Goal: Task Accomplishment & Management: Manage account settings

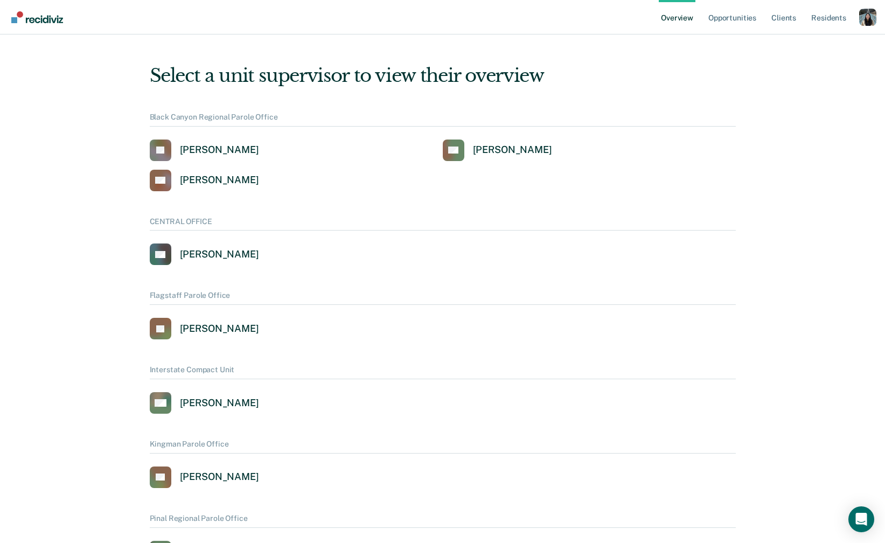
click at [868, 17] on div "Profile dropdown button" at bounding box center [867, 17] width 17 height 17
click at [866, 21] on div "Profile dropdown button" at bounding box center [867, 17] width 17 height 17
click at [795, 41] on link "Profile" at bounding box center [824, 43] width 87 height 9
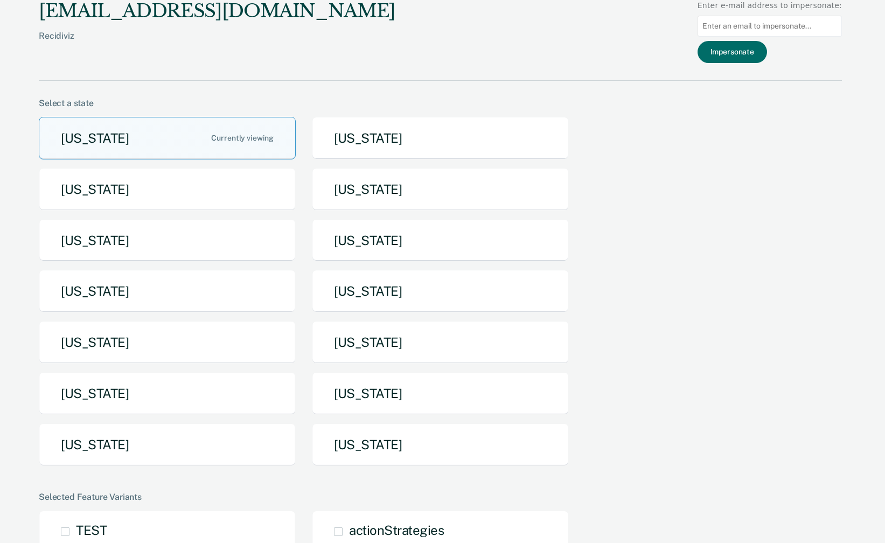
click at [808, 20] on input at bounding box center [769, 26] width 144 height 21
paste input "phillip.rainwater@tdcj.texas.gov"
type input "phillip.rainwater@tdcj.texas.gov"
click at [762, 59] on button "Impersonate" at bounding box center [731, 52] width 69 height 22
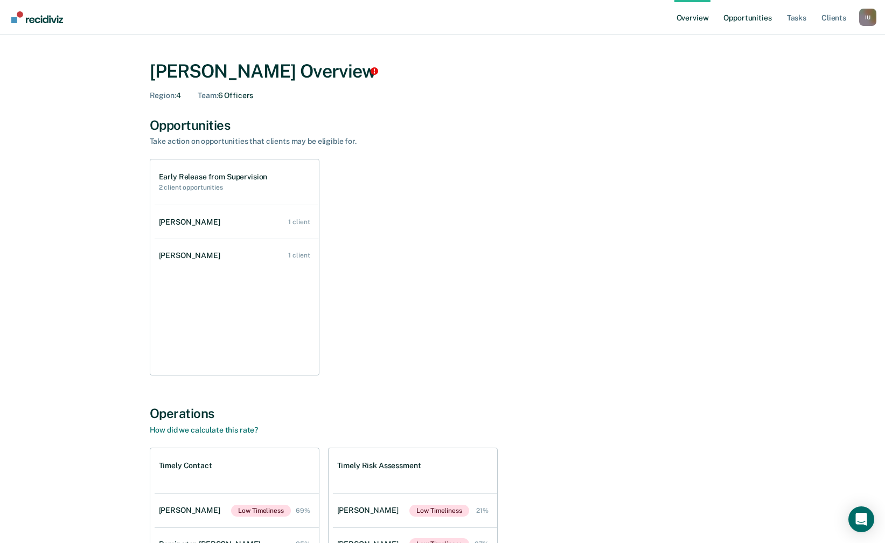
click at [764, 17] on link "Opportunities" at bounding box center [747, 17] width 52 height 34
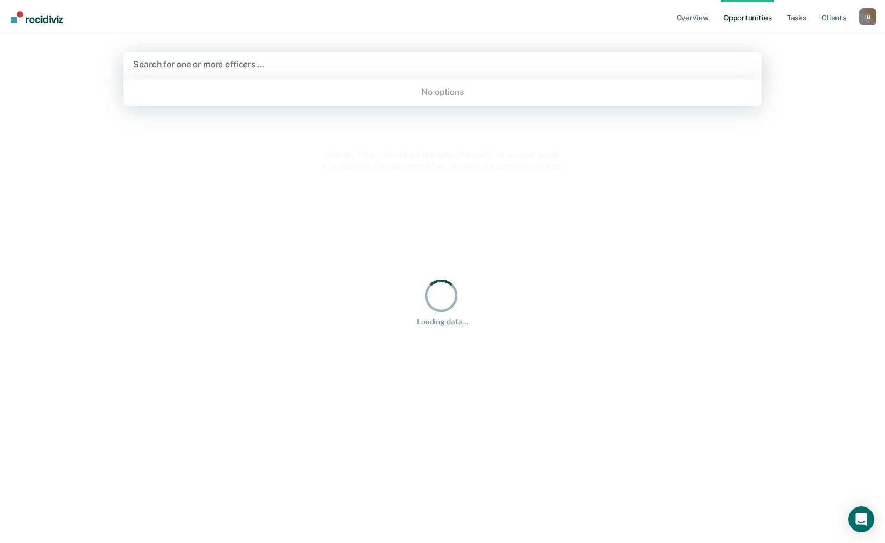
click at [451, 63] on div at bounding box center [442, 64] width 618 height 12
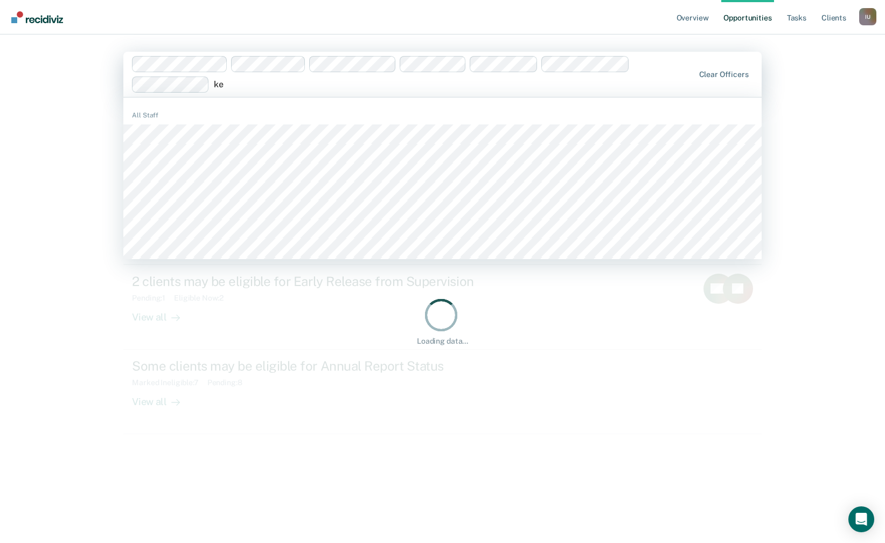
type input "ke"
click at [865, 19] on div "I U" at bounding box center [867, 16] width 17 height 17
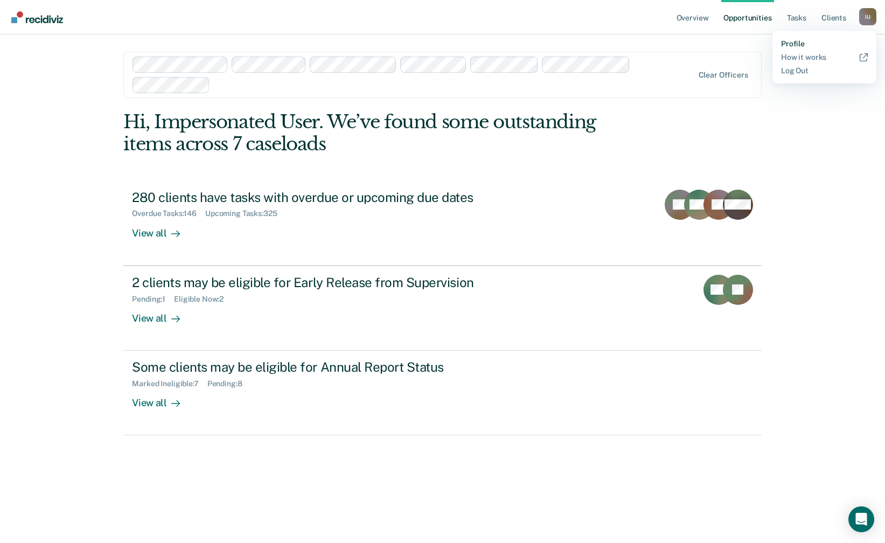
click at [816, 41] on link "Profile" at bounding box center [824, 43] width 87 height 9
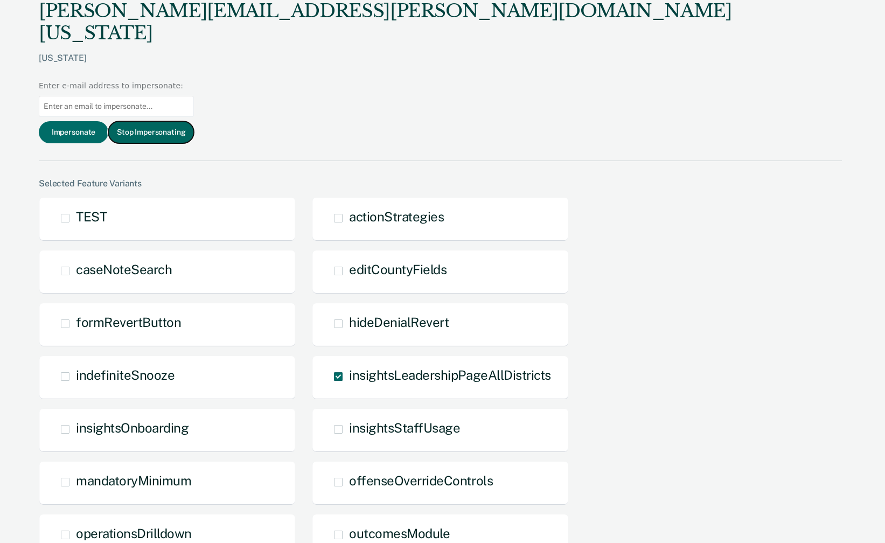
click at [194, 121] on button "Stop Impersonating" at bounding box center [151, 132] width 86 height 22
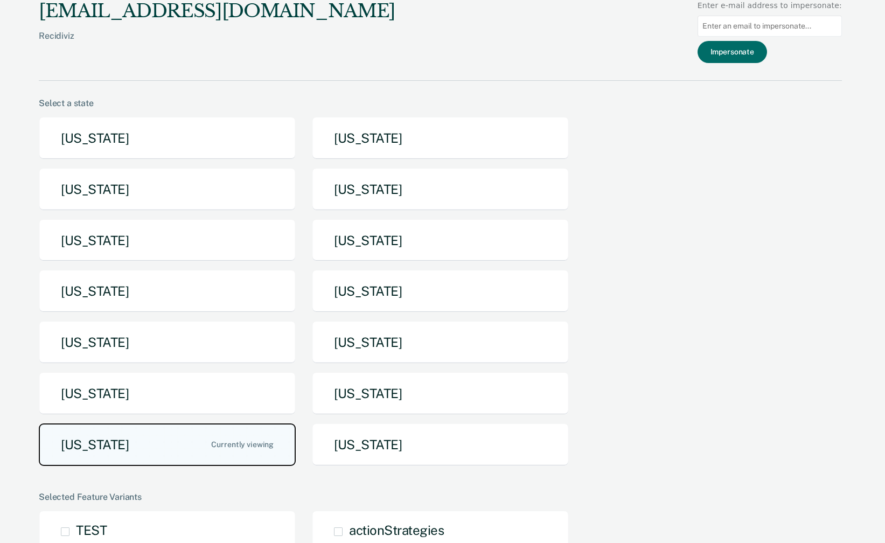
click at [211, 441] on button "[US_STATE]" at bounding box center [167, 444] width 257 height 43
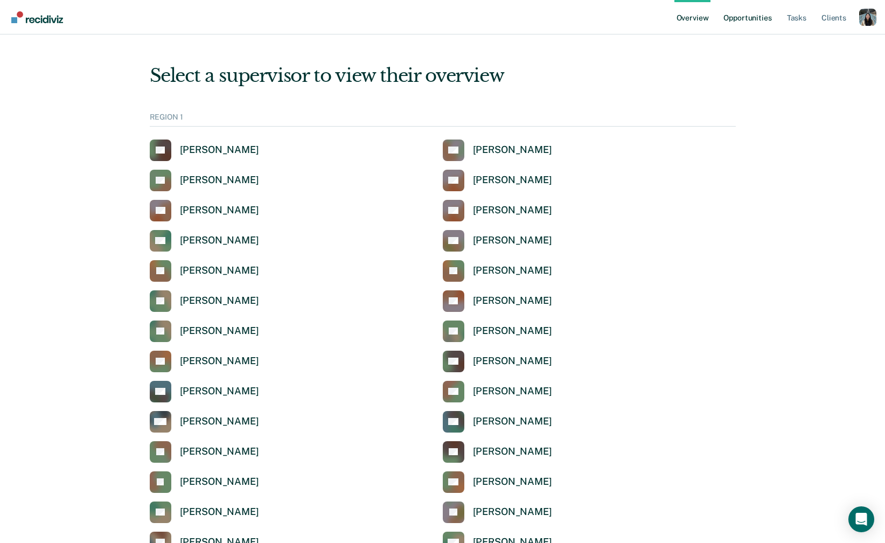
click at [746, 15] on link "Opportunities" at bounding box center [747, 17] width 52 height 34
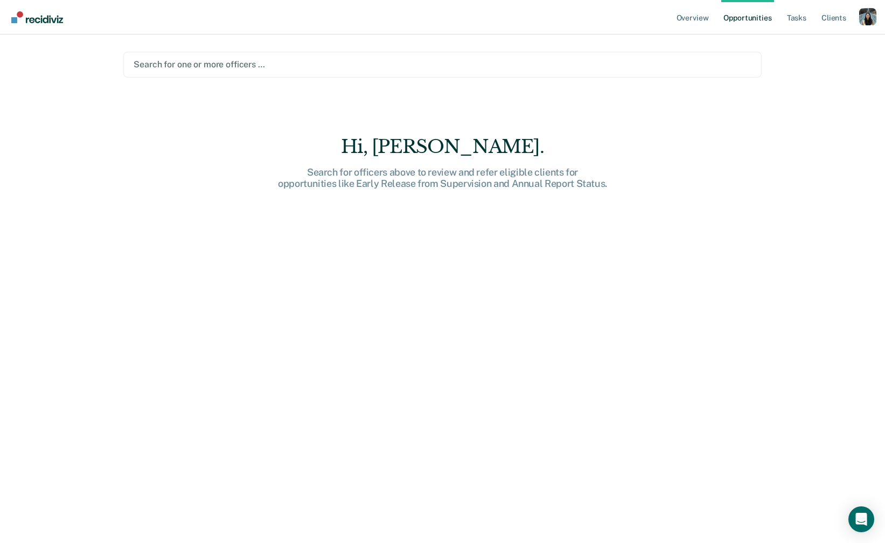
click at [423, 67] on div at bounding box center [442, 64] width 617 height 12
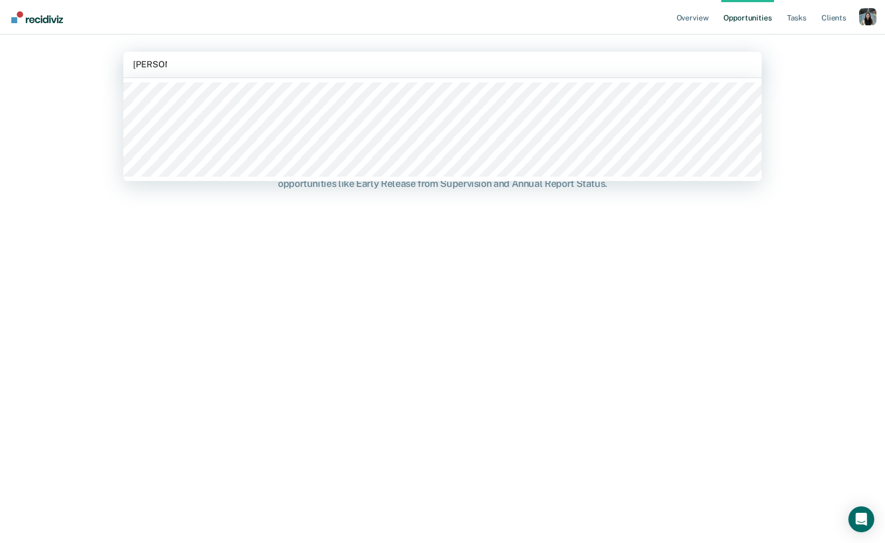
type input "kenneth"
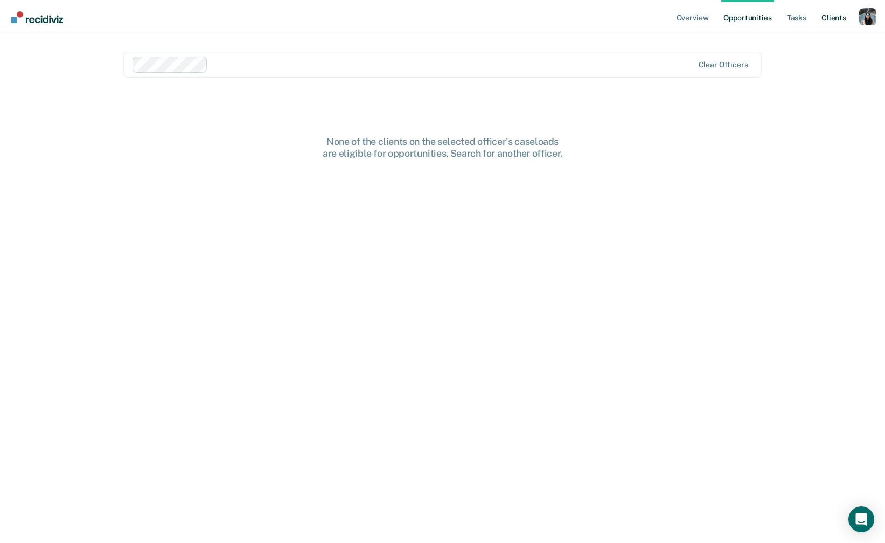
click at [823, 22] on link "Client s" at bounding box center [833, 17] width 29 height 34
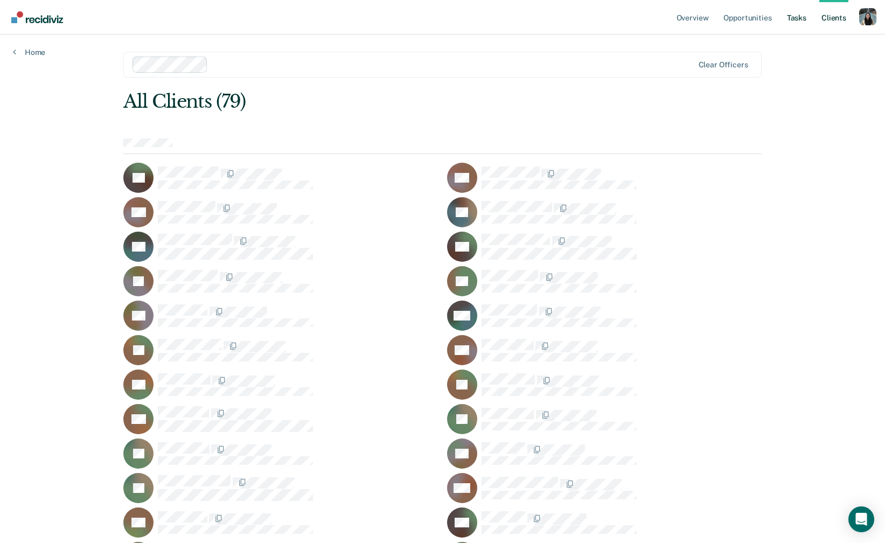
click at [792, 16] on link "Tasks" at bounding box center [796, 17] width 24 height 34
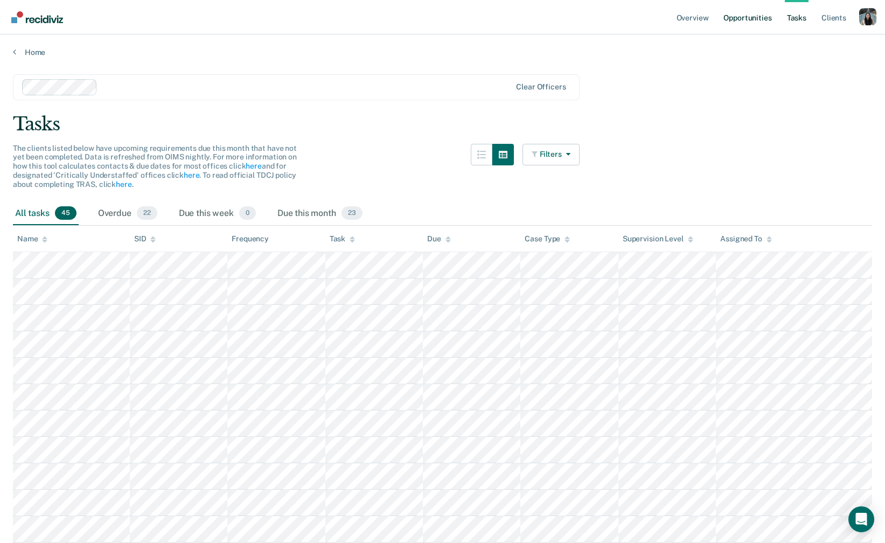
click at [755, 16] on link "Opportunities" at bounding box center [747, 17] width 52 height 34
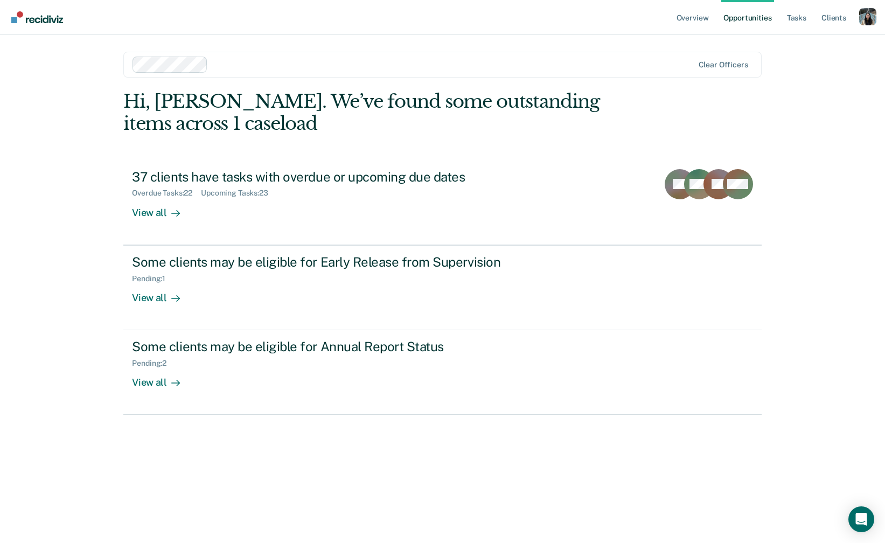
click at [860, 22] on div "Profile dropdown button" at bounding box center [867, 16] width 17 height 17
click at [796, 42] on link "Profile" at bounding box center [824, 43] width 87 height 9
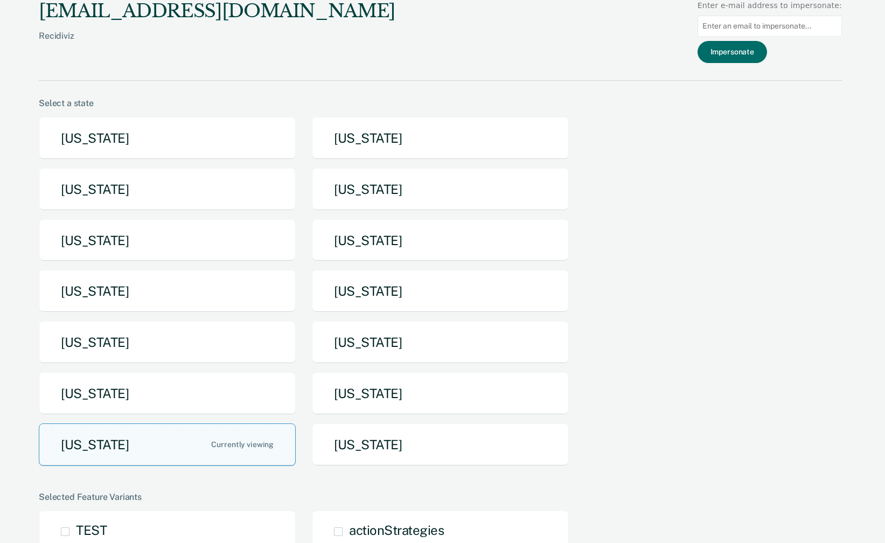
click at [738, 27] on input at bounding box center [769, 26] width 144 height 21
paste input "austin.thurman@tdcj.texas.gov"
type input "austin.thurman@tdcj.texas.gov"
click at [734, 55] on button "Impersonate" at bounding box center [731, 52] width 69 height 22
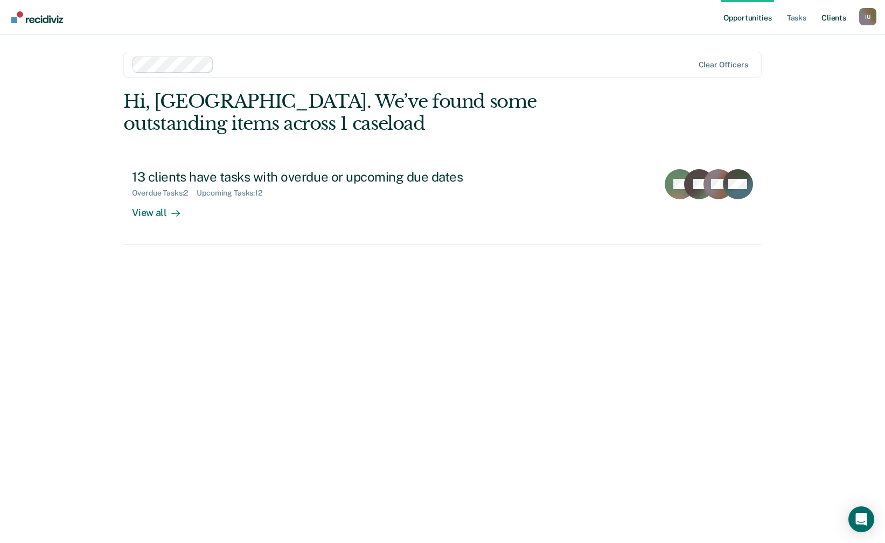
click at [825, 18] on link "Client s" at bounding box center [833, 17] width 29 height 34
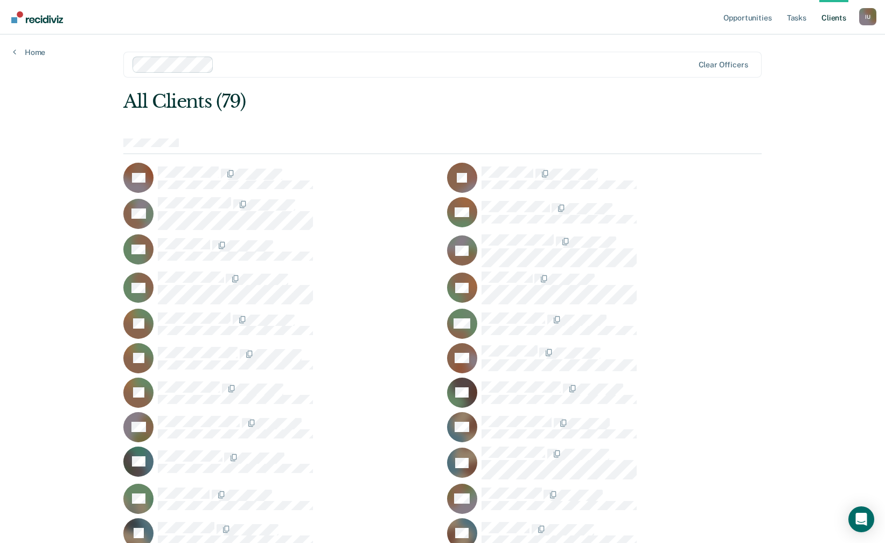
scroll to position [660, 0]
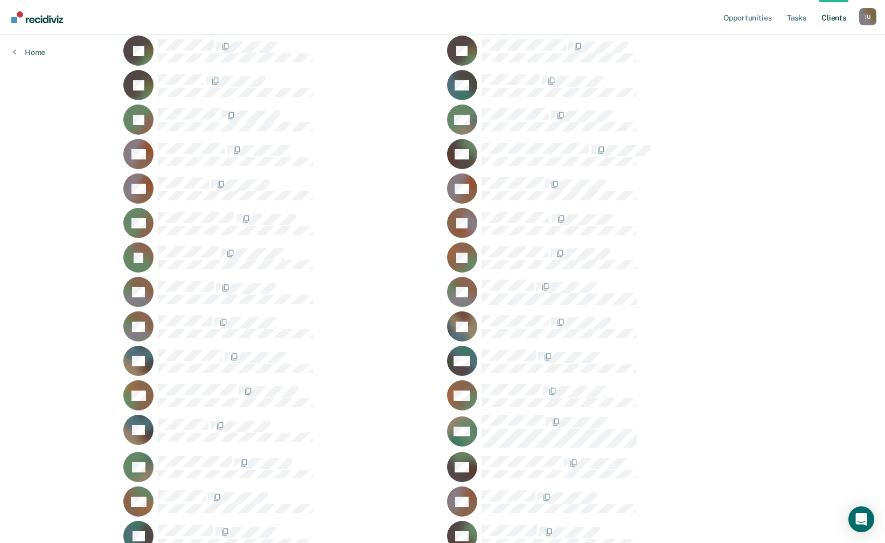
click at [866, 24] on div "I U" at bounding box center [867, 16] width 17 height 17
click at [790, 39] on link "Profile" at bounding box center [824, 43] width 87 height 9
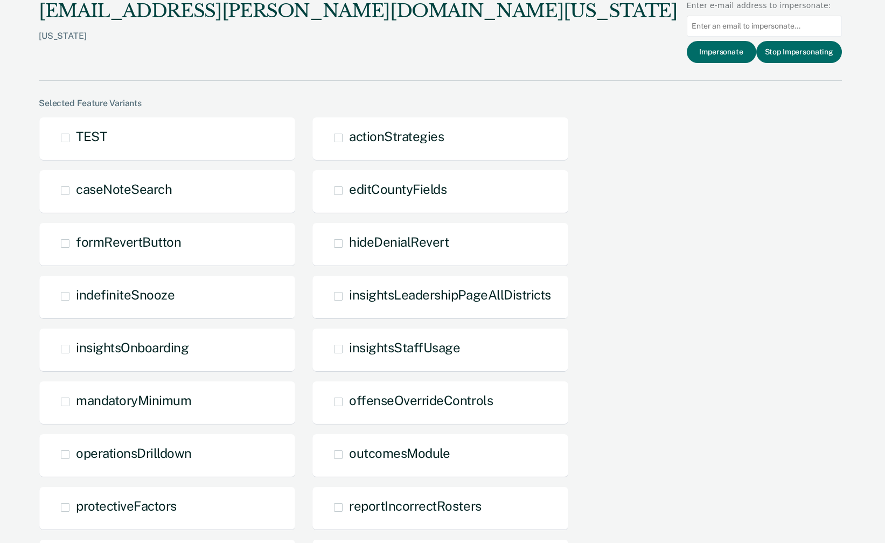
click at [758, 29] on input at bounding box center [763, 26] width 155 height 21
paste input "brownb19@michigan.gov"
type input "brownb19@michigan.gov"
click at [728, 54] on button "Impersonate" at bounding box center [720, 52] width 69 height 22
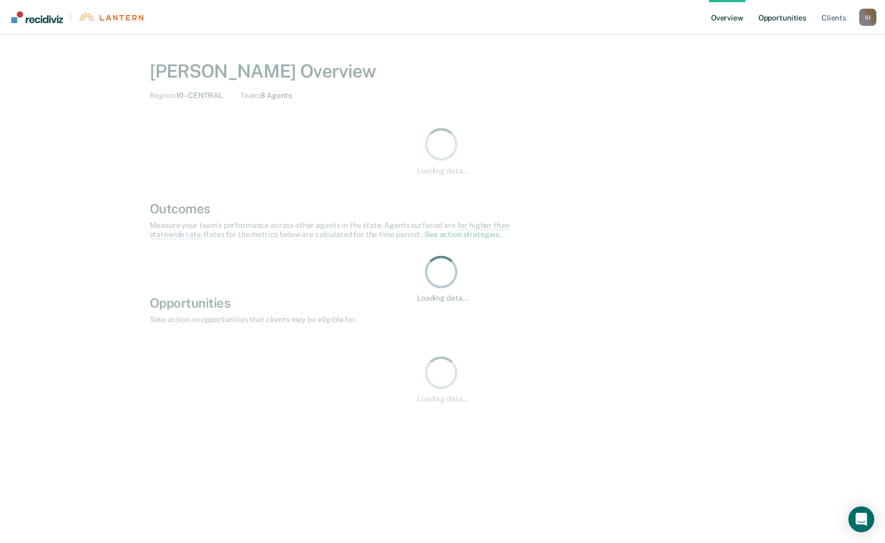
click at [796, 16] on link "Opportunities" at bounding box center [782, 17] width 52 height 34
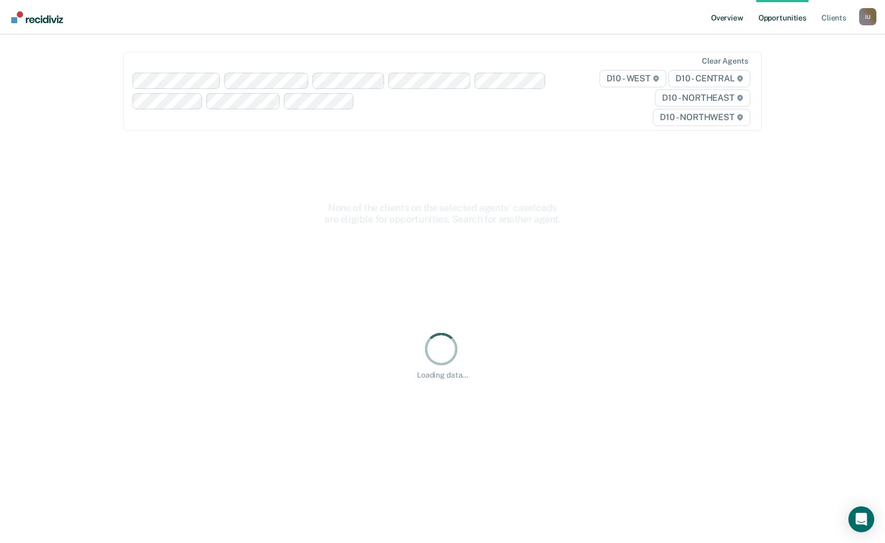
click at [736, 14] on link "Overview" at bounding box center [727, 17] width 37 height 34
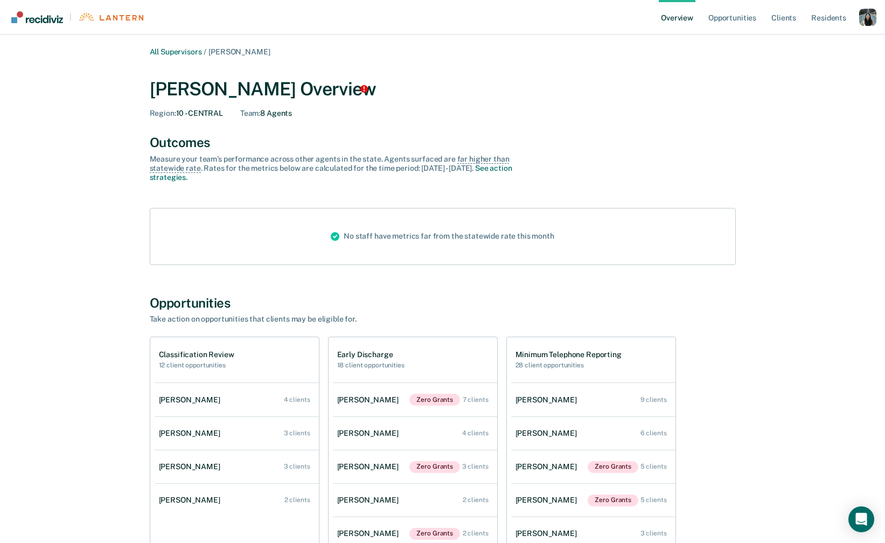
click at [871, 17] on div "Profile dropdown button" at bounding box center [867, 17] width 17 height 17
click at [829, 37] on div "| Overview Opportunities Client s Resident s Profile How it works Log Out All S…" at bounding box center [442, 309] width 885 height 618
click at [864, 21] on div "Profile dropdown button" at bounding box center [867, 17] width 17 height 17
click at [799, 39] on link "Profile" at bounding box center [824, 43] width 87 height 9
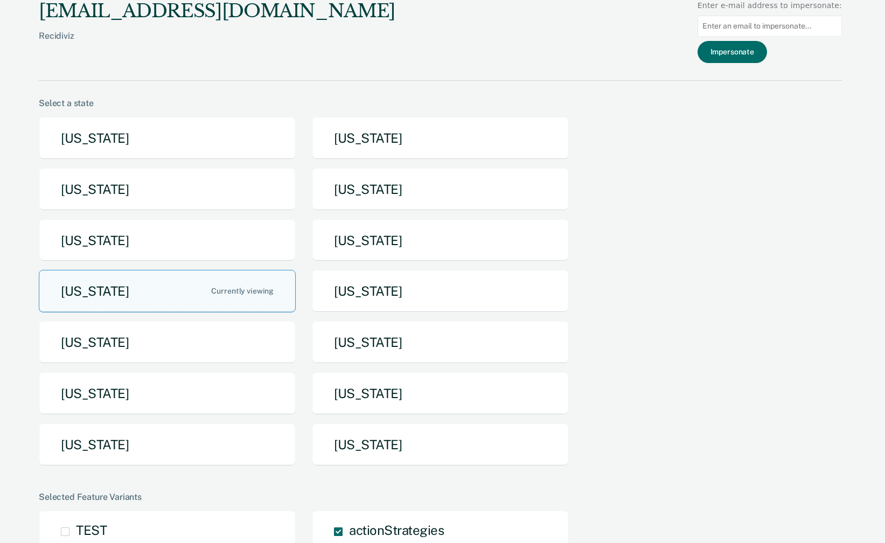
click at [758, 33] on input at bounding box center [769, 26] width 144 height 21
paste input "[PERSON_NAME][EMAIL_ADDRESS][PERSON_NAME][DOMAIN_NAME]"
type input "[PERSON_NAME][EMAIL_ADDRESS][PERSON_NAME][DOMAIN_NAME]"
click at [757, 46] on button "Impersonate" at bounding box center [731, 52] width 69 height 22
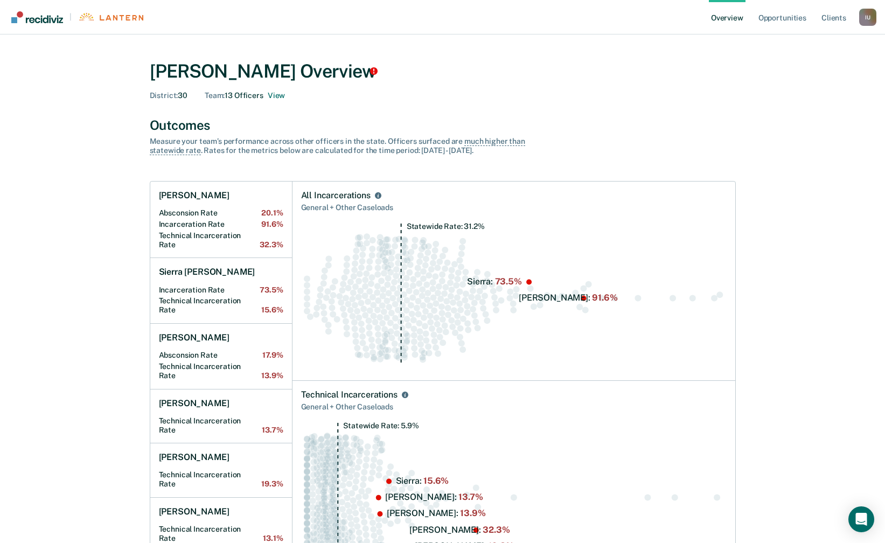
click at [249, 94] on div "Team : 13 Officers View" at bounding box center [245, 95] width 80 height 9
click at [278, 96] on button "View" at bounding box center [276, 95] width 17 height 9
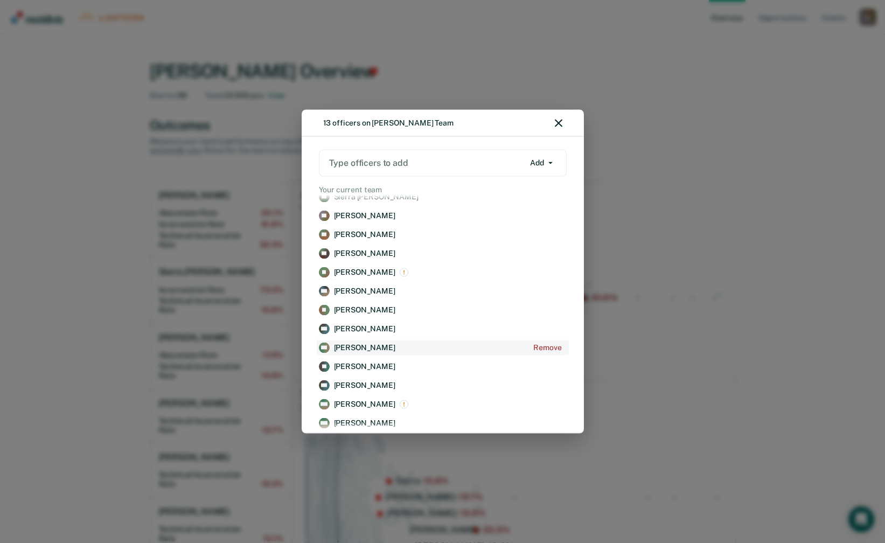
scroll to position [11, 0]
click at [556, 125] on icon "button" at bounding box center [559, 124] width 8 height 8
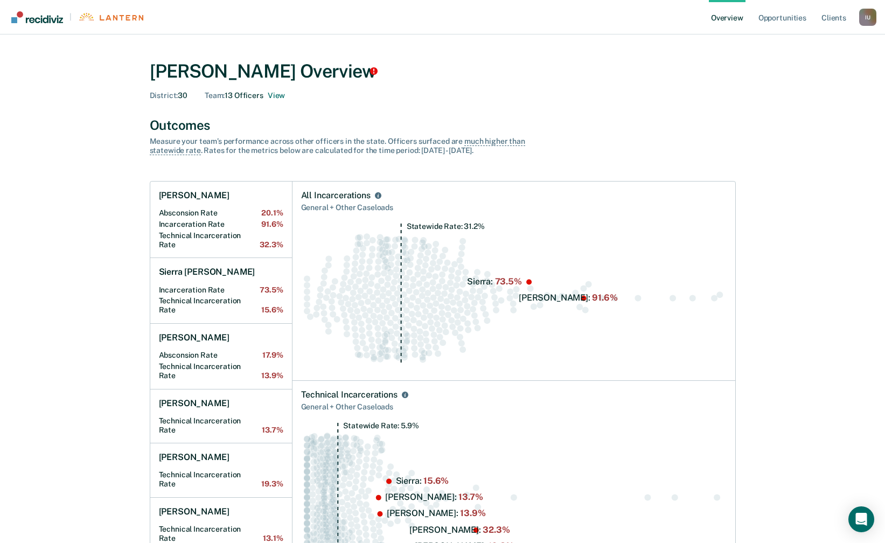
click at [864, 16] on div "I U" at bounding box center [867, 17] width 17 height 17
click at [788, 46] on link "Profile" at bounding box center [824, 43] width 87 height 9
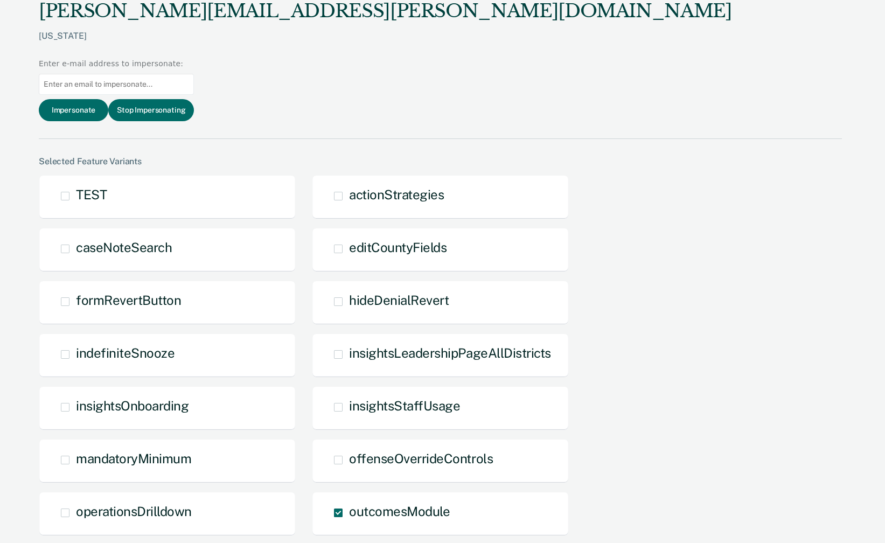
click at [194, 74] on input at bounding box center [116, 84] width 155 height 21
paste input "janita.vanzant@tn.gov"
type input "janita.vanzant@tn.gov"
click at [108, 99] on button "Impersonate" at bounding box center [73, 110] width 69 height 22
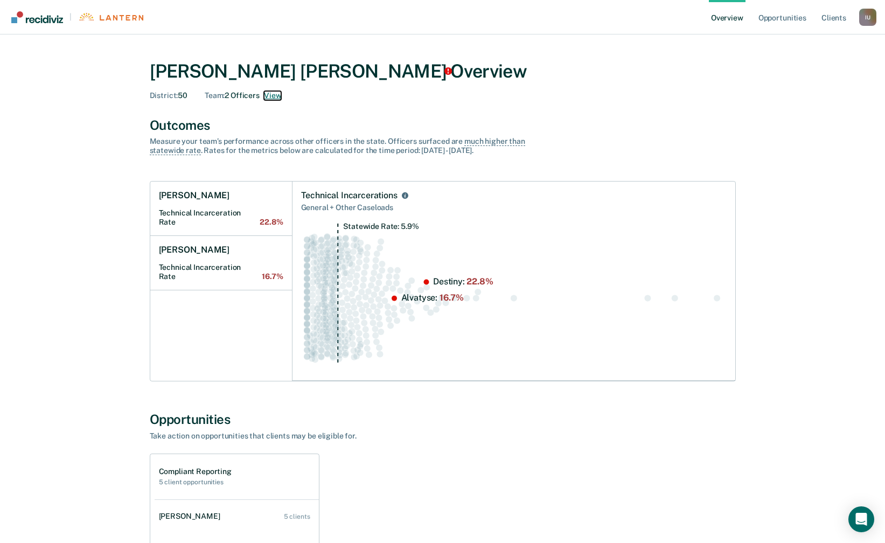
click at [277, 97] on button "View" at bounding box center [272, 95] width 17 height 9
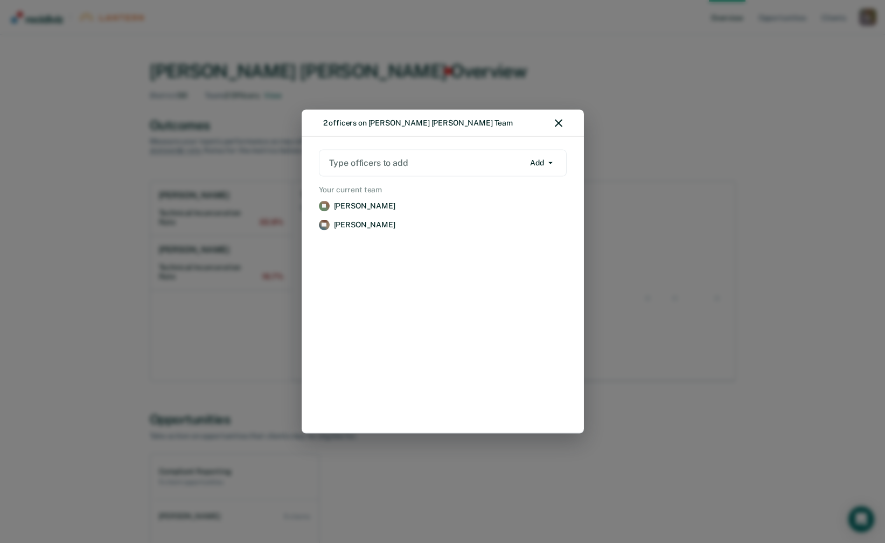
click at [561, 128] on div "2 officers on Janita Tiesha Rae Vanzant's Team" at bounding box center [442, 123] width 282 height 27
click at [563, 126] on div "2 officers on Janita Tiesha Rae Vanzant's Team" at bounding box center [442, 123] width 282 height 27
click at [553, 123] on div "2 officers on Janita Tiesha Rae Vanzant's Team" at bounding box center [442, 123] width 282 height 27
click at [558, 124] on icon "button" at bounding box center [559, 124] width 8 height 8
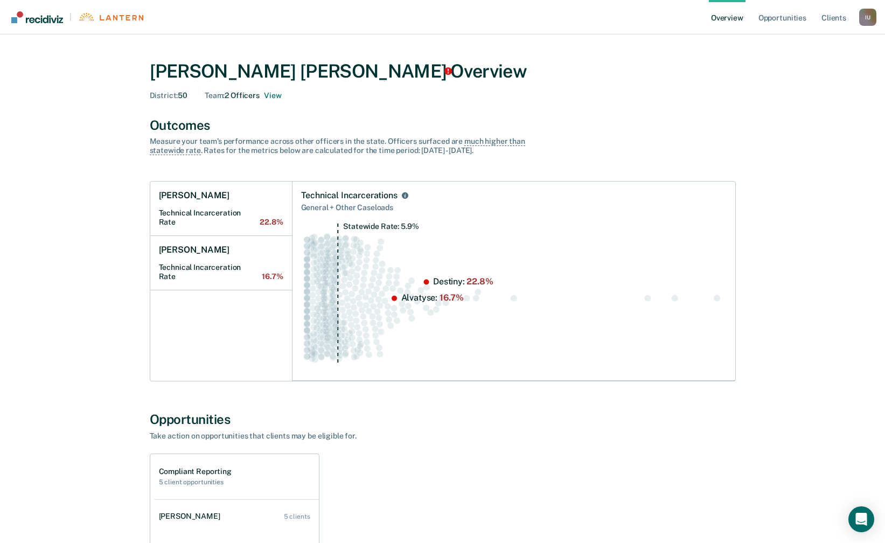
click at [857, 17] on ul "Overview Opportunities Client s" at bounding box center [784, 17] width 150 height 34
click at [868, 19] on div "I U" at bounding box center [867, 17] width 17 height 17
click at [805, 40] on link "Profile" at bounding box center [824, 43] width 87 height 9
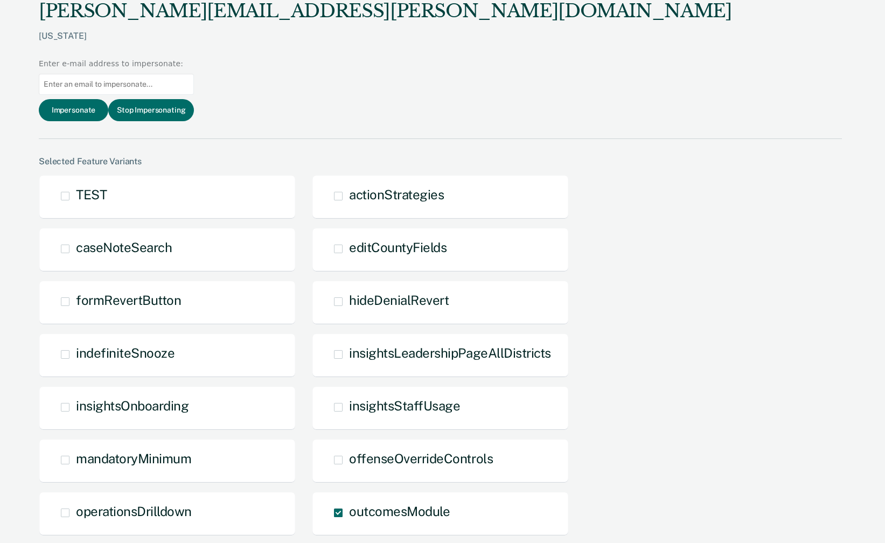
click at [194, 74] on input at bounding box center [116, 84] width 155 height 21
paste input "rebecca.harvey@tn.gov"
type input "rebecca.harvey@tn.gov"
click at [108, 99] on button "Impersonate" at bounding box center [73, 110] width 69 height 22
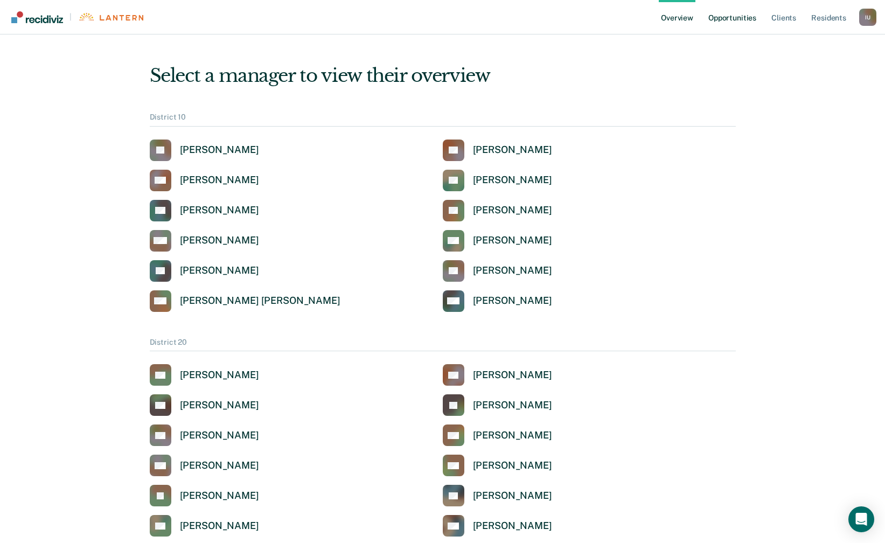
click at [718, 14] on link "Opportunities" at bounding box center [732, 17] width 52 height 34
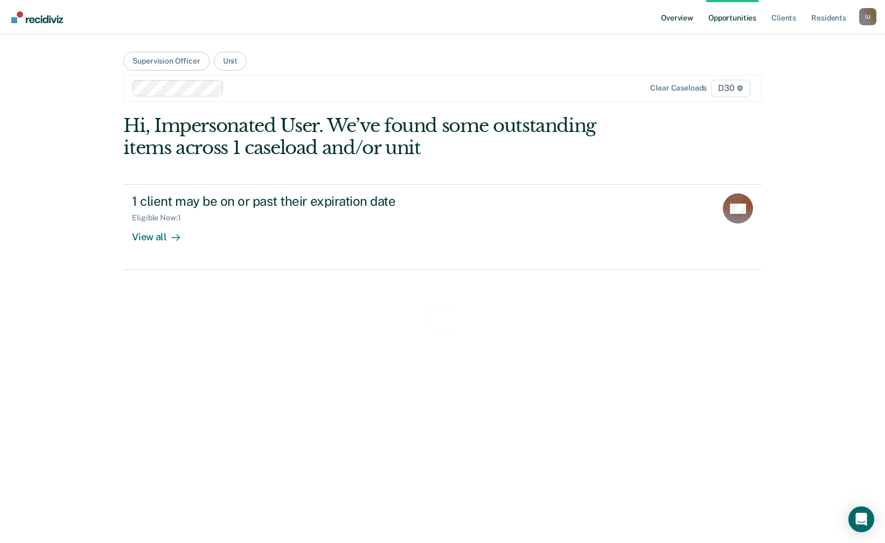
click at [679, 21] on link "Overview" at bounding box center [676, 17] width 37 height 34
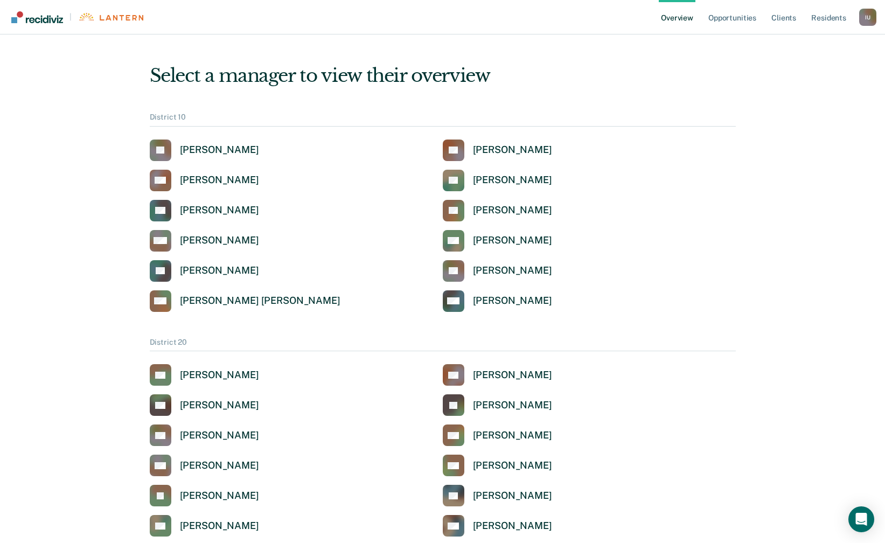
click at [860, 23] on div "I U" at bounding box center [867, 17] width 17 height 17
click at [813, 41] on link "Profile" at bounding box center [824, 43] width 87 height 9
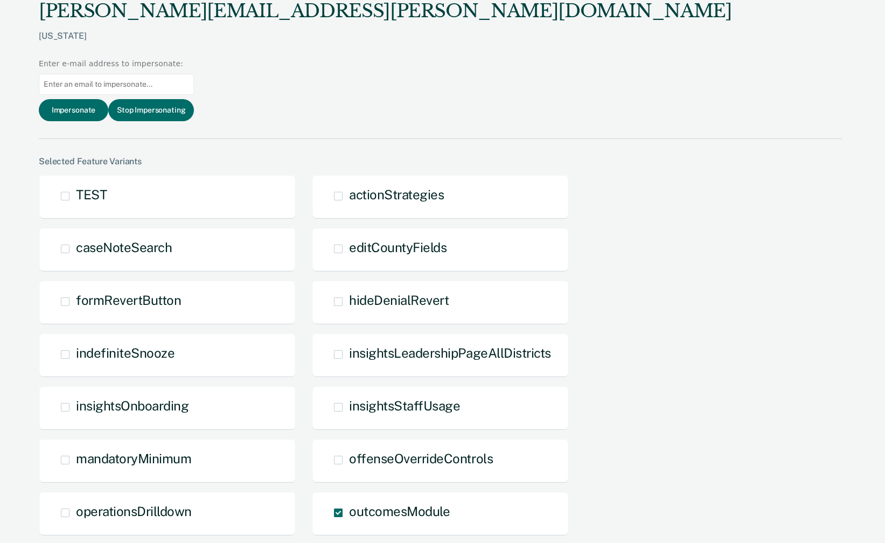
click at [194, 74] on input at bounding box center [116, 84] width 155 height 21
paste input "rebecca.harvey@tn.gov"
type input "rebecca.harvey@tn.gov"
click at [108, 99] on button "Impersonate" at bounding box center [73, 110] width 69 height 22
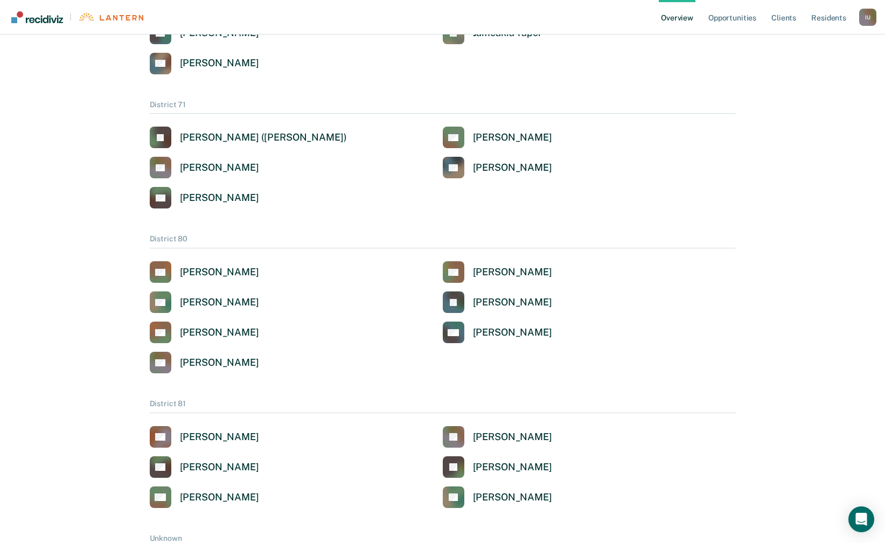
scroll to position [643, 0]
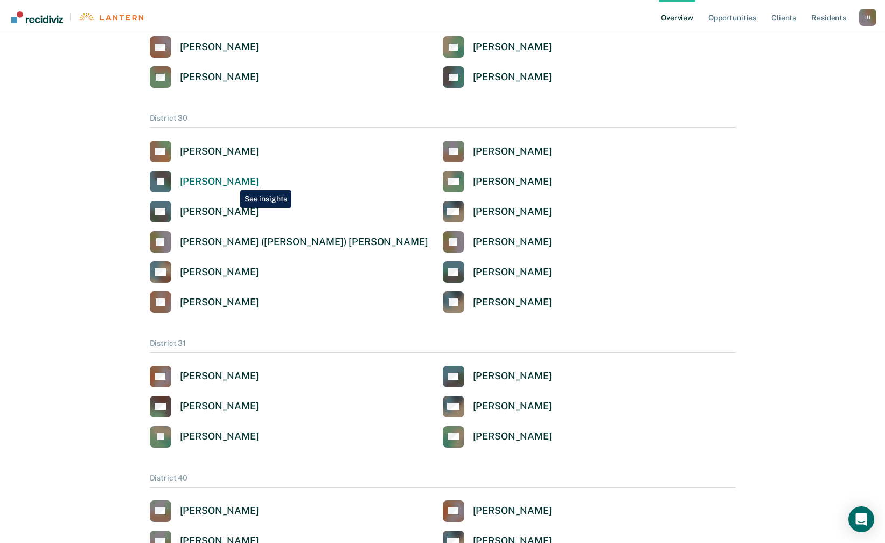
click at [232, 182] on div "Joyce B. Fletcher" at bounding box center [219, 182] width 79 height 12
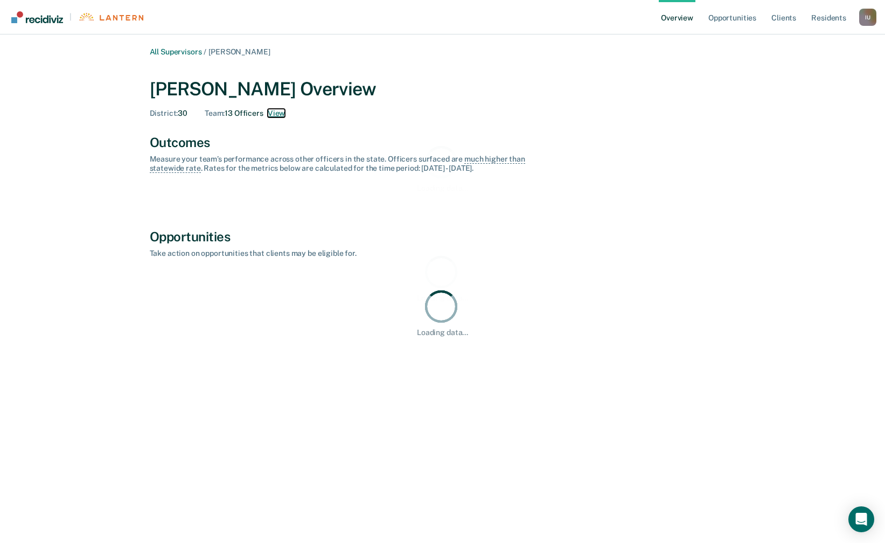
click at [282, 114] on div "Loading data... Loading data... All Supervisors / Joyce B. Fletcher Joyce B. Fl…" at bounding box center [442, 277] width 859 height 461
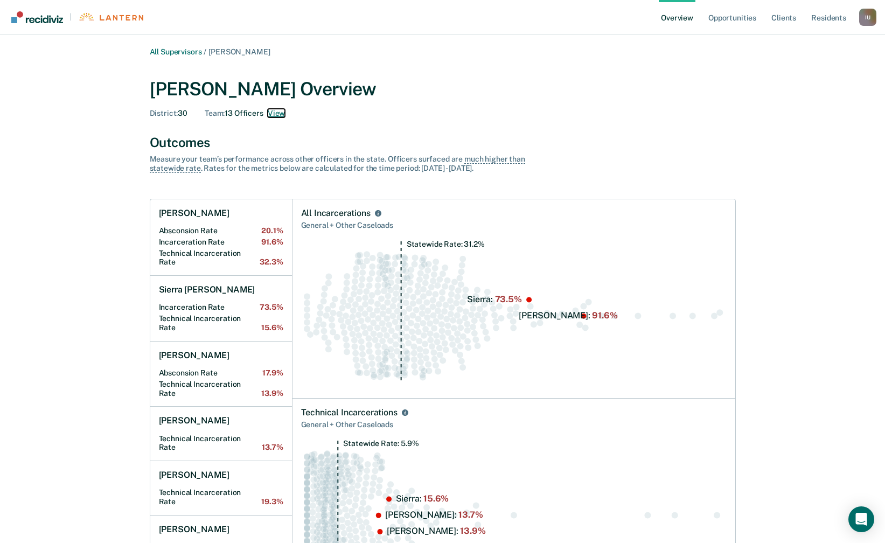
click at [273, 113] on button "View" at bounding box center [276, 113] width 17 height 9
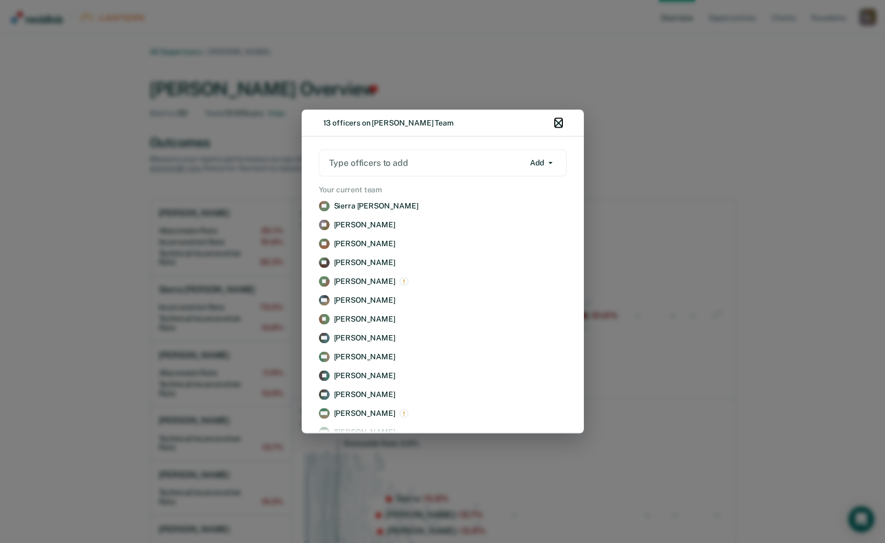
click at [560, 121] on icon "button" at bounding box center [559, 124] width 8 height 8
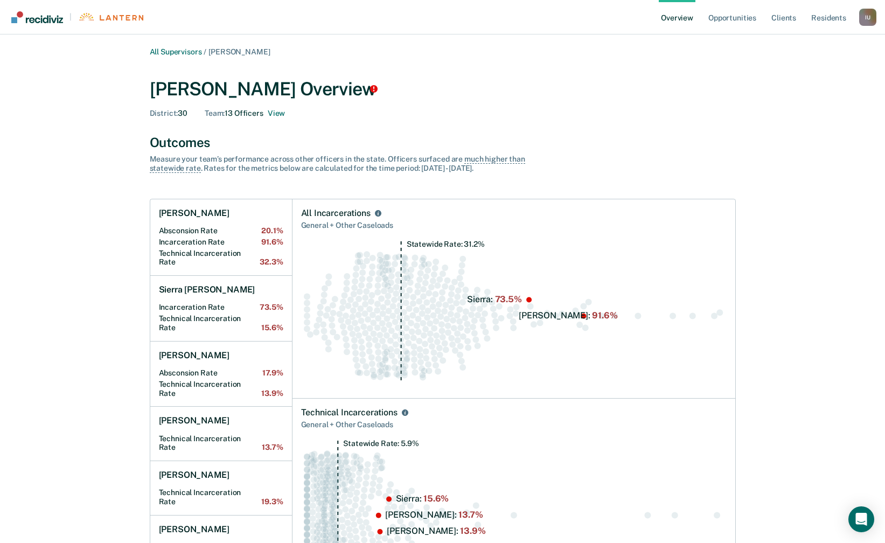
click at [862, 22] on div "I U" at bounding box center [867, 17] width 17 height 17
click at [827, 39] on link "Profile" at bounding box center [824, 43] width 87 height 9
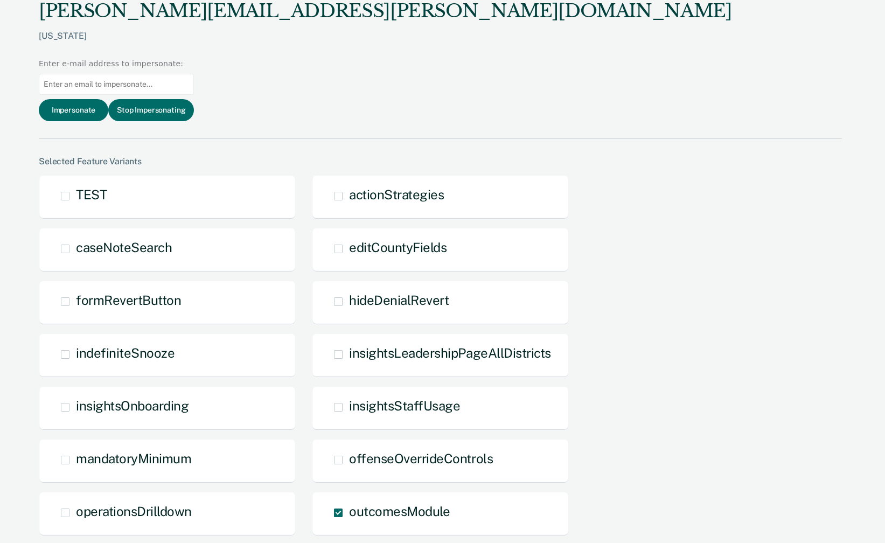
click at [194, 74] on input at bounding box center [116, 84] width 155 height 21
paste input "Devon.Steele@tn.gov"
type input "Devon.Steele@tn.gov"
click at [108, 99] on button "Impersonate" at bounding box center [73, 110] width 69 height 22
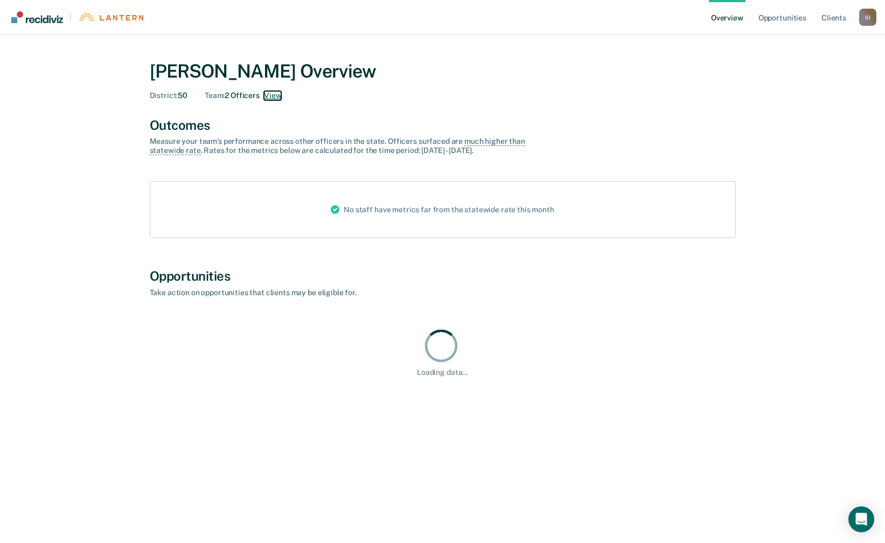
click at [278, 96] on button "View" at bounding box center [272, 95] width 17 height 9
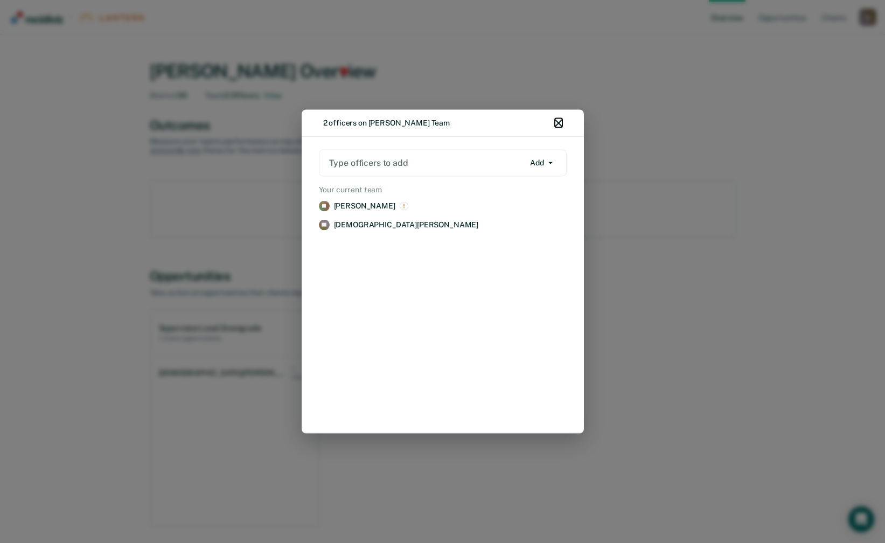
click at [558, 121] on icon "button" at bounding box center [559, 124] width 8 height 8
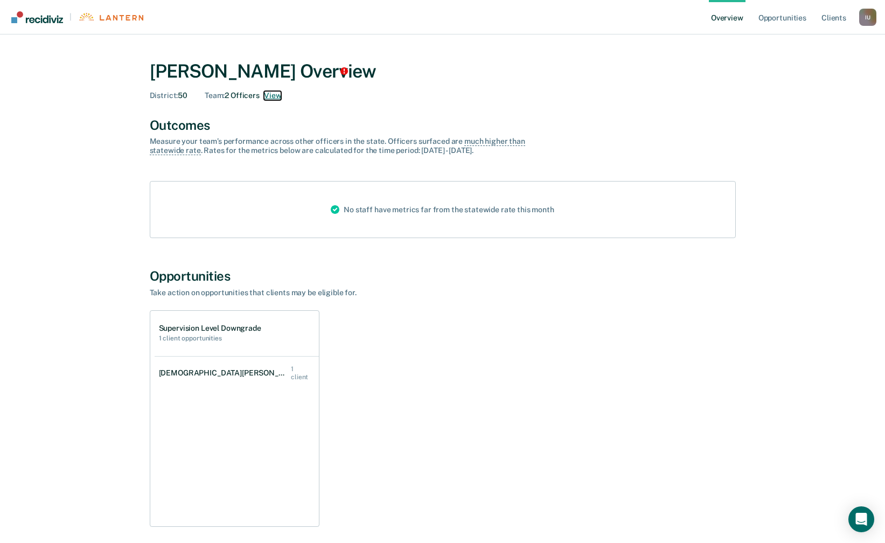
click at [273, 96] on button "View" at bounding box center [272, 95] width 17 height 9
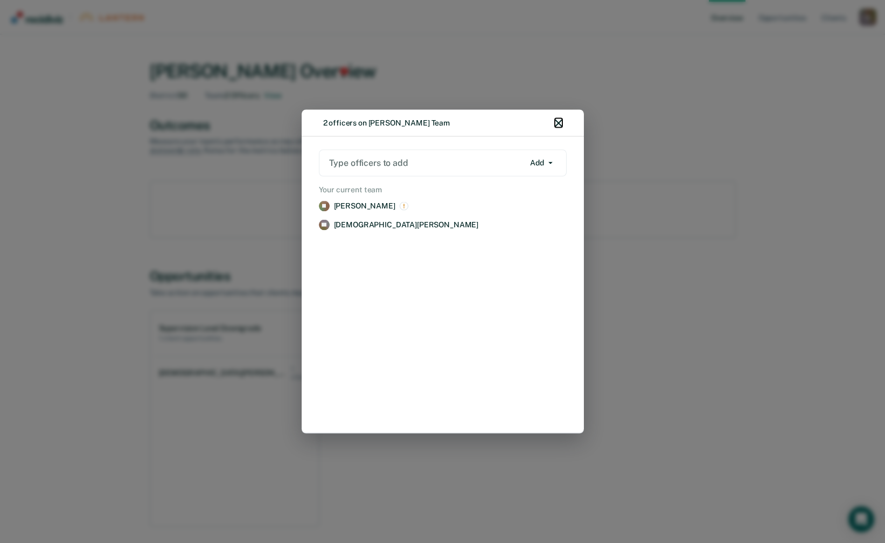
click at [561, 123] on icon "button" at bounding box center [559, 124] width 8 height 8
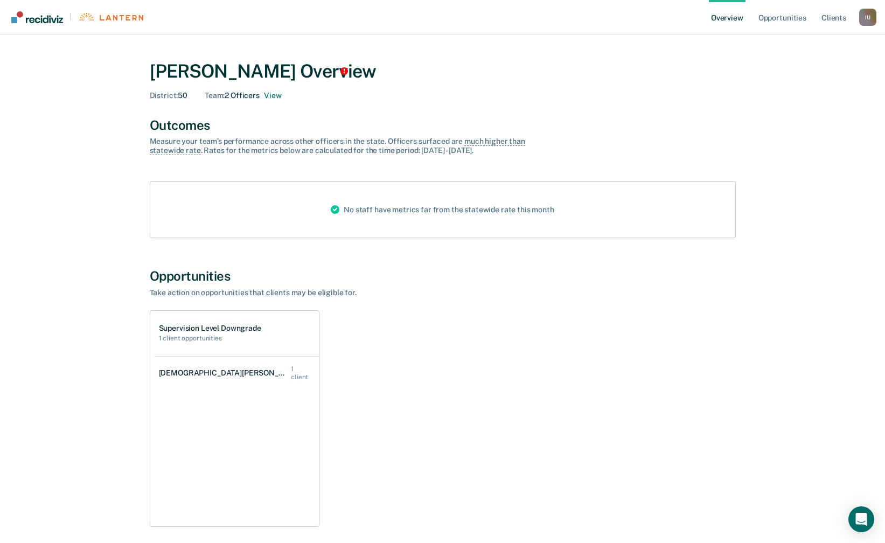
click at [874, 19] on div "I U" at bounding box center [867, 17] width 17 height 17
click at [789, 46] on link "Profile" at bounding box center [824, 43] width 87 height 9
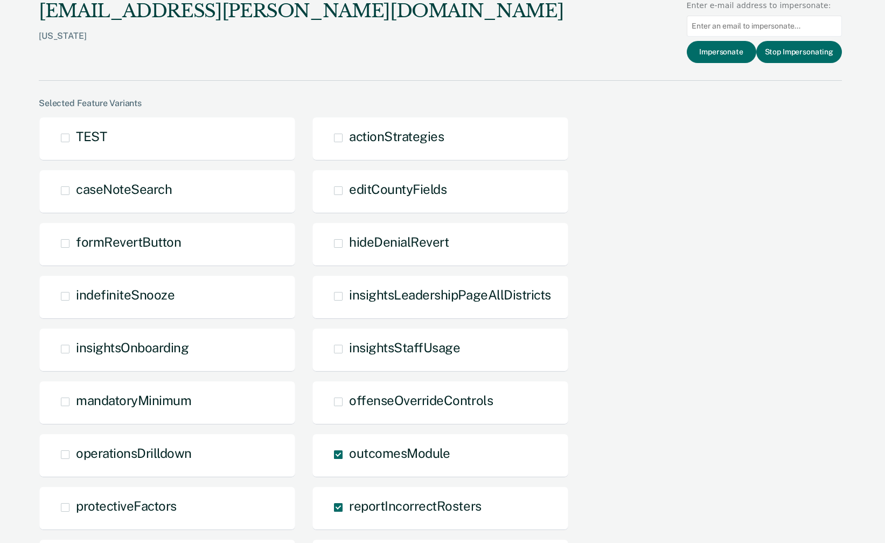
click at [740, 26] on input at bounding box center [763, 26] width 155 height 21
paste input "erika.c.klutts@tn.gov"
type input "erika.c.klutts@tn.gov"
click at [732, 57] on button "Impersonate" at bounding box center [720, 52] width 69 height 22
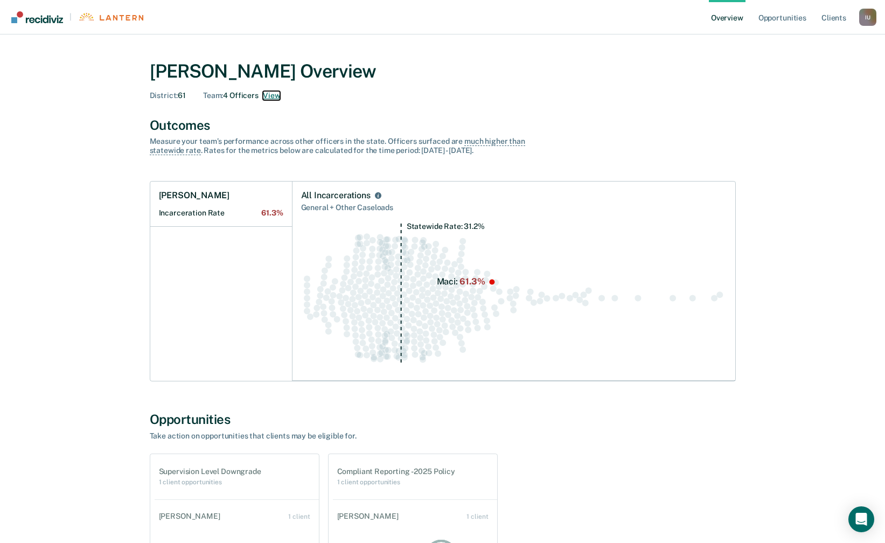
click at [272, 99] on button "View" at bounding box center [271, 95] width 17 height 9
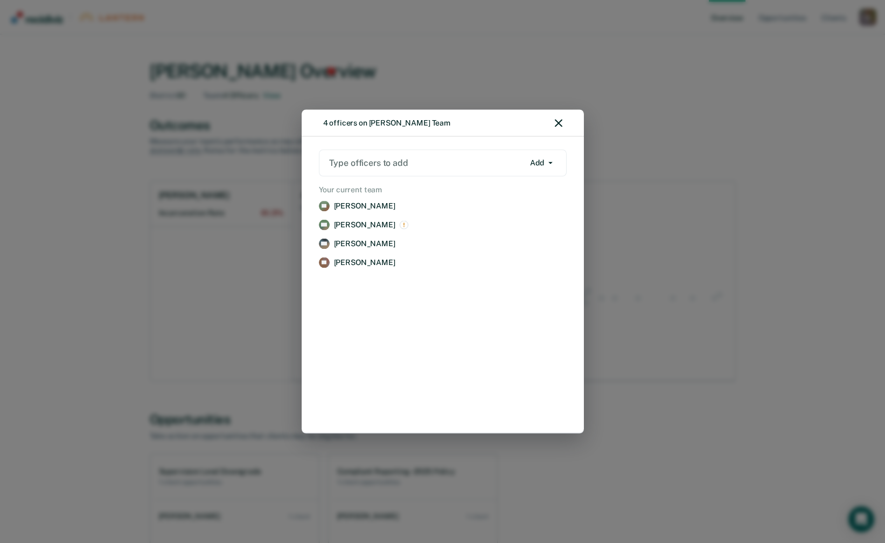
click at [558, 117] on div "4 officers on Erika Klutts's Team" at bounding box center [442, 123] width 282 height 27
click at [559, 127] on icon "button" at bounding box center [559, 124] width 8 height 8
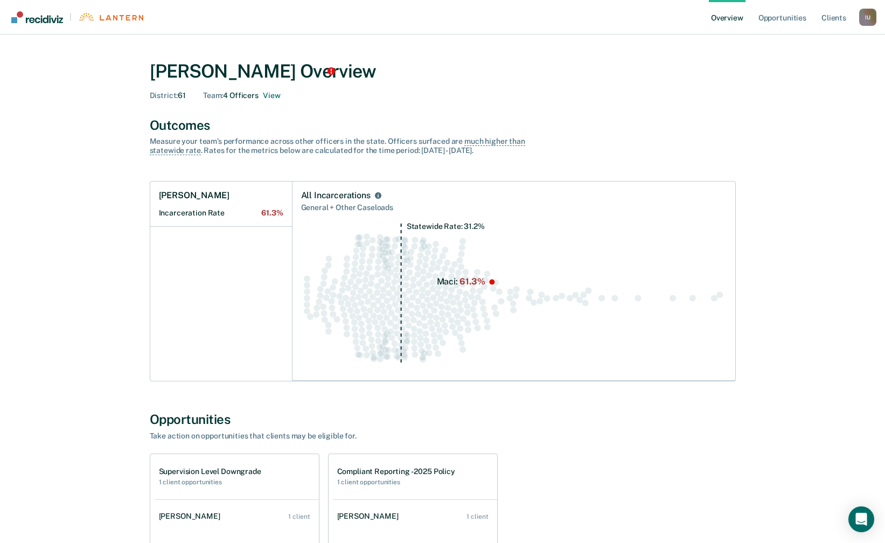
click at [869, 17] on div "I U" at bounding box center [867, 17] width 17 height 17
click at [793, 43] on link "Profile" at bounding box center [824, 43] width 87 height 9
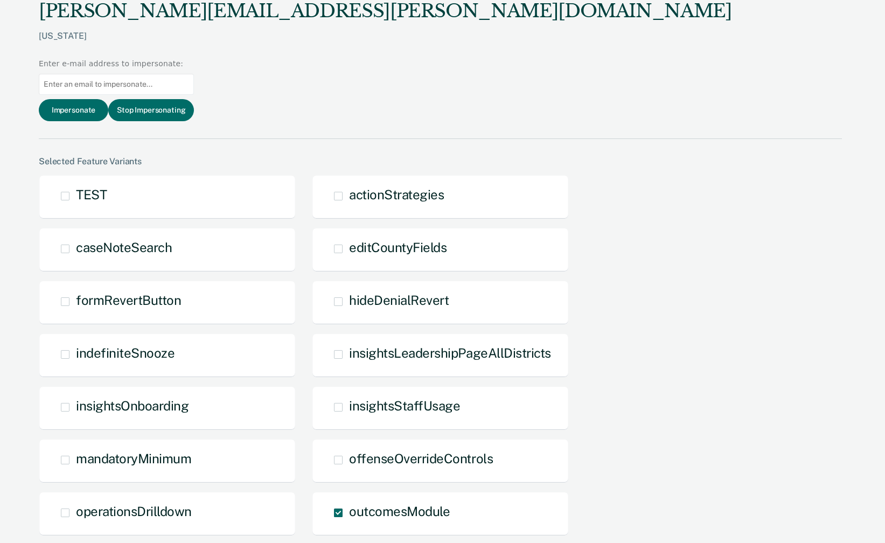
click at [194, 74] on input at bounding box center [116, 84] width 155 height 21
paste input "Daniel.H.Walker@tn.gov"
type input "Daniel.H.Walker@tn.gov"
click at [108, 99] on button "Impersonate" at bounding box center [73, 110] width 69 height 22
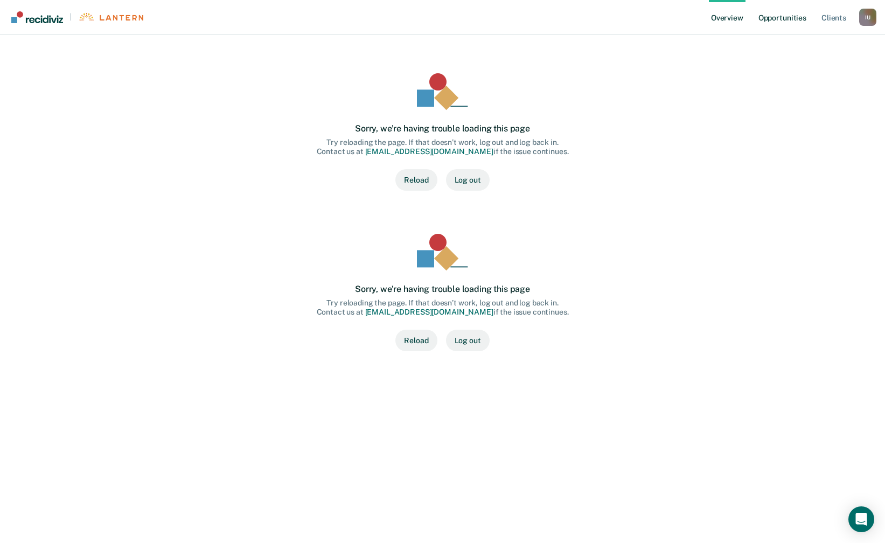
click at [774, 20] on link "Opportunities" at bounding box center [782, 17] width 52 height 34
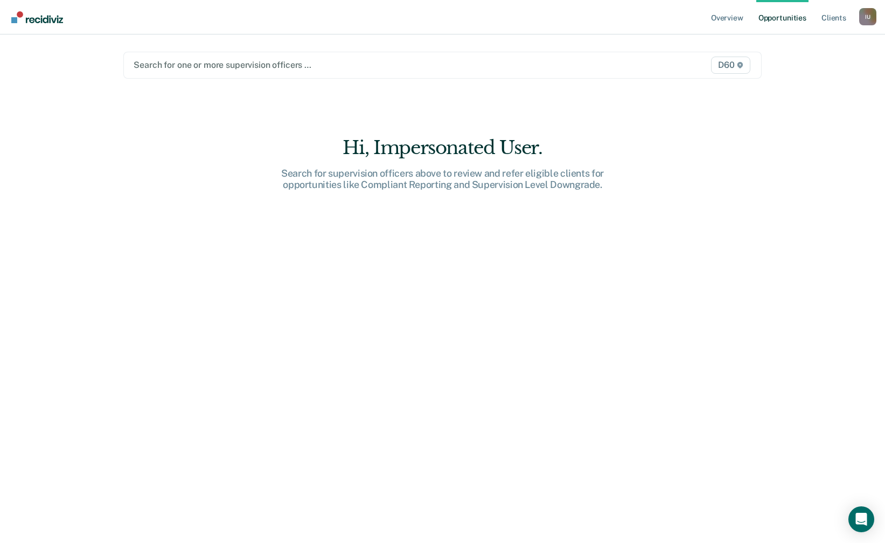
click at [862, 18] on div "I U" at bounding box center [867, 16] width 17 height 17
click at [804, 39] on link "Profile" at bounding box center [824, 43] width 87 height 9
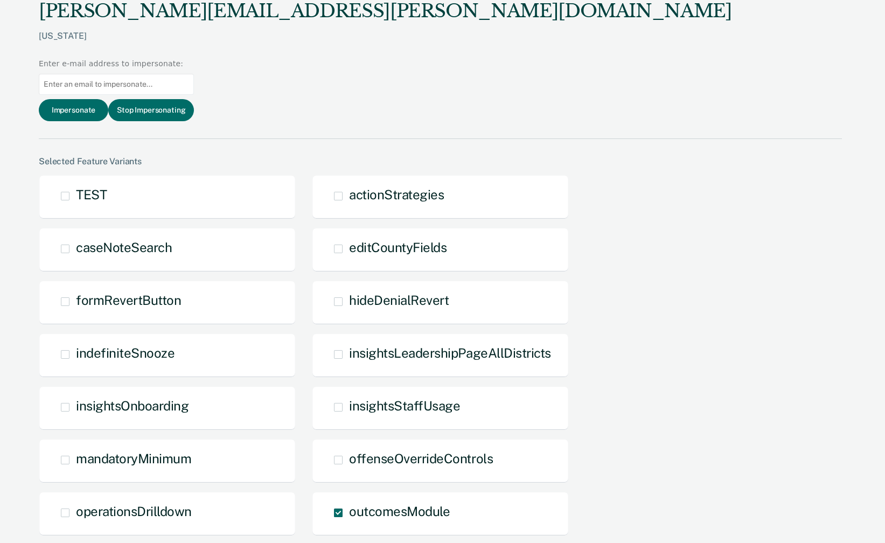
click at [194, 74] on input at bounding box center [116, 84] width 155 height 21
paste input "Daniel.H.Walker@tn.gov"
type input "Daniel.H.Walker@tn.gov"
click at [108, 99] on button "Impersonate" at bounding box center [73, 110] width 69 height 22
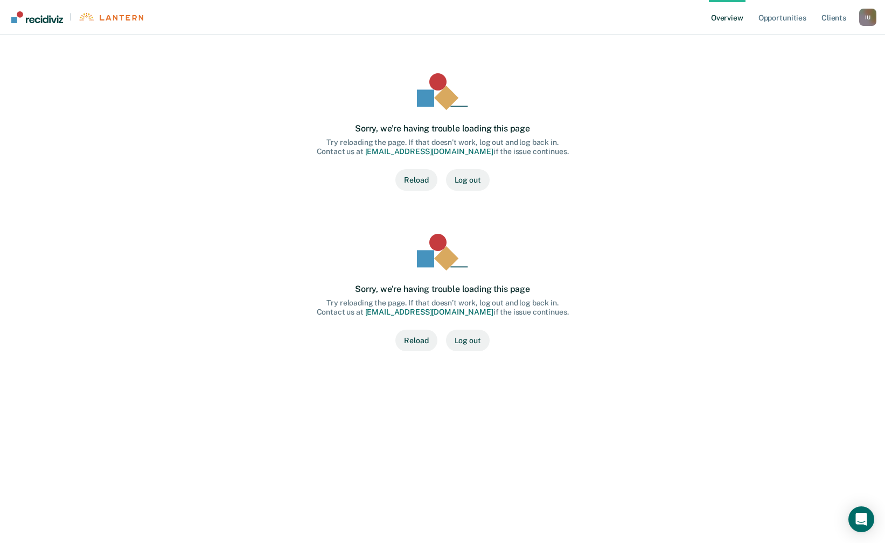
click at [868, 17] on div "I U" at bounding box center [867, 17] width 17 height 17
click at [813, 41] on link "Profile" at bounding box center [824, 43] width 87 height 9
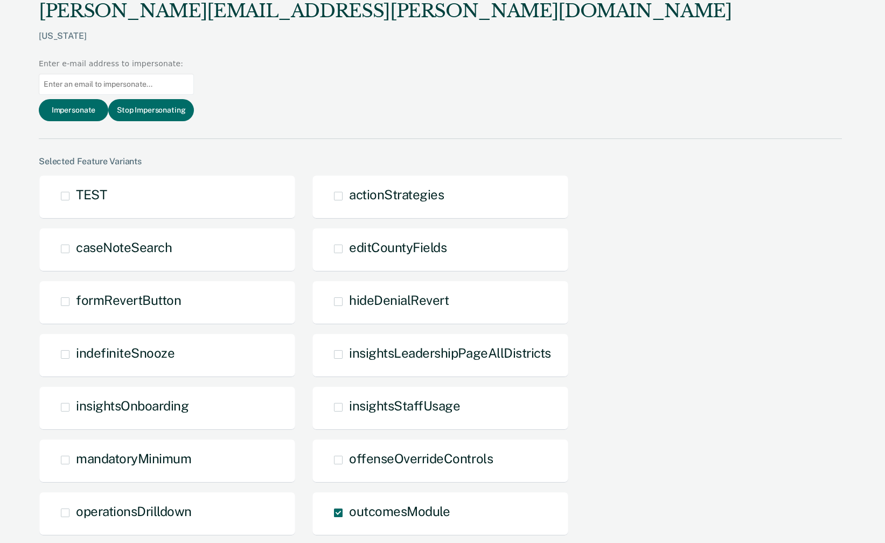
click at [194, 74] on input at bounding box center [116, 84] width 155 height 21
paste input "shalonna.l.burnett@tn.gov"
type input "shalonna.l.burnett@tn.gov"
click at [108, 99] on button "Impersonate" at bounding box center [73, 110] width 69 height 22
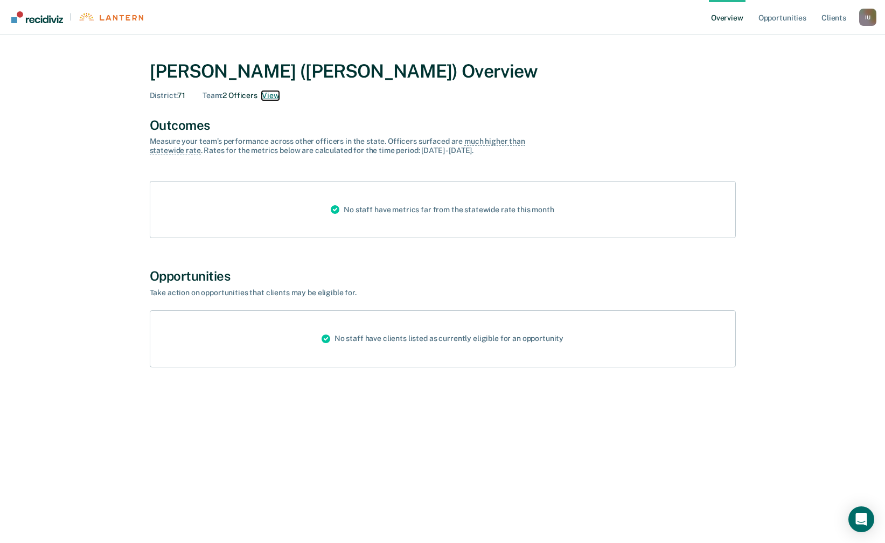
click at [279, 97] on button "View" at bounding box center [270, 95] width 17 height 9
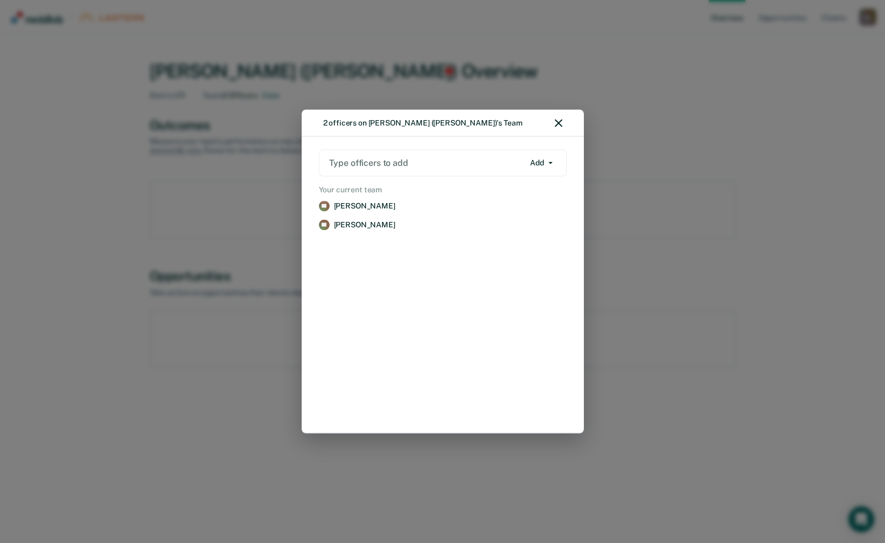
click at [569, 117] on div "2 officers on Shalonna Burnett (Turner)'s Team" at bounding box center [442, 123] width 282 height 27
click at [557, 120] on icon "button" at bounding box center [559, 124] width 8 height 8
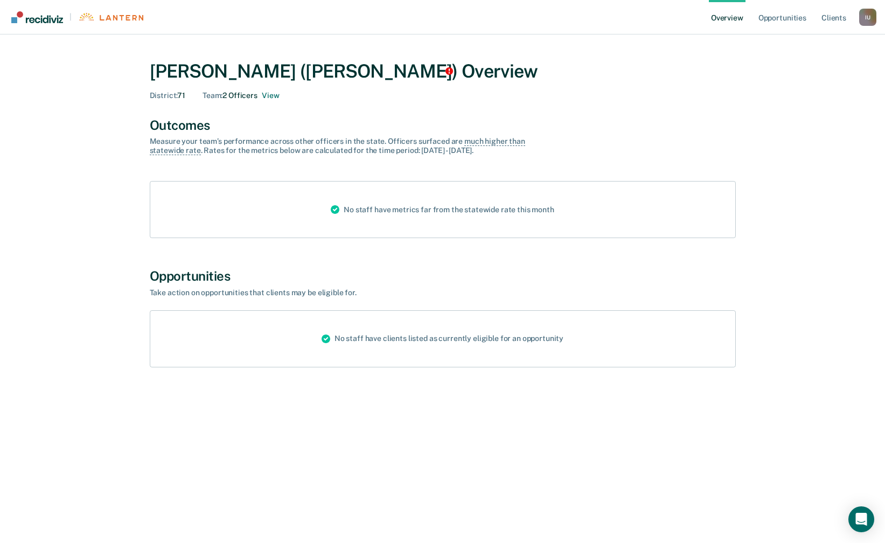
click at [864, 13] on div "I U" at bounding box center [867, 17] width 17 height 17
click at [797, 41] on link "Profile" at bounding box center [824, 43] width 87 height 9
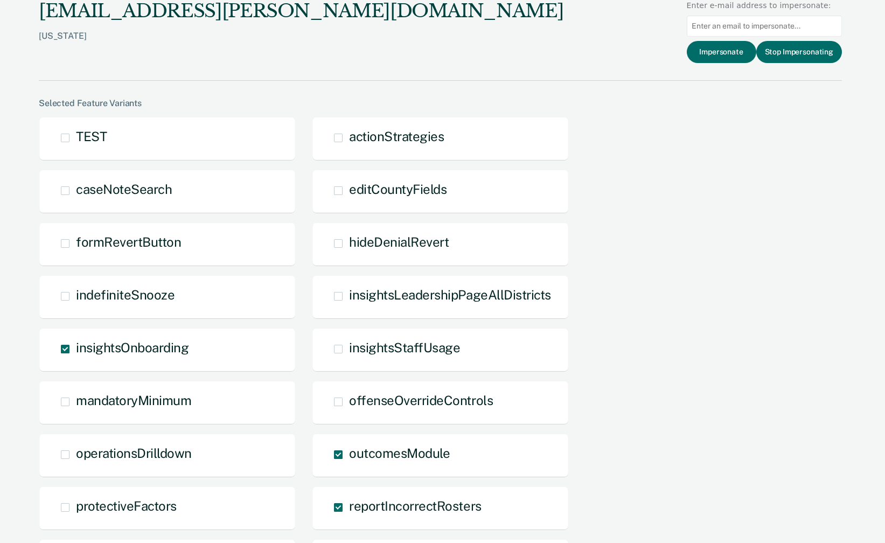
click at [736, 34] on input at bounding box center [763, 26] width 155 height 21
paste input "brandon.kelley@tn.gov"
type input "brandon.kelley@tn.gov"
click at [730, 67] on div "shalonna.l.burnett@tn.gov Tennessee Enter e-mail address to impersonate: brando…" at bounding box center [440, 40] width 803 height 81
click at [730, 56] on button "Impersonate" at bounding box center [720, 52] width 69 height 22
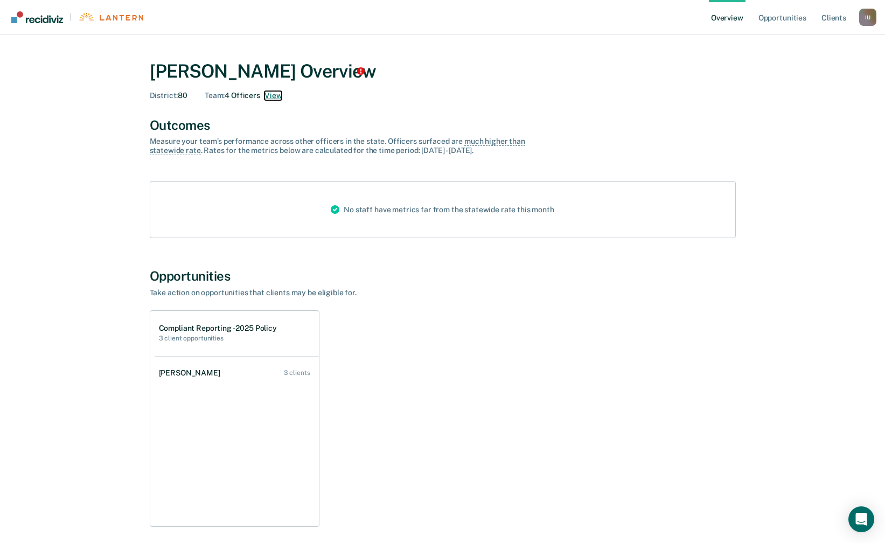
click at [272, 95] on button "View" at bounding box center [272, 95] width 17 height 9
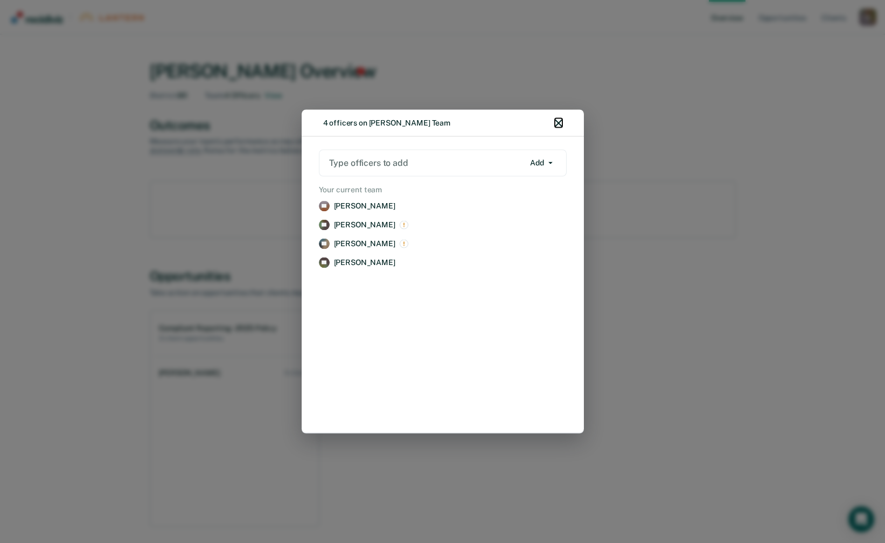
click at [559, 122] on icon "button" at bounding box center [559, 124] width 8 height 8
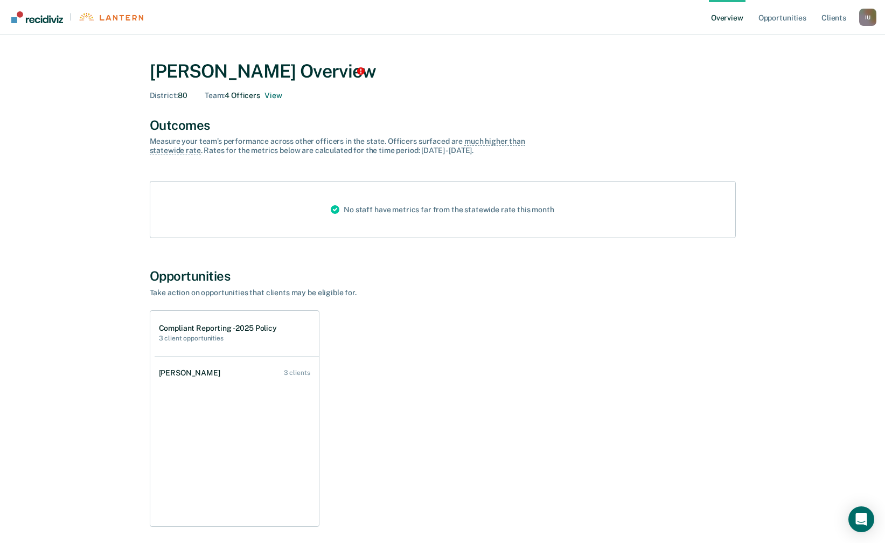
click at [862, 17] on div "I U" at bounding box center [867, 17] width 17 height 17
click at [798, 39] on link "Profile" at bounding box center [824, 43] width 87 height 9
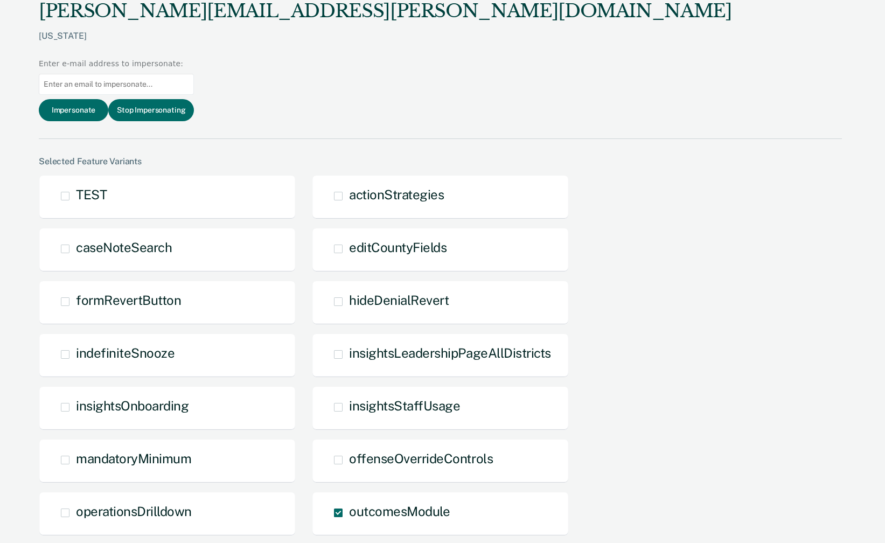
click at [194, 74] on input at bounding box center [116, 84] width 155 height 21
paste input "Tamika.Holman@tn.gov"
type input "Tamika.Holman@tn.gov"
click at [108, 99] on button "Impersonate" at bounding box center [73, 110] width 69 height 22
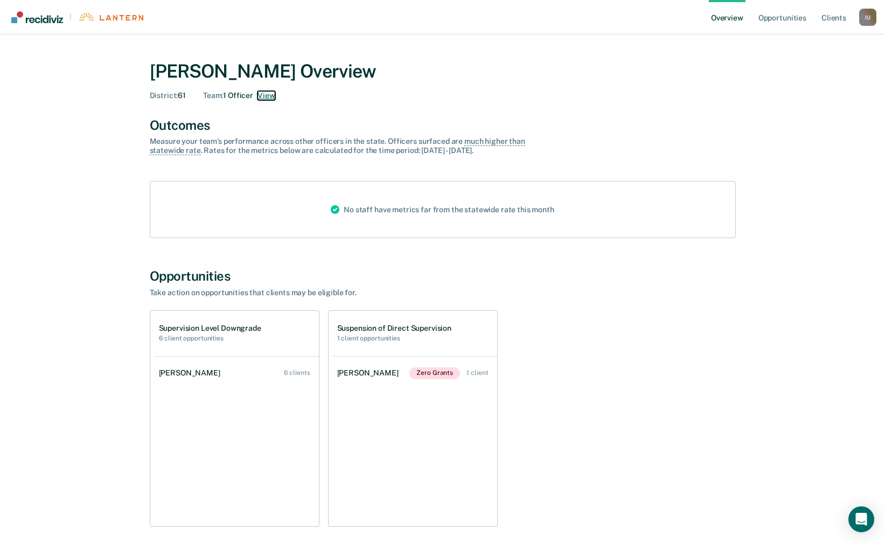
click at [266, 96] on button "View" at bounding box center [265, 95] width 17 height 9
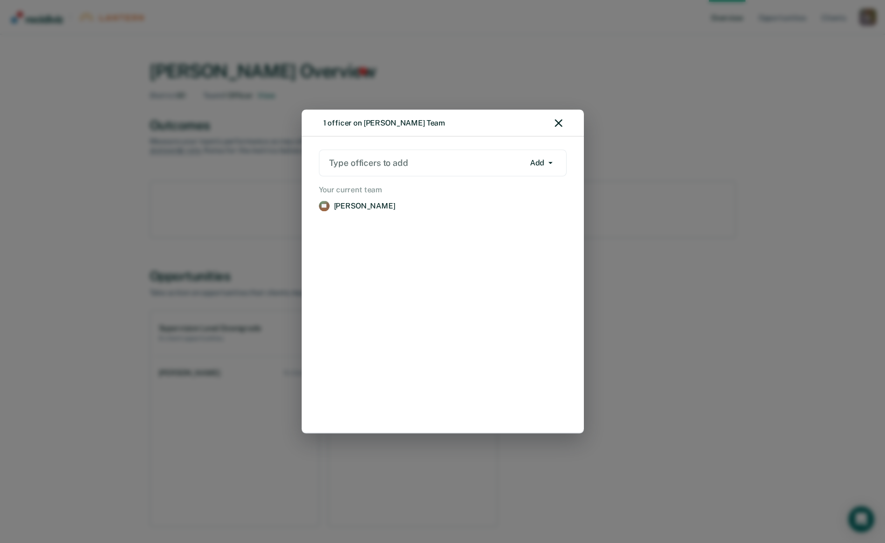
click at [556, 128] on div "1 officer on Tamika Holman's Team" at bounding box center [442, 123] width 282 height 27
click at [557, 124] on icon "button" at bounding box center [559, 124] width 8 height 8
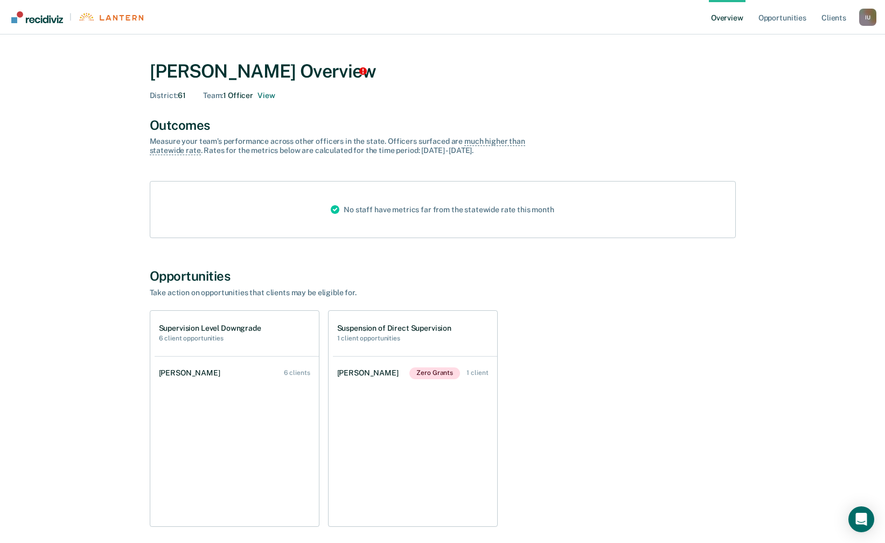
click at [865, 18] on div "I U" at bounding box center [867, 17] width 17 height 17
click at [812, 44] on link "Profile" at bounding box center [824, 43] width 87 height 9
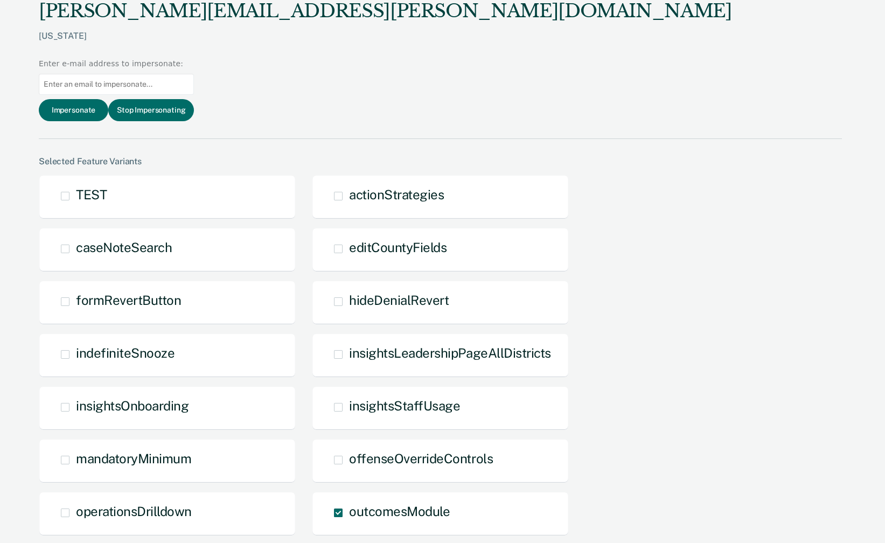
click at [194, 74] on input at bounding box center [116, 84] width 155 height 21
paste input "Brittany.L.Clark@tn.gov"
type input "Brittany.L.Clark@tn.gov"
click at [108, 99] on button "Impersonate" at bounding box center [73, 110] width 69 height 22
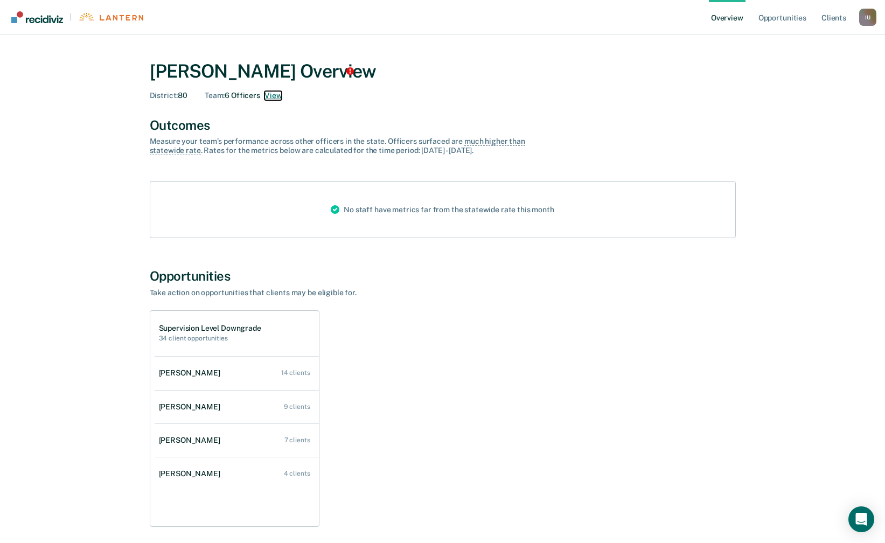
click at [272, 98] on button "View" at bounding box center [272, 95] width 17 height 9
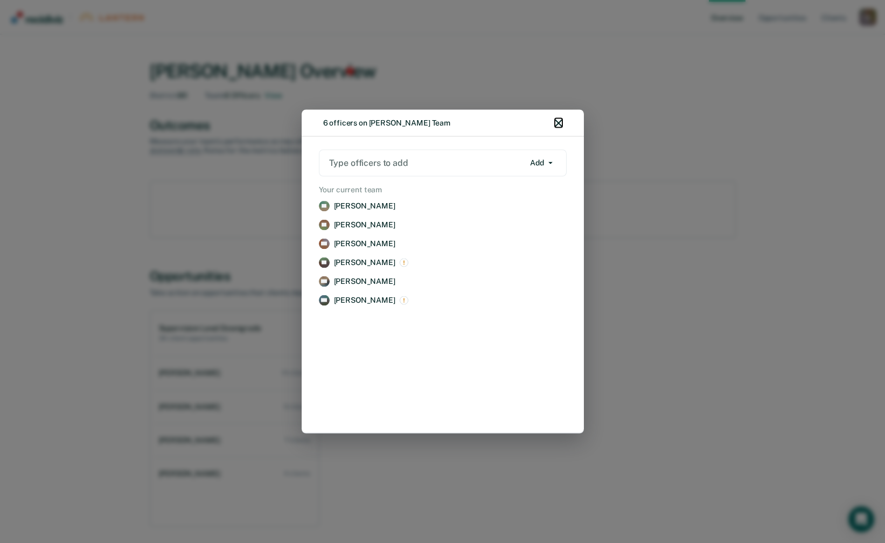
click at [560, 123] on icon "button" at bounding box center [559, 124] width 8 height 8
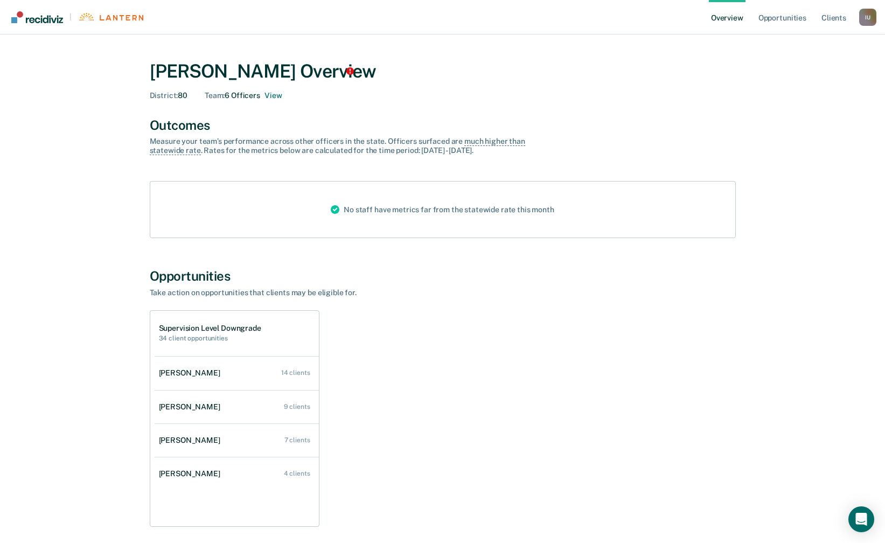
click at [868, 13] on div "I U" at bounding box center [867, 17] width 17 height 17
click at [795, 42] on link "Profile" at bounding box center [824, 43] width 87 height 9
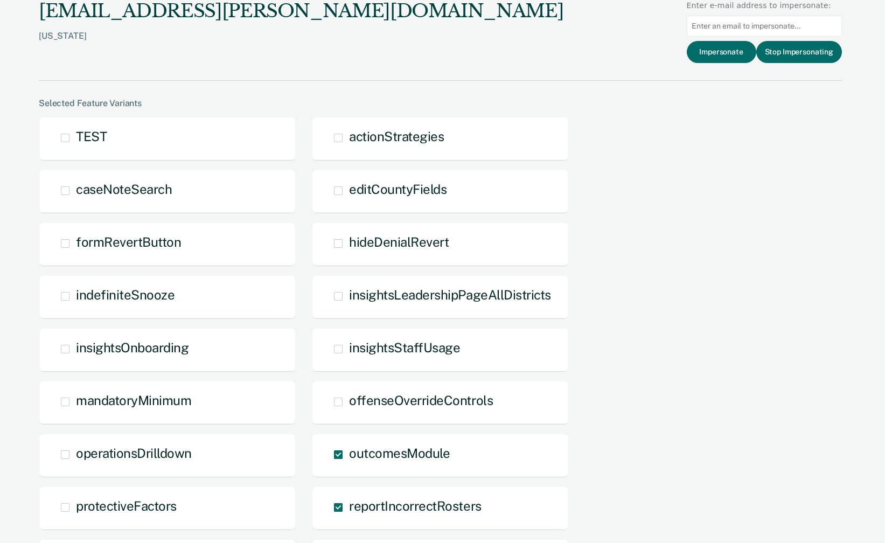
click at [727, 31] on input at bounding box center [763, 26] width 155 height 21
paste input ""jessica.trivette2@tn.gov ""
type input "jessica.trivette2@tn.gov"
click at [727, 53] on button "Impersonate" at bounding box center [720, 52] width 69 height 22
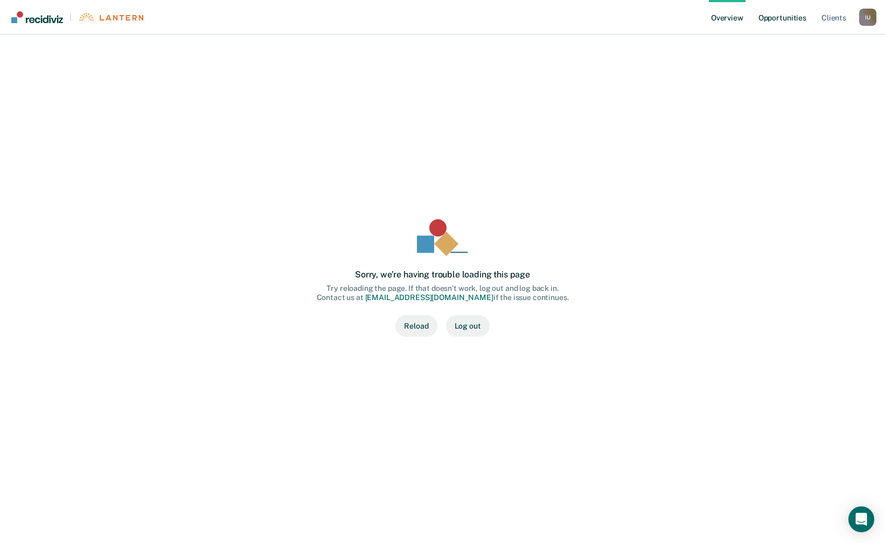
click at [771, 18] on link "Opportunities" at bounding box center [782, 17] width 52 height 34
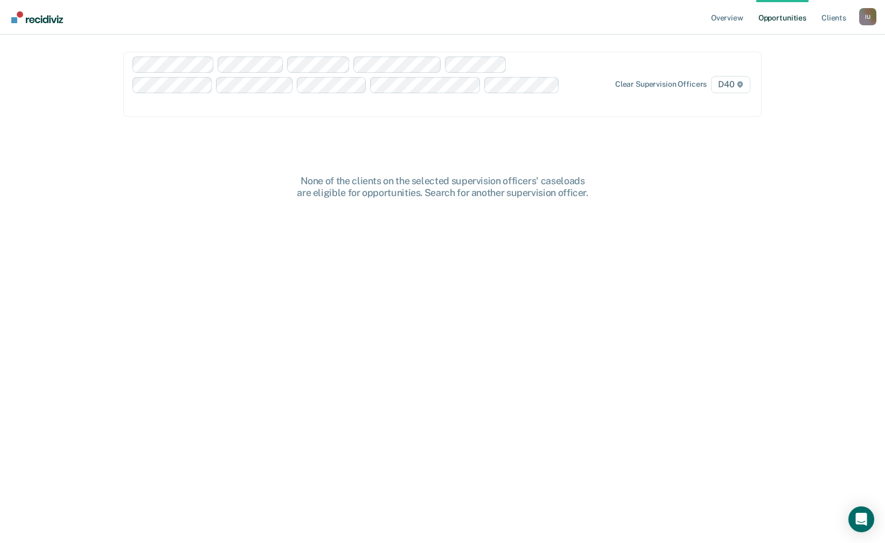
click at [864, 18] on div "I U" at bounding box center [867, 16] width 17 height 17
click at [794, 43] on link "Profile" at bounding box center [824, 43] width 87 height 9
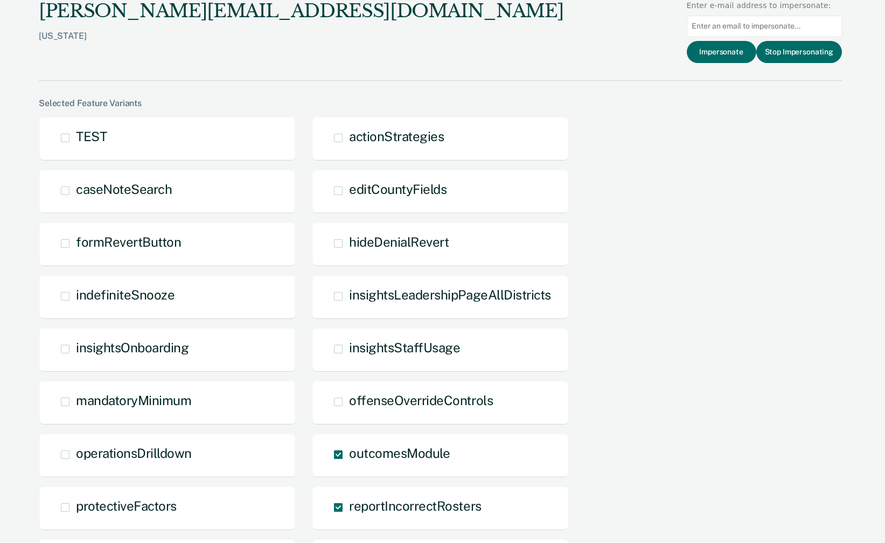
click at [750, 27] on input at bounding box center [763, 26] width 155 height 21
paste input "carol.mathes@tn.gov"
type input "carol.mathes@tn.gov"
click at [736, 47] on button "Impersonate" at bounding box center [720, 52] width 69 height 22
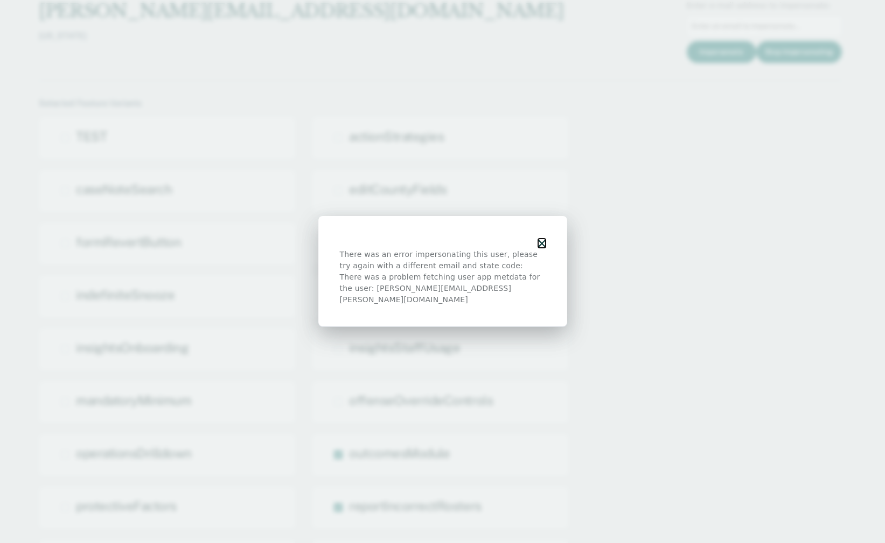
click at [541, 247] on icon "button" at bounding box center [542, 244] width 8 height 8
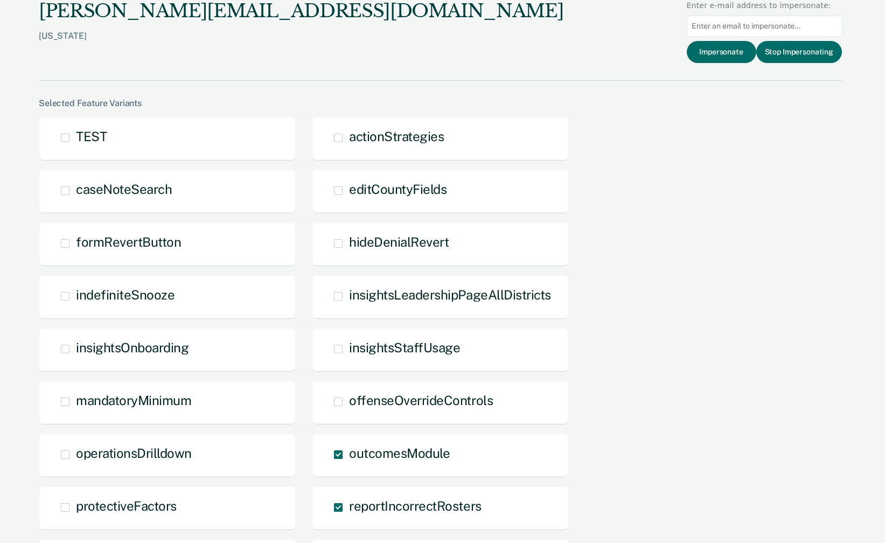
click at [702, 27] on div "There was an error impersonating this user, please try again with a different e…" at bounding box center [442, 271] width 885 height 543
click at [731, 23] on input at bounding box center [763, 26] width 155 height 21
paste input "carol.mathes@tn.gov"
click at [698, 26] on input "carol.mathes@tn.gov" at bounding box center [763, 26] width 155 height 21
type input "carol.mathes@tn.gov"
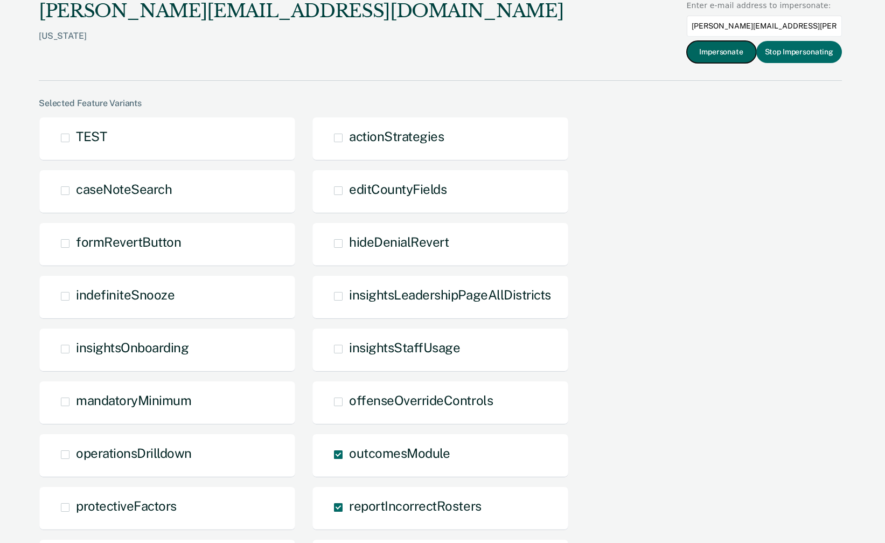
click at [700, 53] on button "Impersonate" at bounding box center [720, 52] width 69 height 22
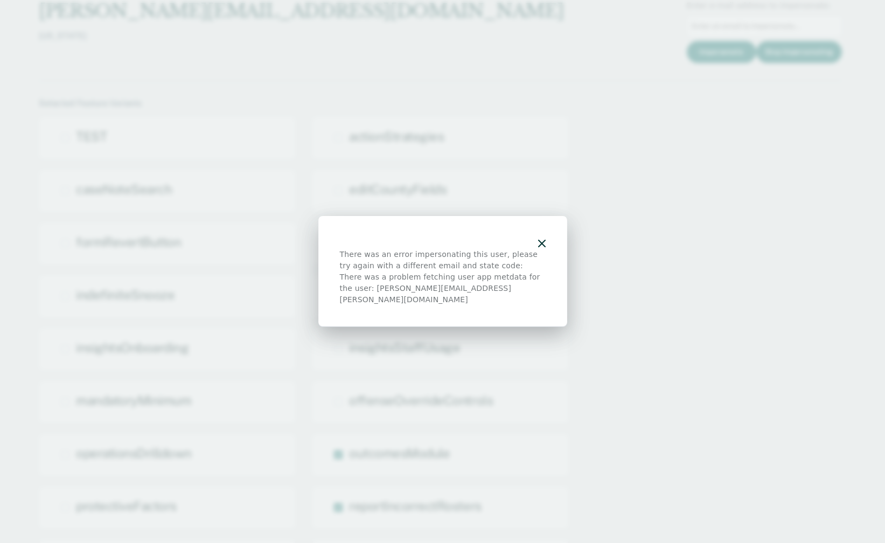
click at [546, 249] on div "There was an error impersonating this user, please try again with a different e…" at bounding box center [442, 271] width 249 height 111
click at [542, 247] on icon "button" at bounding box center [542, 244] width 8 height 8
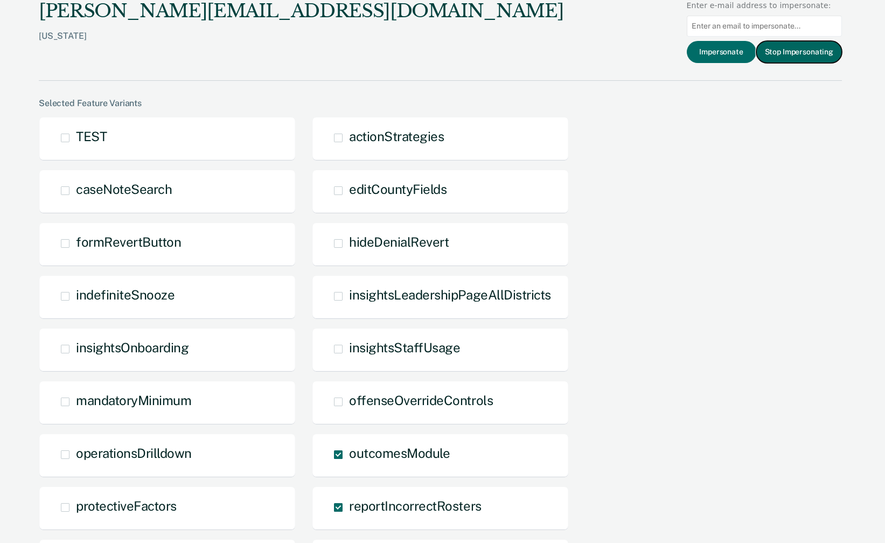
click at [800, 62] on button "Stop Impersonating" at bounding box center [799, 52] width 86 height 22
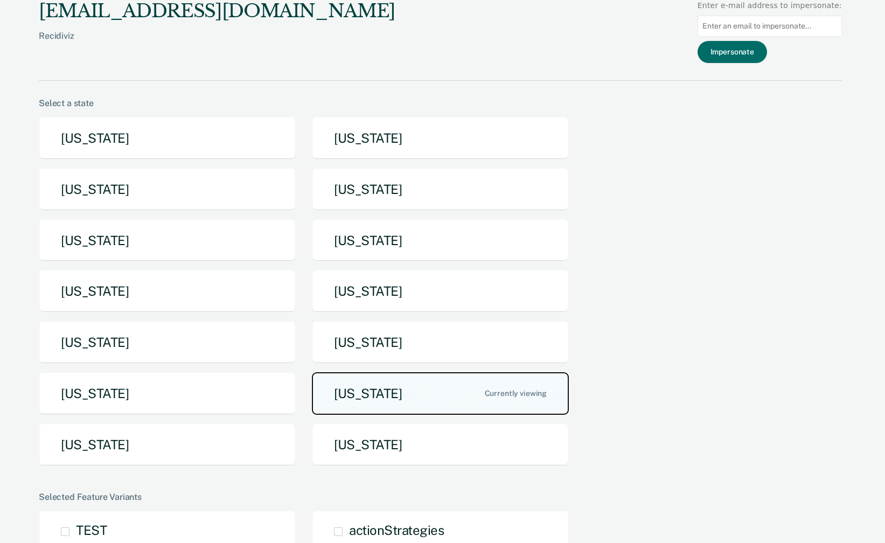
click at [447, 386] on button "[US_STATE]" at bounding box center [440, 393] width 257 height 43
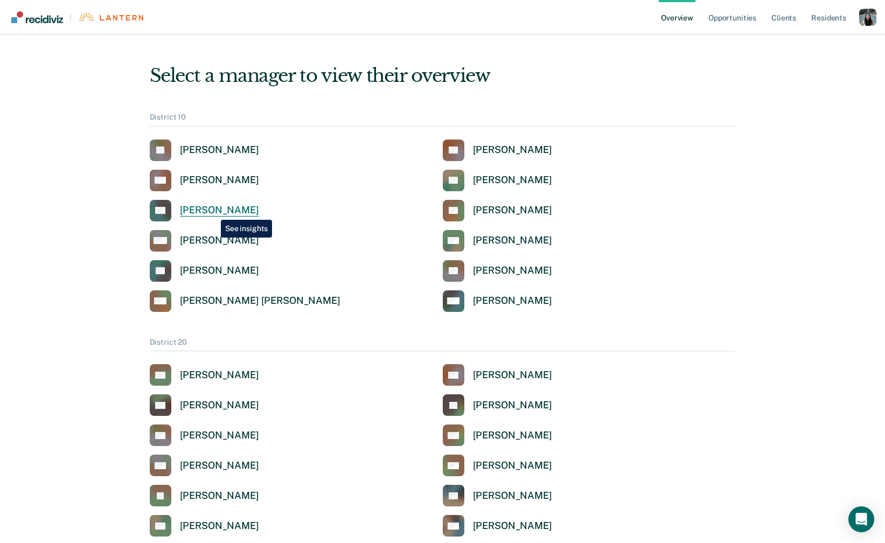
click at [213, 212] on div "Craig Gardner" at bounding box center [219, 210] width 79 height 12
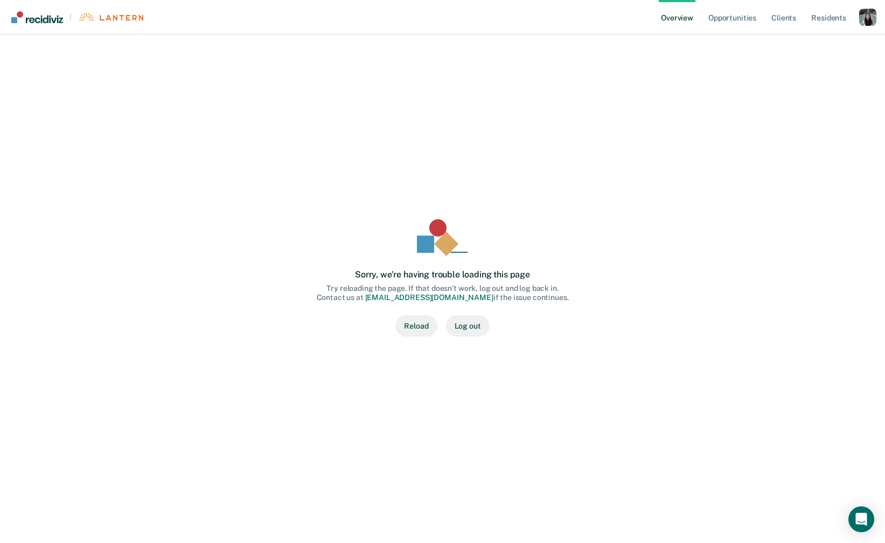
click at [418, 331] on button "Reload" at bounding box center [415, 326] width 41 height 22
click at [753, 26] on link "Opportunities" at bounding box center [732, 17] width 52 height 34
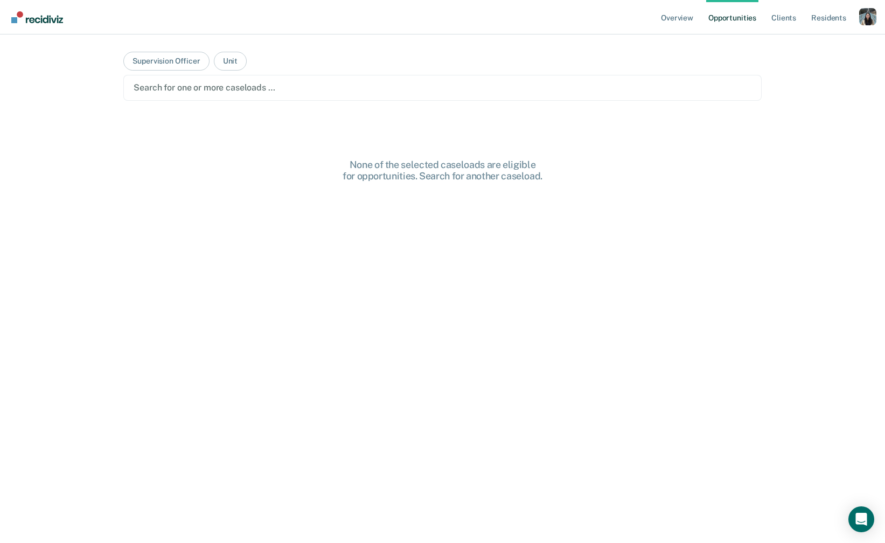
click at [874, 17] on div "Profile dropdown button" at bounding box center [867, 16] width 17 height 17
click at [788, 44] on link "Profile" at bounding box center [824, 43] width 87 height 9
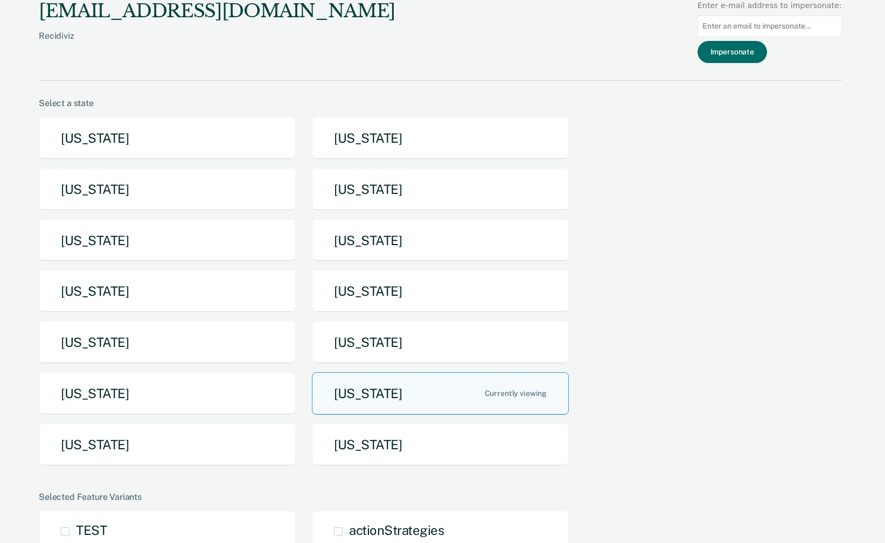
click at [759, 27] on input at bounding box center [769, 26] width 144 height 21
paste input "[PERSON_NAME][EMAIL_ADDRESS][PERSON_NAME][DOMAIN_NAME][US_STATE]"
type input "[PERSON_NAME][EMAIL_ADDRESS][PERSON_NAME][DOMAIN_NAME][US_STATE]"
click at [753, 57] on button "Impersonate" at bounding box center [731, 52] width 69 height 22
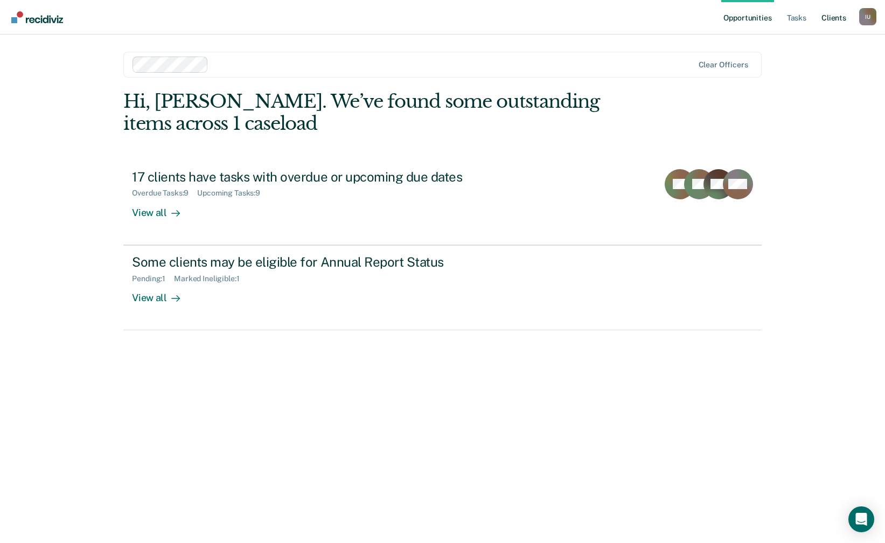
click at [841, 22] on link "Client s" at bounding box center [833, 17] width 29 height 34
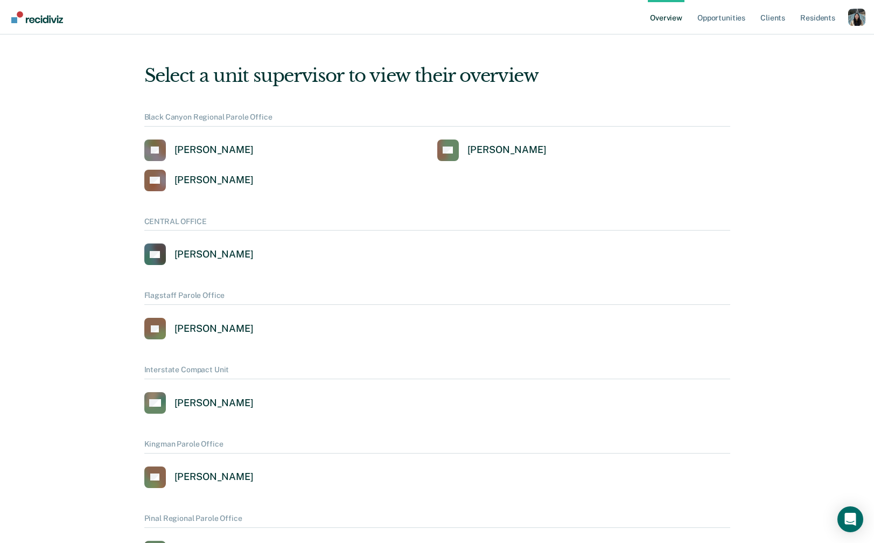
click at [851, 18] on div "Profile dropdown button" at bounding box center [856, 17] width 17 height 17
click at [866, 12] on div "Overview Opportunities Client s Resident s Profile How it works Log Out" at bounding box center [437, 17] width 874 height 34
click at [863, 20] on div "Profile dropdown button" at bounding box center [856, 17] width 17 height 17
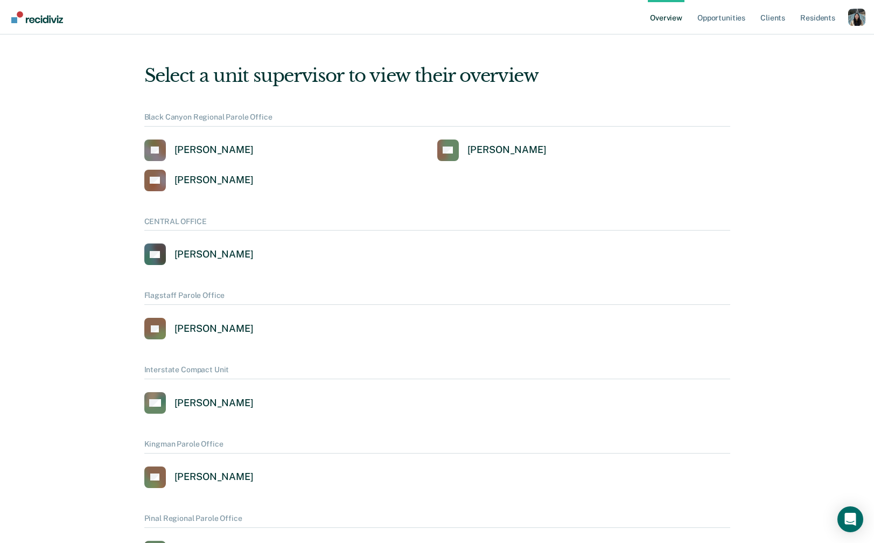
click at [857, 25] on div "Profile dropdown button" at bounding box center [856, 17] width 17 height 17
click at [801, 41] on link "Profile" at bounding box center [813, 43] width 87 height 9
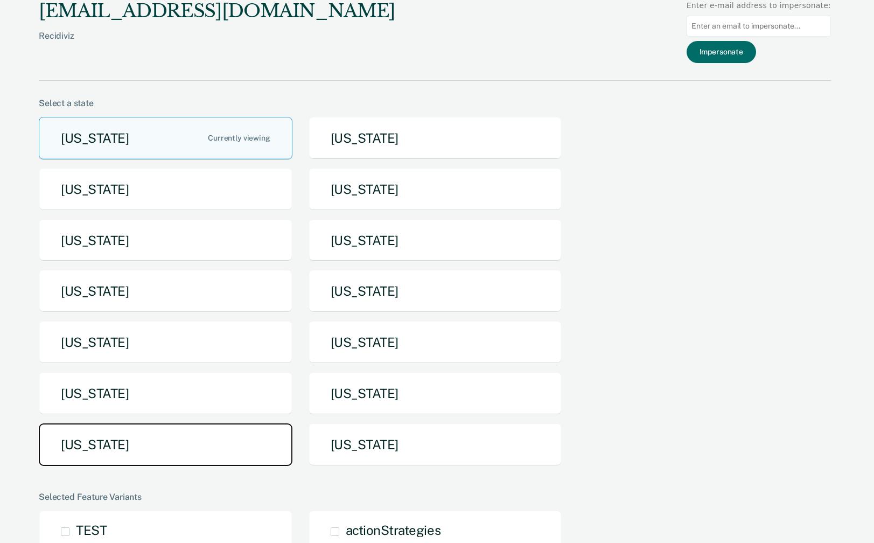
click at [256, 444] on button "[US_STATE]" at bounding box center [166, 444] width 254 height 43
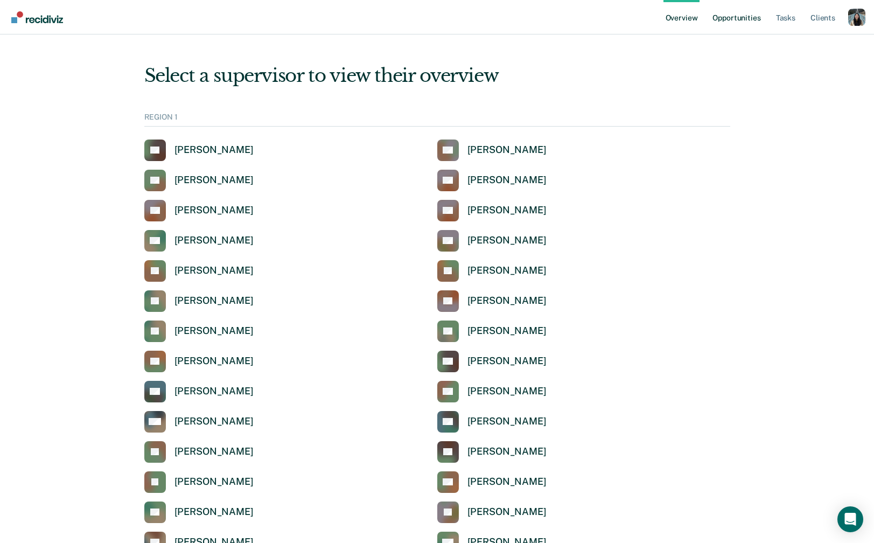
click at [746, 26] on link "Opportunities" at bounding box center [736, 17] width 52 height 34
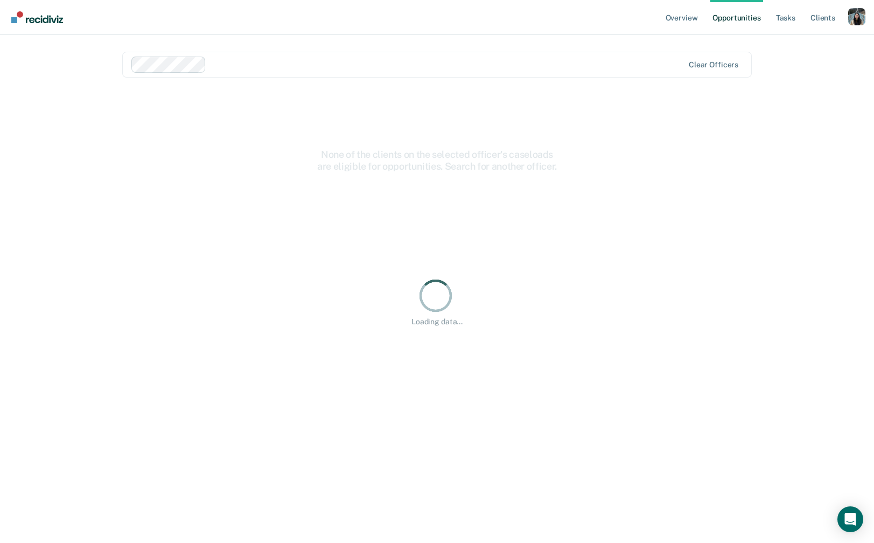
click at [655, 78] on main "Clear officers None of the clients on the selected officer's caseloads are elig…" at bounding box center [436, 275] width 655 height 482
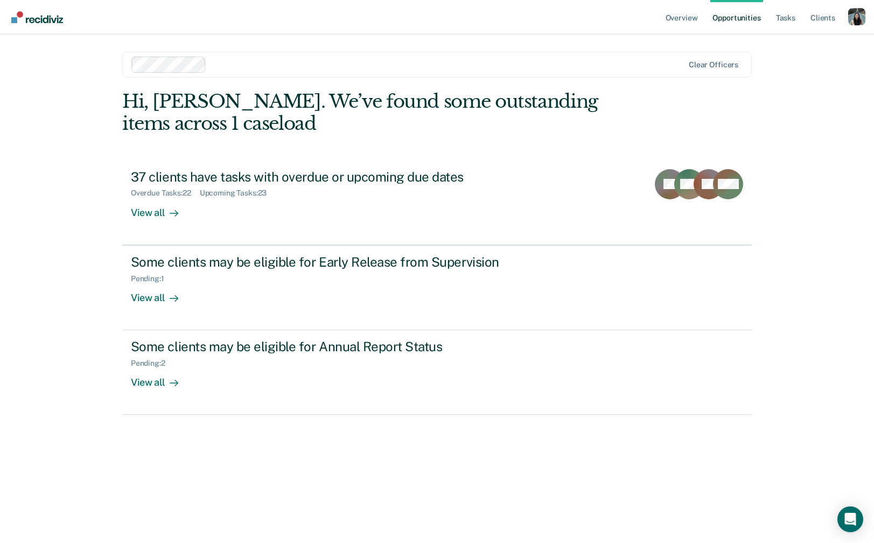
click at [851, 16] on div "Profile dropdown button" at bounding box center [856, 16] width 17 height 17
click at [799, 43] on link "Profile" at bounding box center [813, 43] width 87 height 9
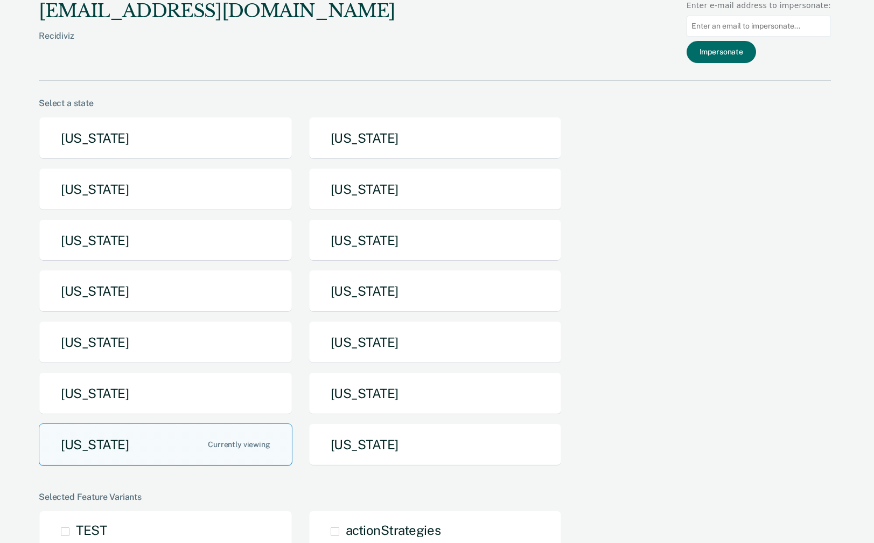
click at [795, 31] on input at bounding box center [758, 26] width 144 height 21
paste input "annett.williams@tdcj.texas.gov"
type input "annett.williams@tdcj.texas.gov"
click at [752, 57] on button "Impersonate" at bounding box center [720, 52] width 69 height 22
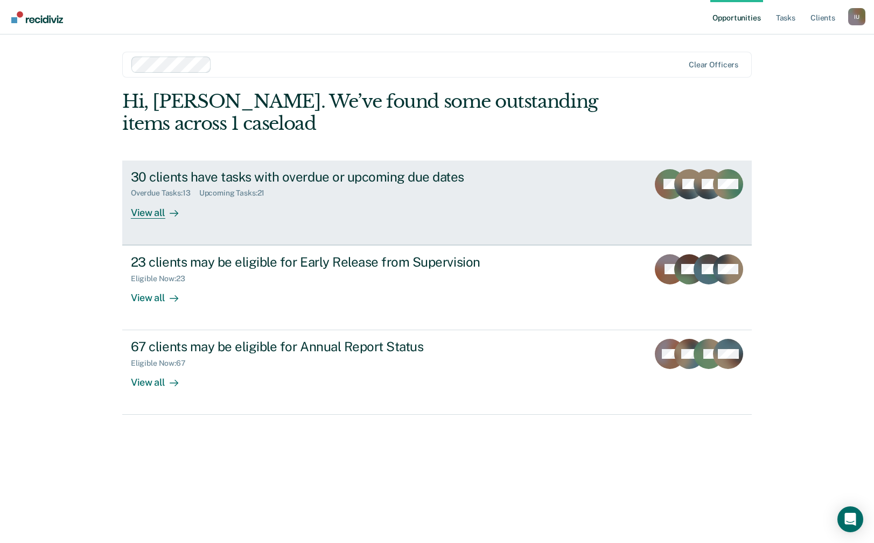
click at [340, 201] on div "30 clients have tasks with overdue or upcoming due dates Overdue Tasks : 13 Upc…" at bounding box center [333, 194] width 404 height 50
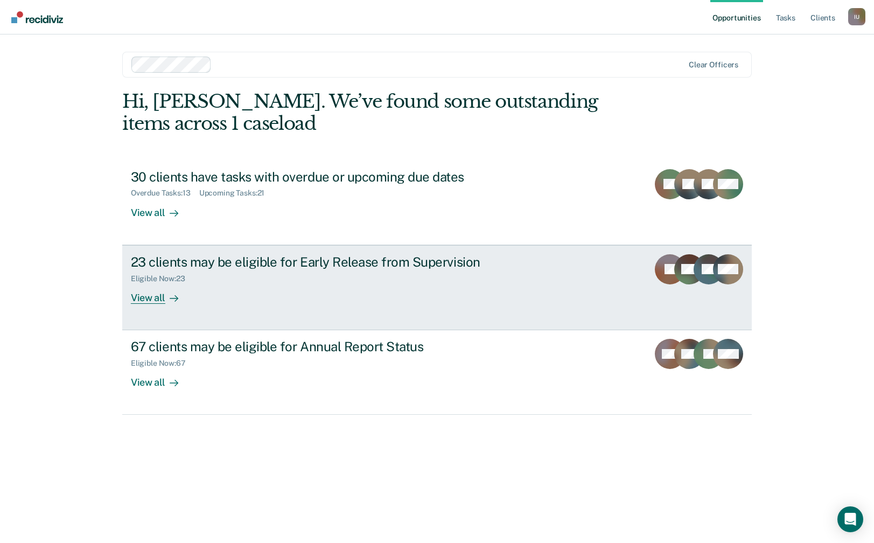
click at [326, 280] on div "Eligible Now : 23" at bounding box center [320, 276] width 378 height 13
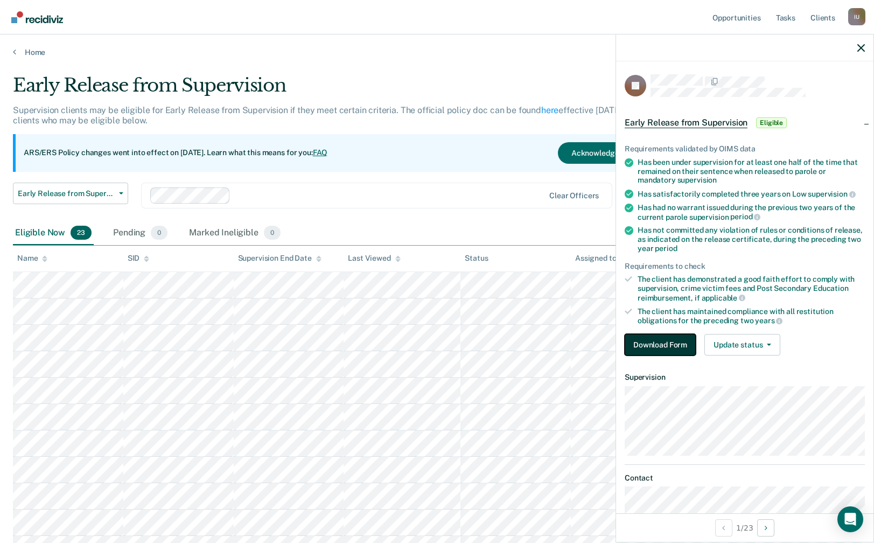
click at [688, 341] on button "Download Form" at bounding box center [660, 345] width 71 height 22
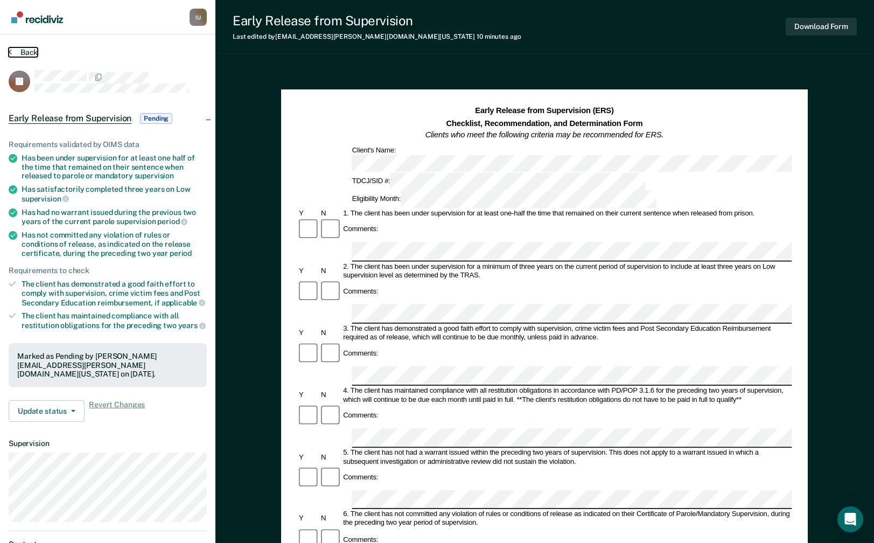
click at [14, 52] on button "Back" at bounding box center [23, 52] width 29 height 10
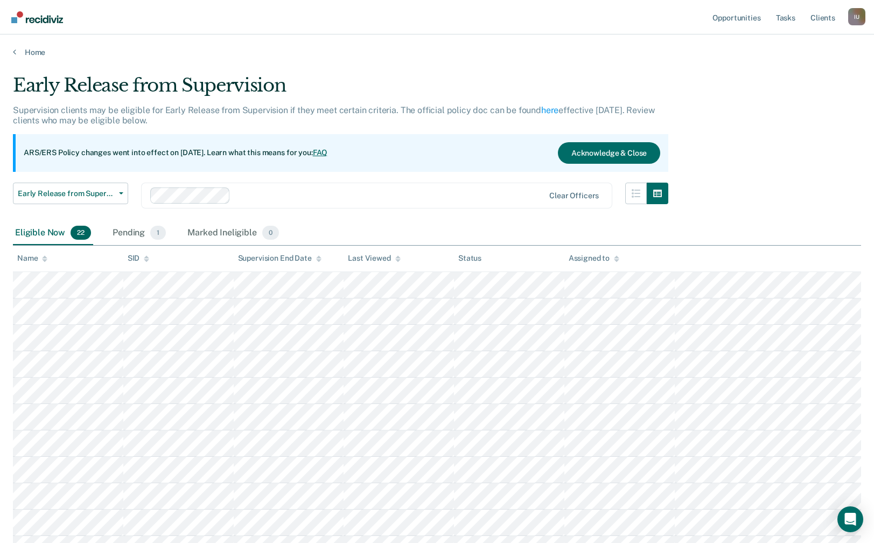
click at [858, 15] on div "I U" at bounding box center [856, 16] width 17 height 17
click at [784, 39] on link "Profile" at bounding box center [813, 43] width 87 height 9
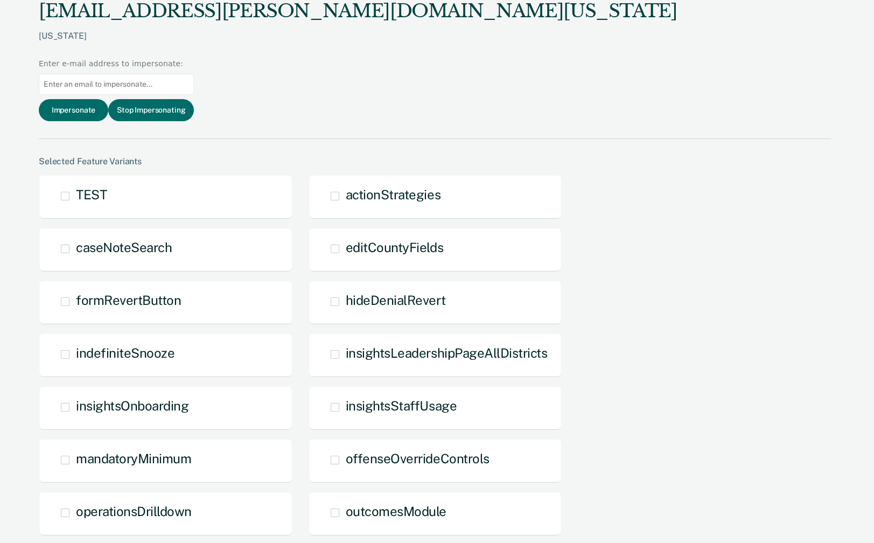
click at [194, 74] on input at bounding box center [116, 84] width 155 height 21
paste input "Delesia.Todd@tn.gov"
type input "Delesia.Todd@tn.gov"
click at [108, 99] on button "Impersonate" at bounding box center [73, 110] width 69 height 22
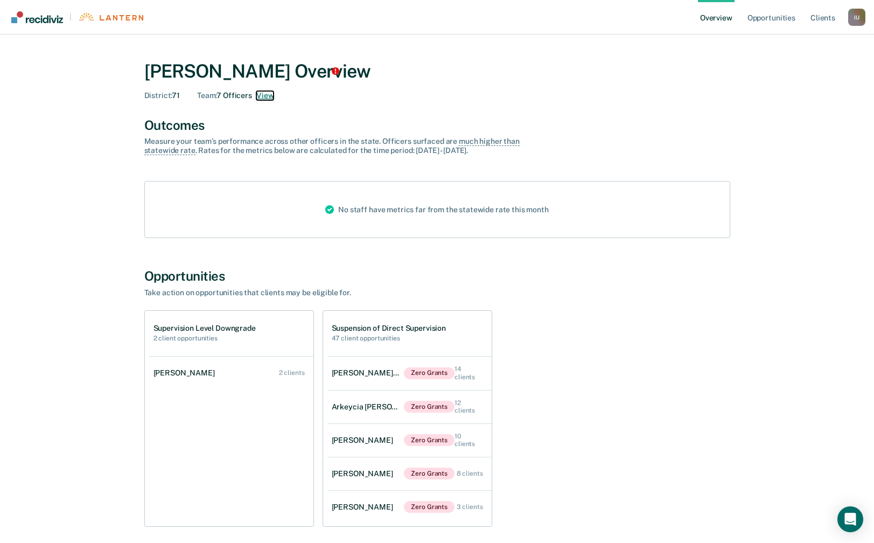
click at [267, 97] on button "View" at bounding box center [264, 95] width 17 height 9
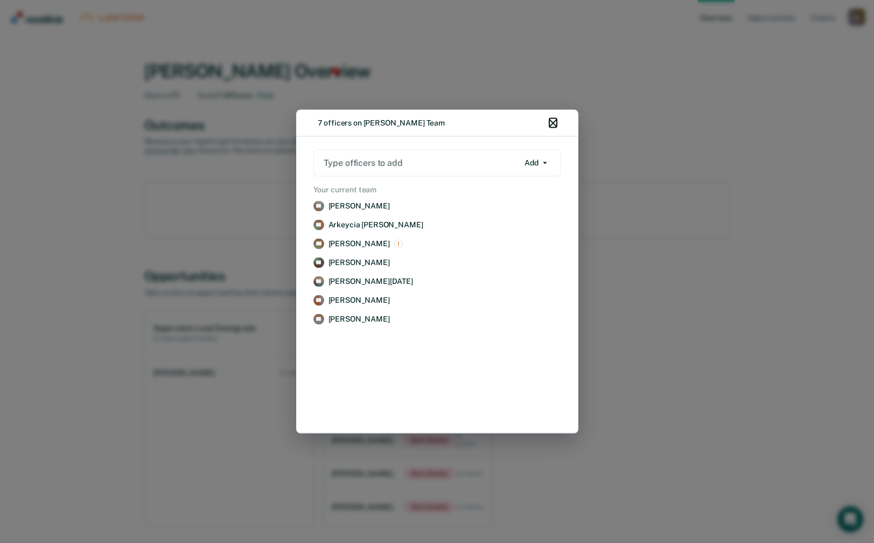
click at [554, 123] on icon "button" at bounding box center [553, 124] width 8 height 8
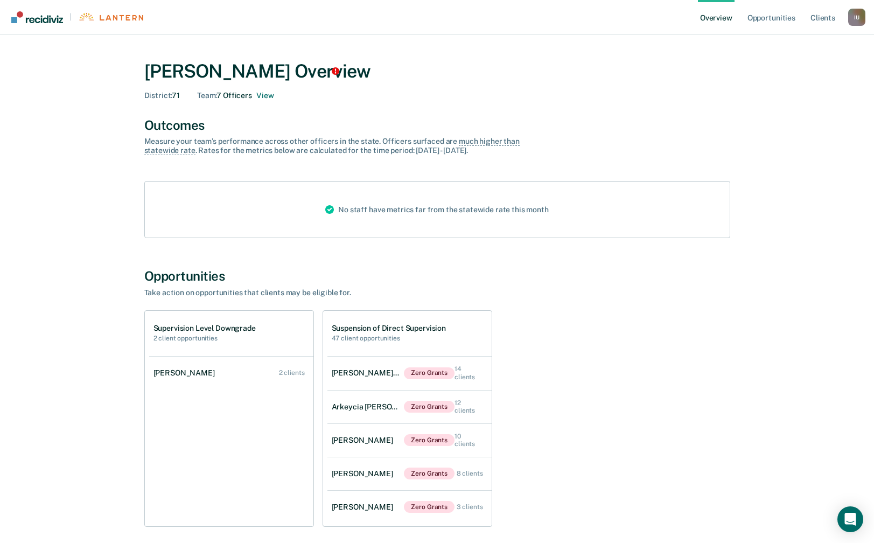
click at [856, 19] on div "I U" at bounding box center [856, 17] width 17 height 17
click at [792, 40] on link "Profile" at bounding box center [813, 43] width 87 height 9
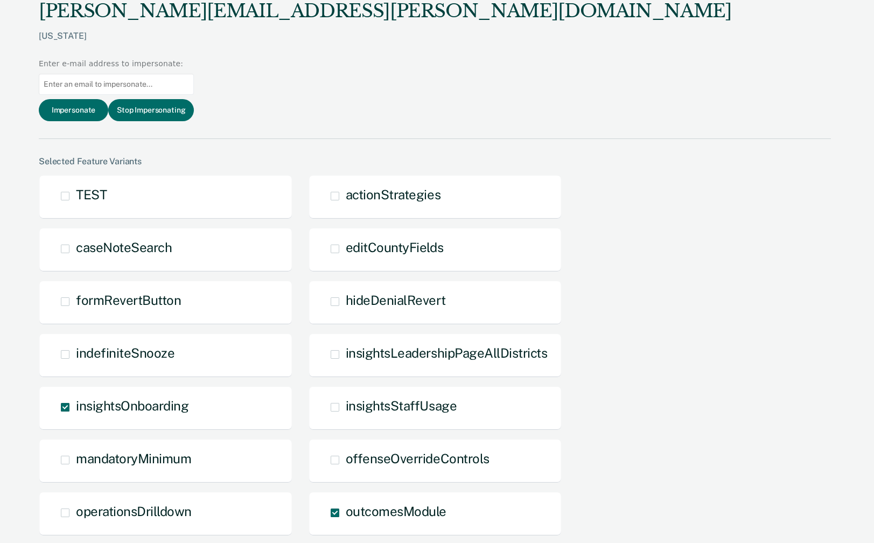
click at [194, 74] on input at bounding box center [116, 84] width 155 height 21
paste input "christen.king@tn.gov"
type input "christen.king@tn.gov"
click at [108, 99] on button "Impersonate" at bounding box center [73, 110] width 69 height 22
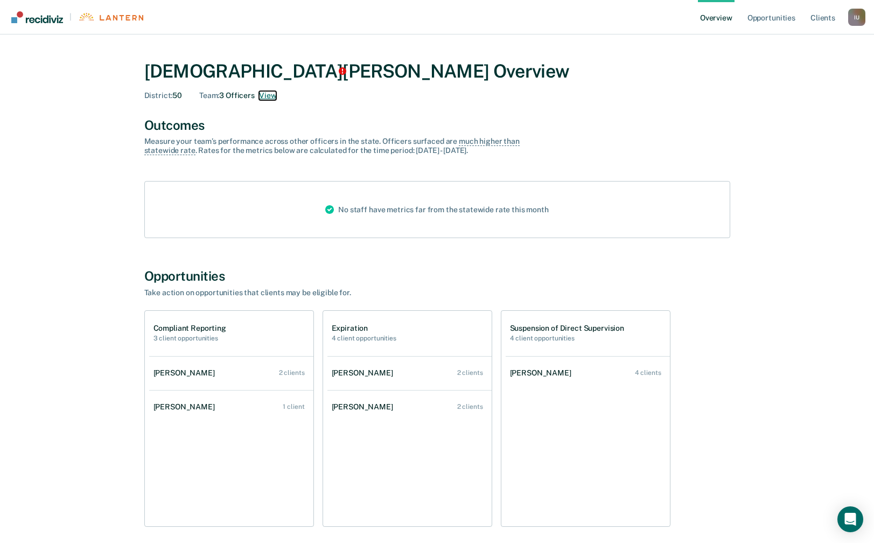
click at [268, 99] on button "View" at bounding box center [267, 95] width 17 height 9
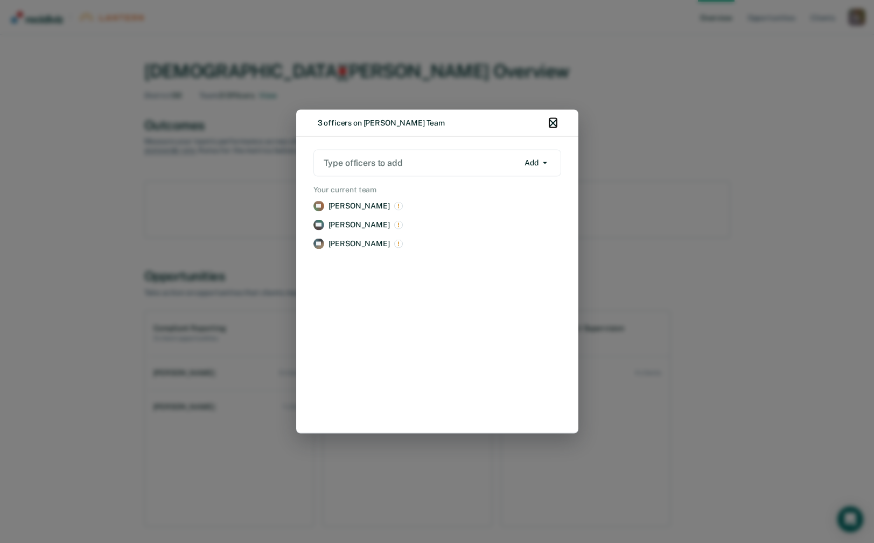
click at [551, 123] on icon "button" at bounding box center [553, 124] width 8 height 8
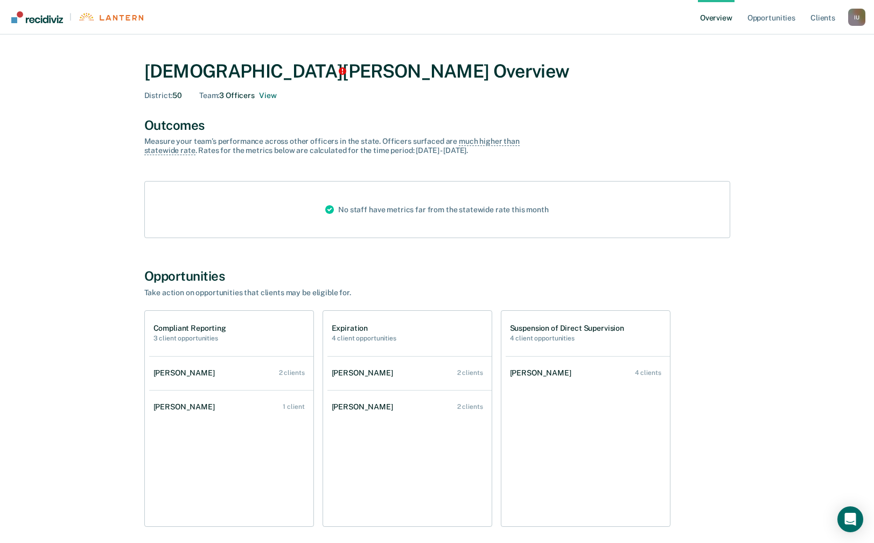
click at [858, 17] on div "I U" at bounding box center [856, 17] width 17 height 17
click at [775, 40] on link "Profile" at bounding box center [813, 43] width 87 height 9
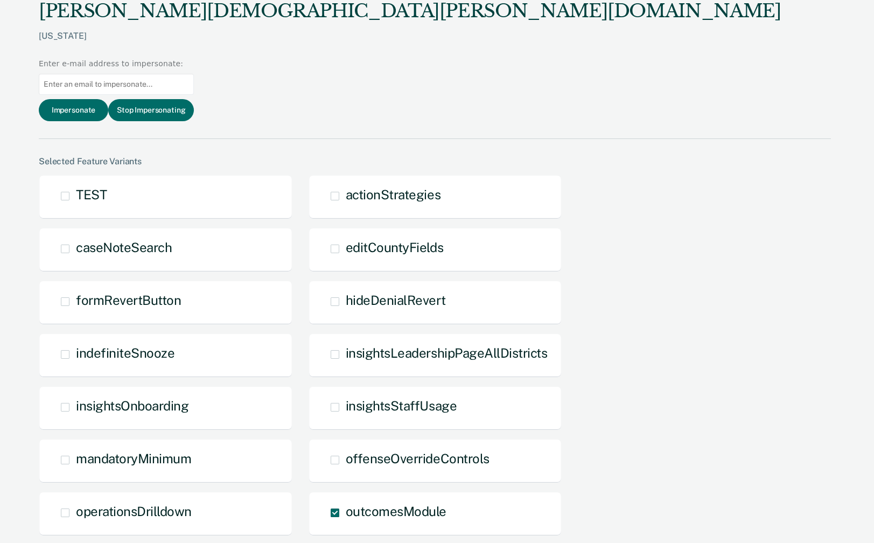
click at [194, 74] on input at bounding box center [116, 84] width 155 height 21
paste input "Altovise.Jones@tn.gov"
type input "Altovise.Jones@tn.gov"
click at [108, 99] on button "Impersonate" at bounding box center [73, 110] width 69 height 22
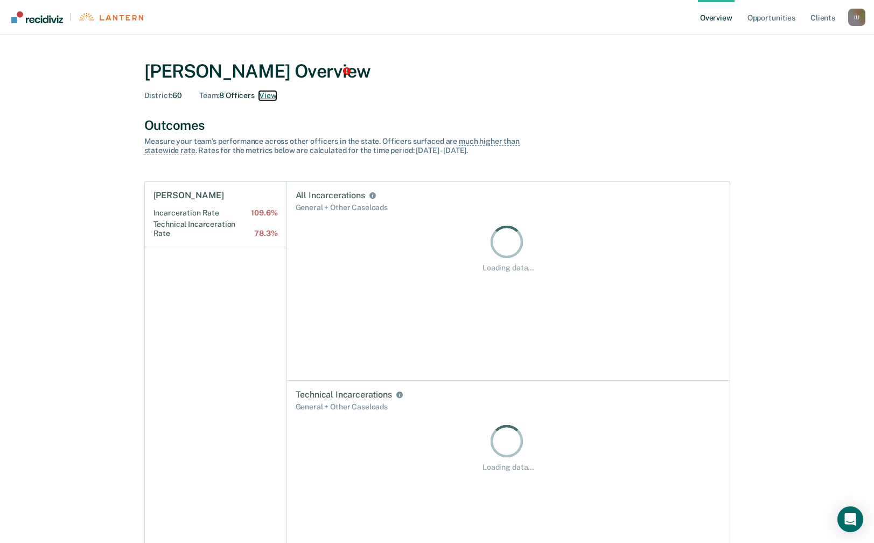
click at [273, 94] on button "View" at bounding box center [267, 95] width 17 height 9
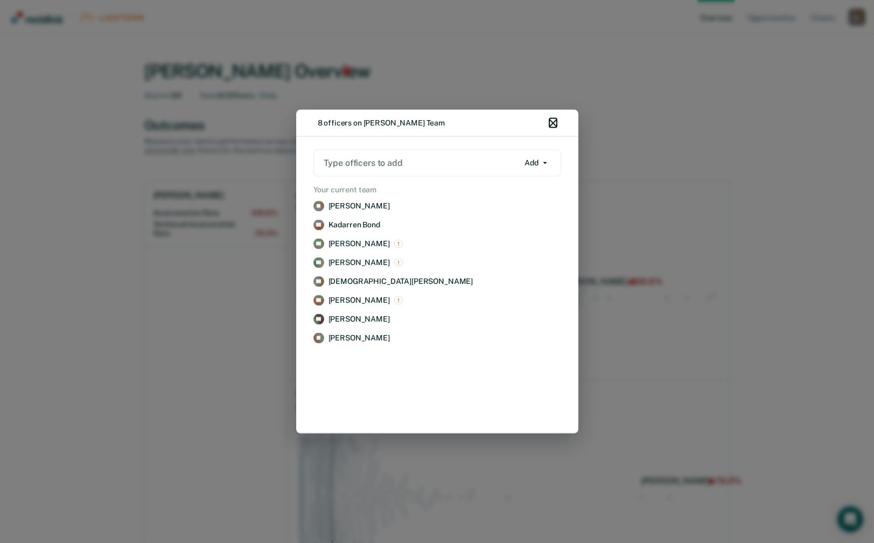
click at [552, 125] on icon "button" at bounding box center [553, 124] width 8 height 8
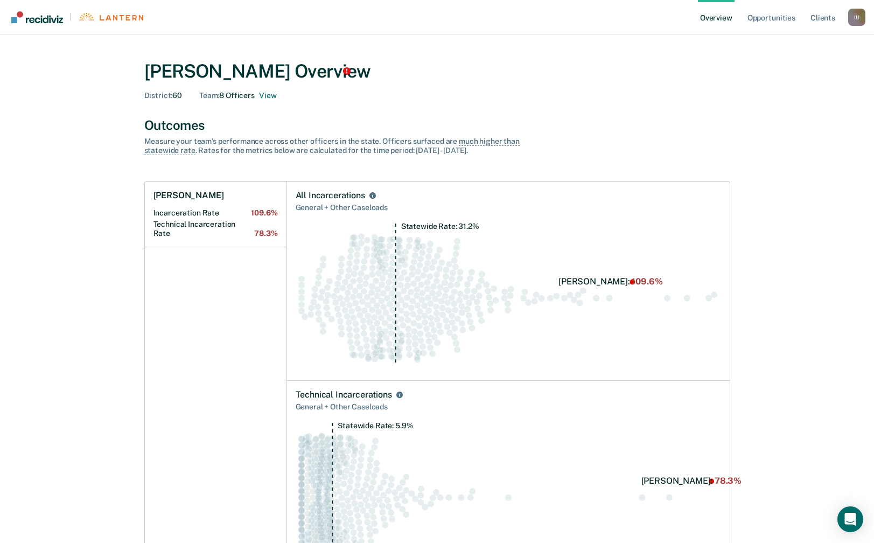
click at [855, 17] on div "I U" at bounding box center [856, 17] width 17 height 17
click at [776, 40] on link "Profile" at bounding box center [813, 43] width 87 height 9
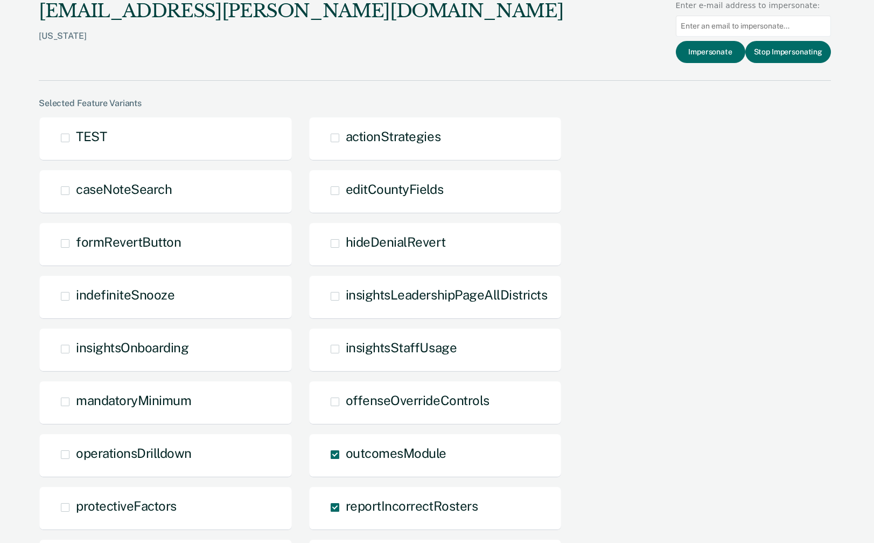
click at [731, 24] on input at bounding box center [753, 26] width 155 height 21
paste input "Jessica.R.Parrish@tn.gov"
type input "Jessica.R.Parrish@tn.gov"
click at [721, 50] on button "Impersonate" at bounding box center [710, 52] width 69 height 22
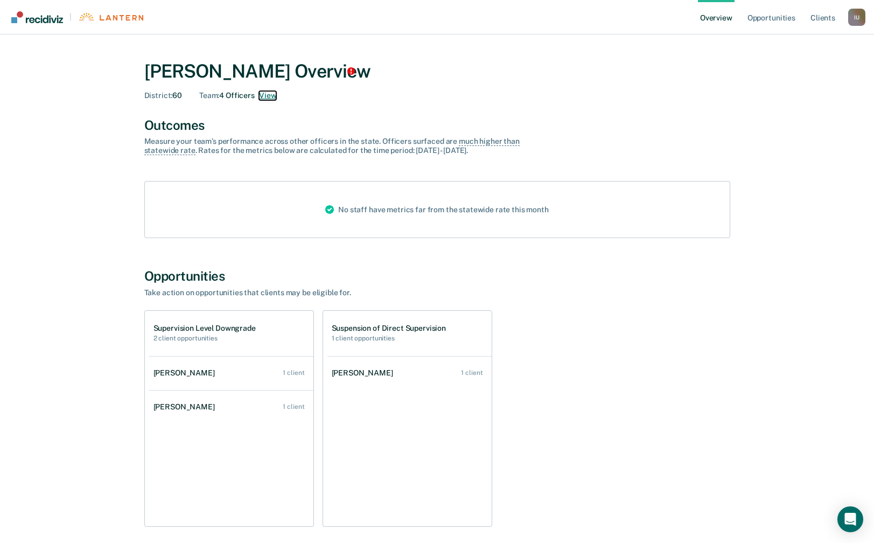
click at [265, 92] on button "View" at bounding box center [267, 95] width 17 height 9
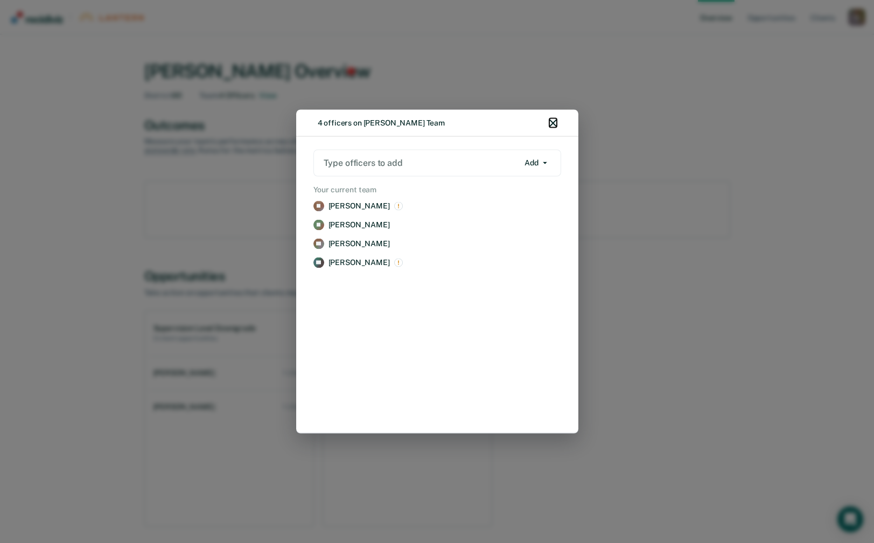
click at [556, 125] on icon "button" at bounding box center [553, 124] width 8 height 8
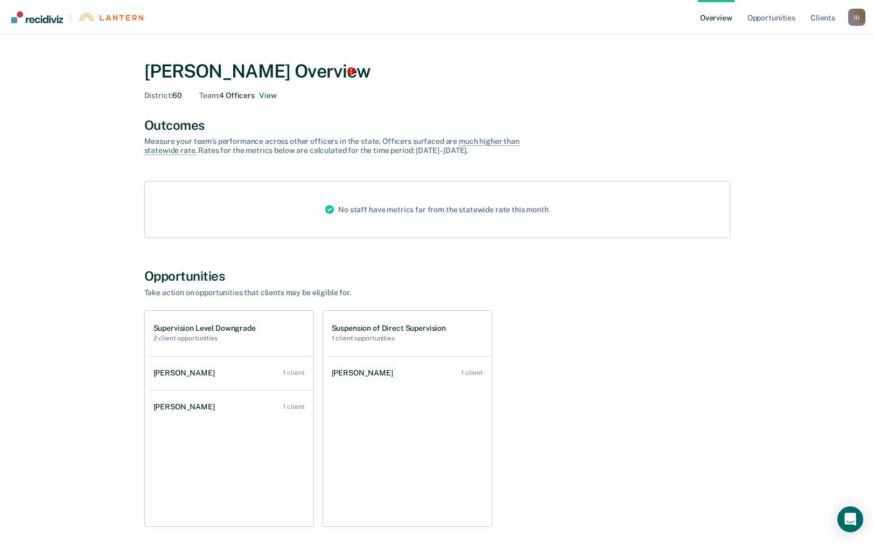
click at [854, 12] on div "I U" at bounding box center [856, 17] width 17 height 17
click at [792, 45] on link "Profile" at bounding box center [813, 43] width 87 height 9
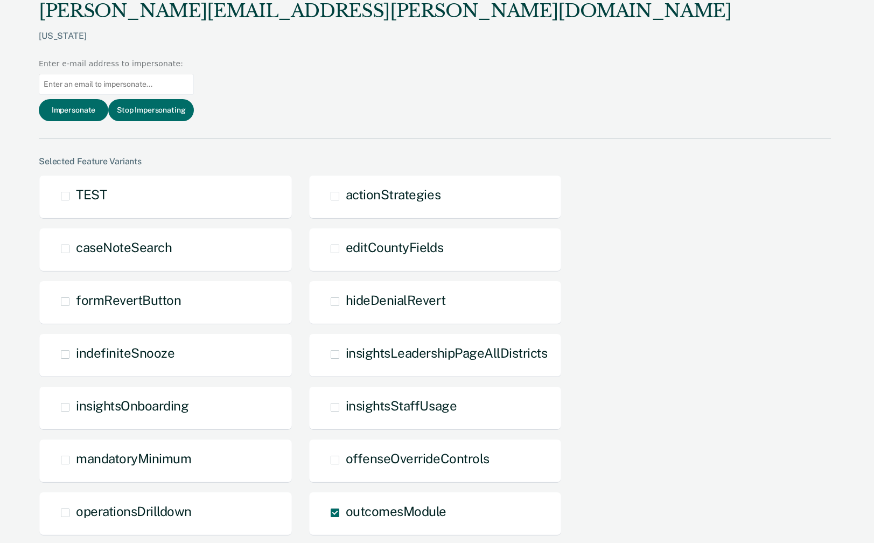
click at [194, 74] on input at bounding box center [116, 84] width 155 height 21
paste input "carol.mathes@tn.gov"
type input "carol.mathes@tn.gov"
click at [108, 99] on button "Impersonate" at bounding box center [73, 110] width 69 height 22
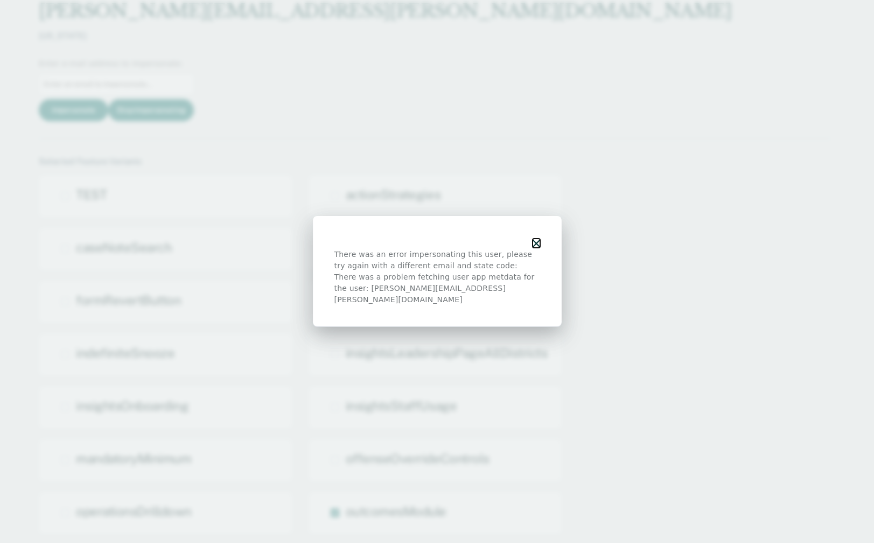
click at [533, 247] on icon "button" at bounding box center [536, 244] width 8 height 8
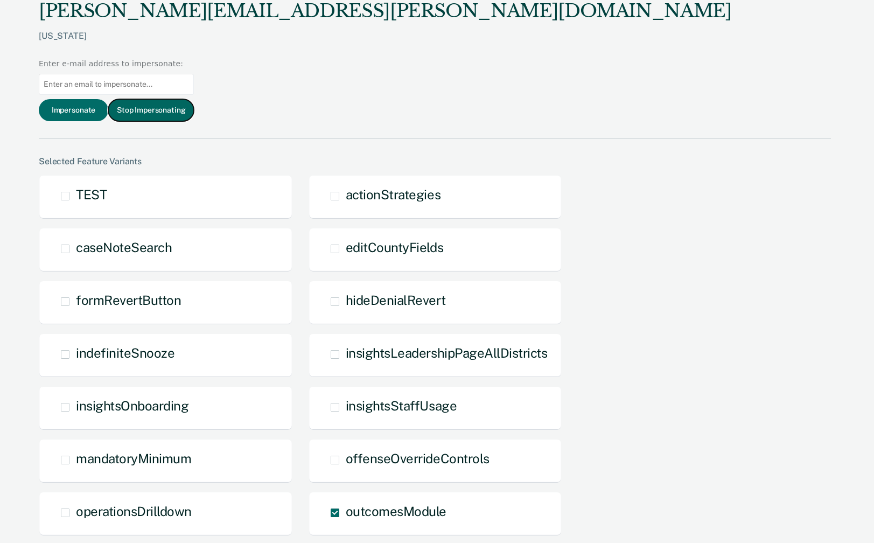
click at [194, 99] on button "Stop Impersonating" at bounding box center [151, 110] width 86 height 22
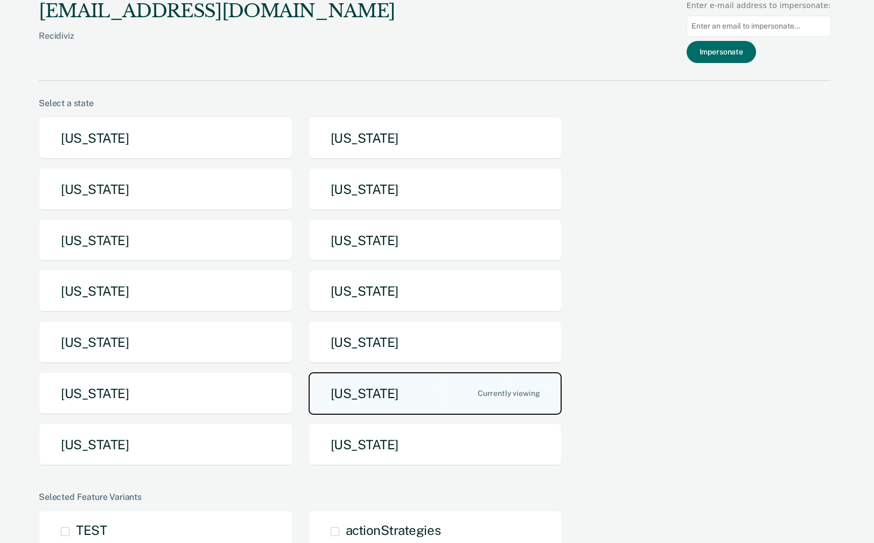
click at [443, 385] on button "[US_STATE]" at bounding box center [435, 393] width 254 height 43
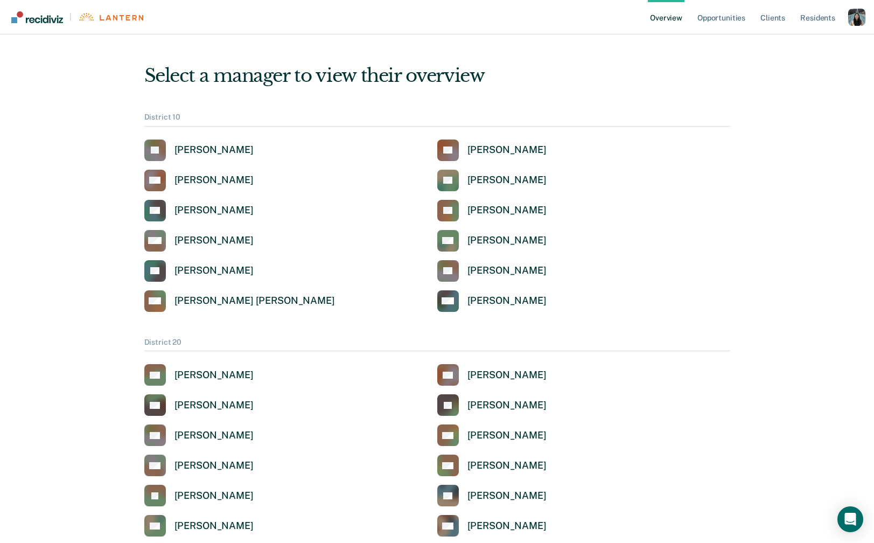
scroll to position [1557, 0]
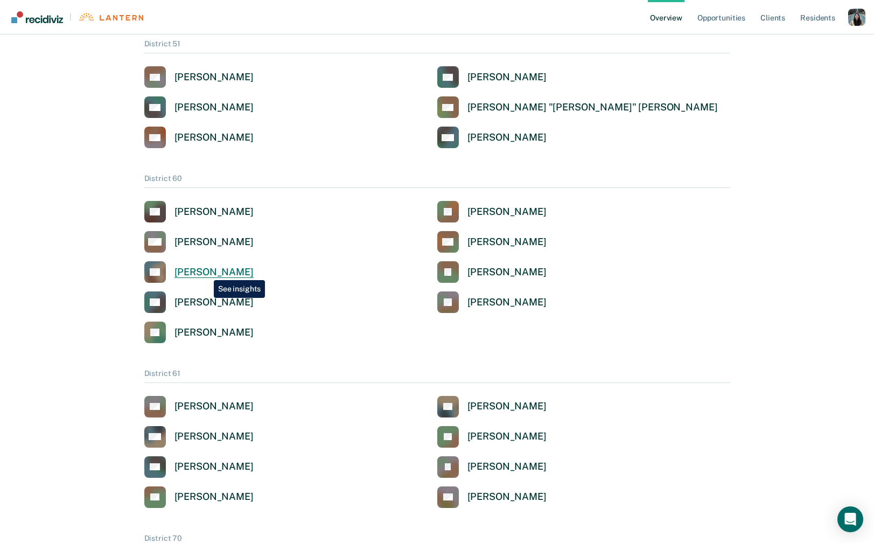
click at [206, 272] on div "[PERSON_NAME]" at bounding box center [213, 272] width 79 height 12
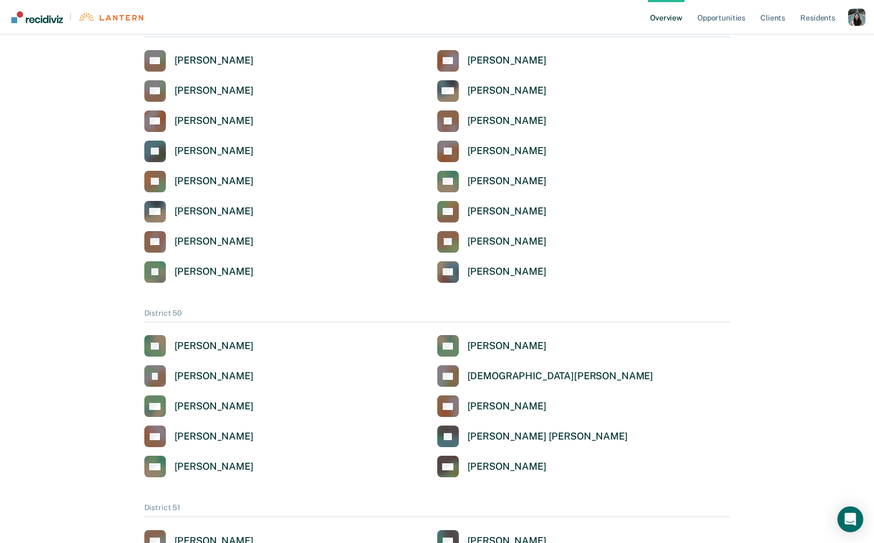
scroll to position [1557, 0]
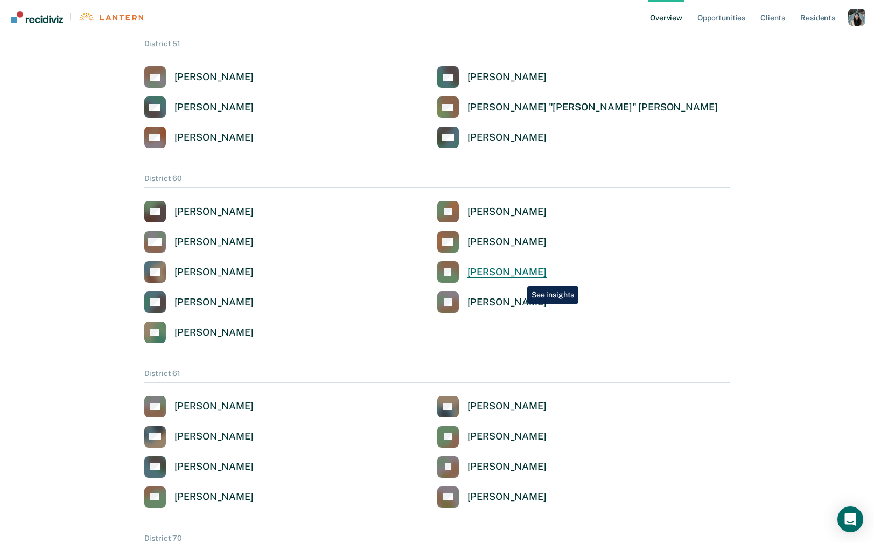
click at [517, 277] on div "[PERSON_NAME]" at bounding box center [506, 272] width 79 height 12
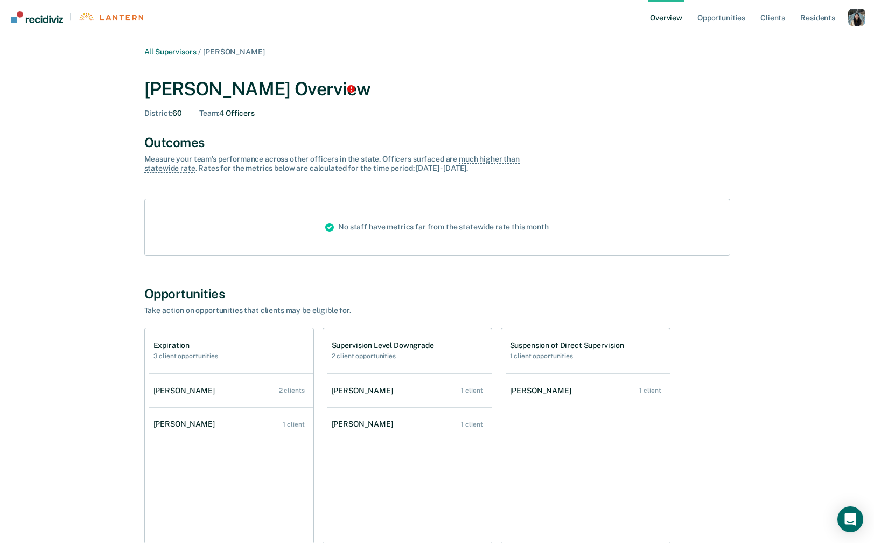
click at [246, 116] on div "Team : 4 Officers" at bounding box center [226, 113] width 55 height 9
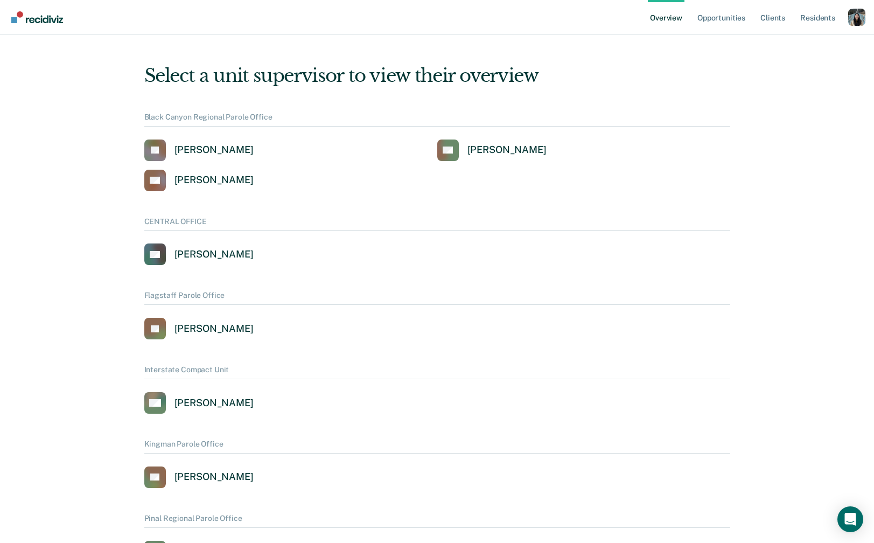
click at [858, 16] on div "Profile dropdown button" at bounding box center [856, 17] width 17 height 17
click at [848, 23] on div "Profile dropdown button" at bounding box center [856, 17] width 17 height 17
click at [865, 18] on div "Overview Opportunities Client s Resident s Profile How it works Log Out" at bounding box center [437, 17] width 874 height 34
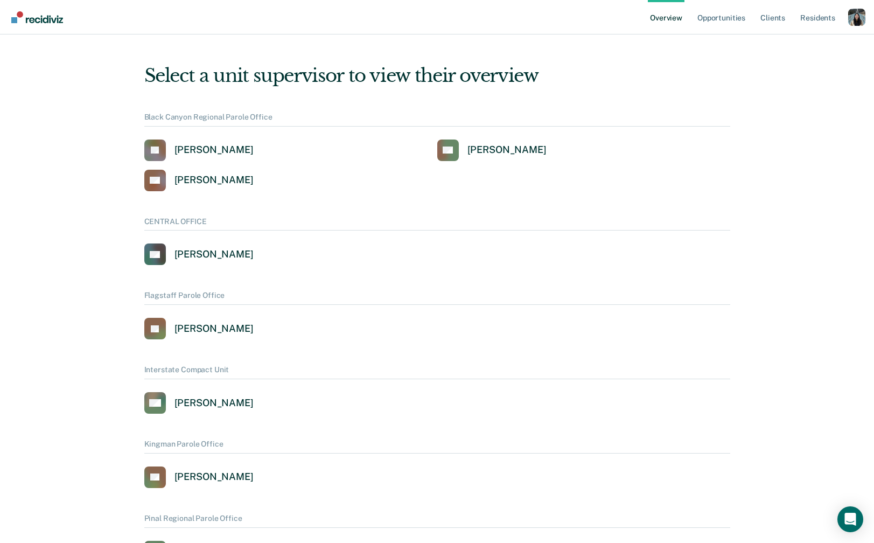
click at [857, 17] on div "Profile dropdown button" at bounding box center [856, 17] width 17 height 17
click at [783, 39] on link "Profile" at bounding box center [813, 43] width 87 height 9
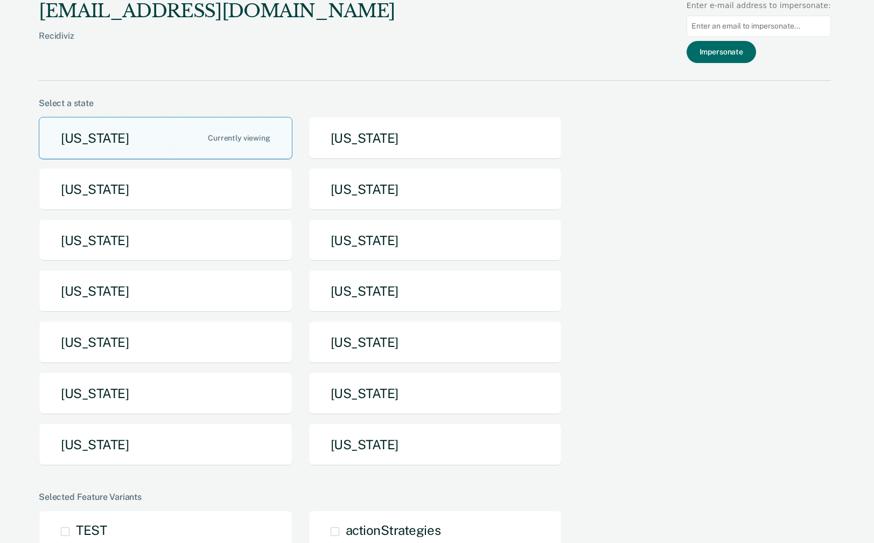
click at [752, 22] on input at bounding box center [758, 26] width 144 height 21
paste input "kelci.x.wright@tn.gov"
type input "kelci.x.wright@tn.gov"
click at [744, 52] on button "Impersonate" at bounding box center [720, 52] width 69 height 22
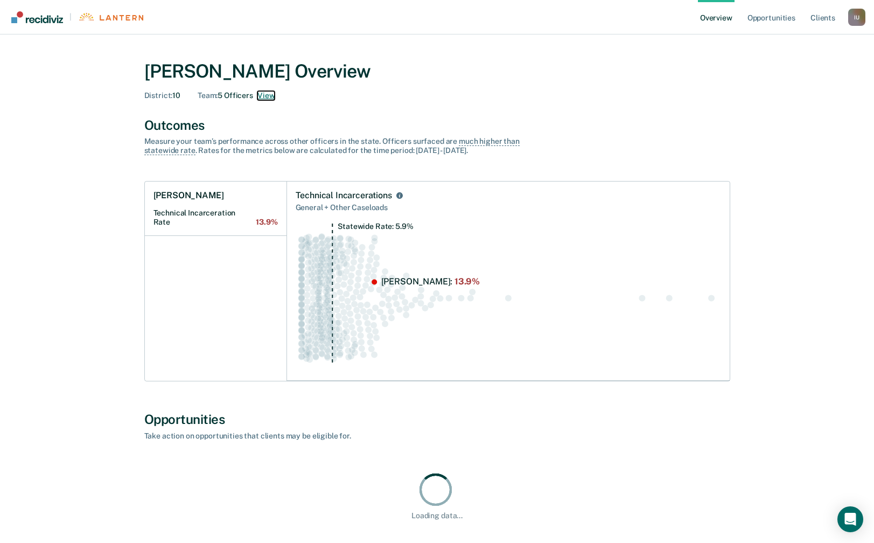
click at [268, 91] on button "View" at bounding box center [265, 95] width 17 height 9
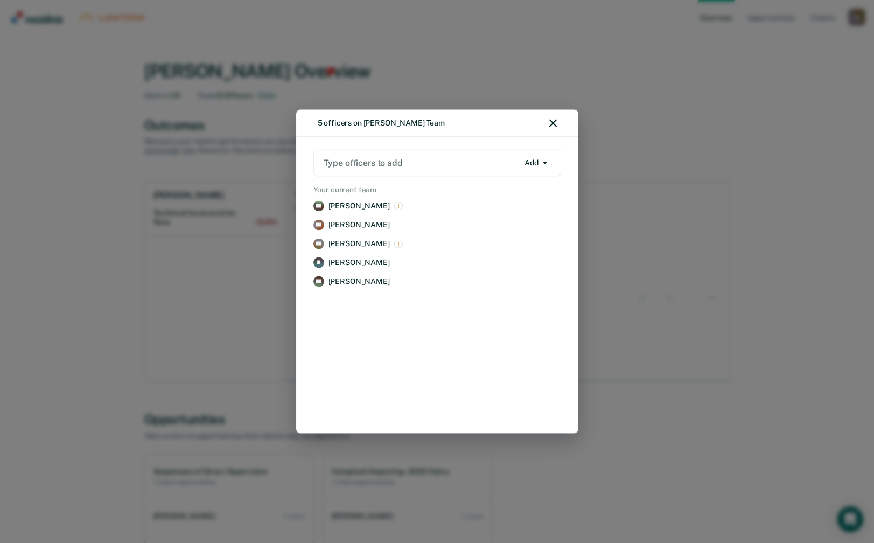
click at [579, 106] on div "5 officers on Kelci Wright's Team Type officers to add Add Add Remove Your curr…" at bounding box center [437, 271] width 874 height 543
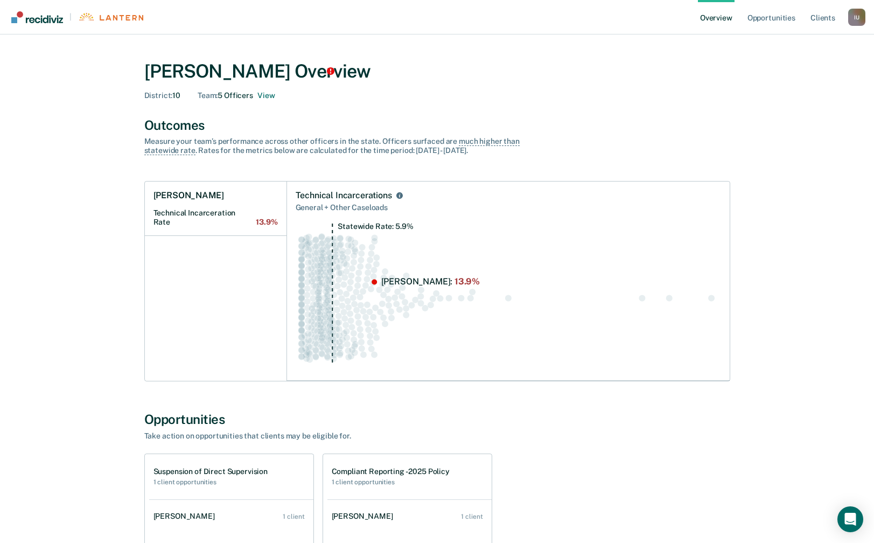
click at [850, 14] on div "I U" at bounding box center [856, 17] width 17 height 17
click at [787, 40] on link "Profile" at bounding box center [813, 43] width 87 height 9
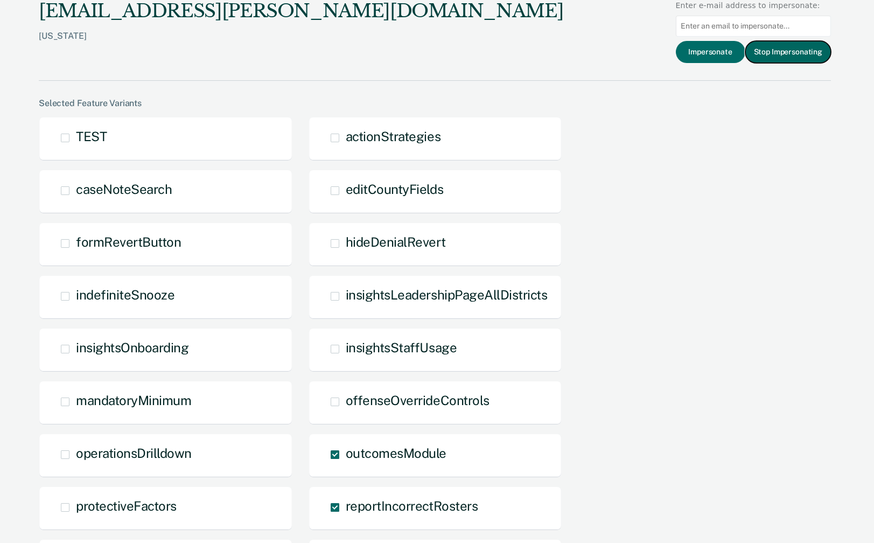
click at [763, 55] on button "Stop Impersonating" at bounding box center [788, 52] width 86 height 22
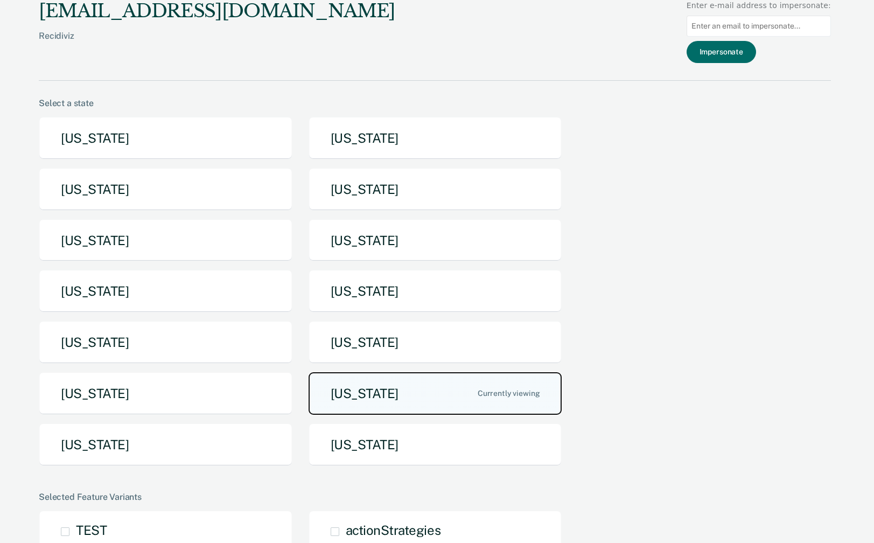
click at [360, 402] on button "[US_STATE]" at bounding box center [435, 393] width 254 height 43
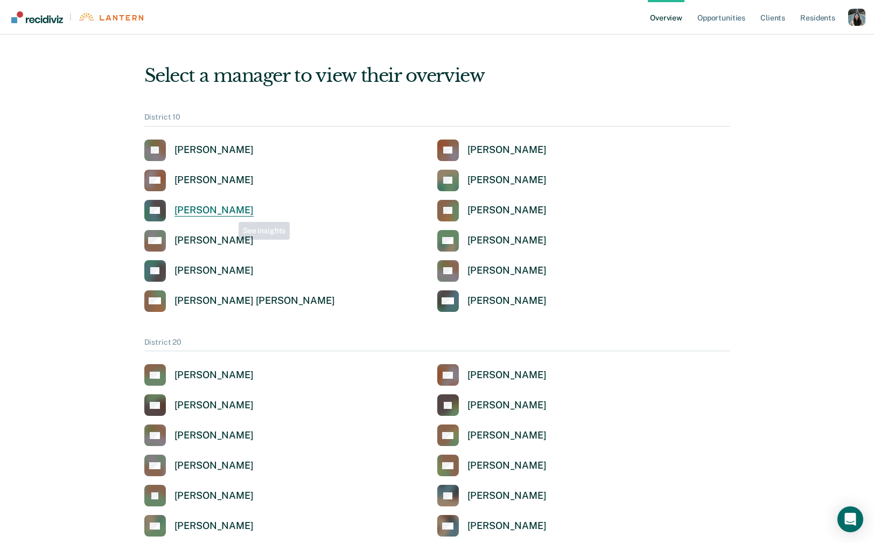
click at [228, 213] on div "[PERSON_NAME]" at bounding box center [213, 210] width 79 height 12
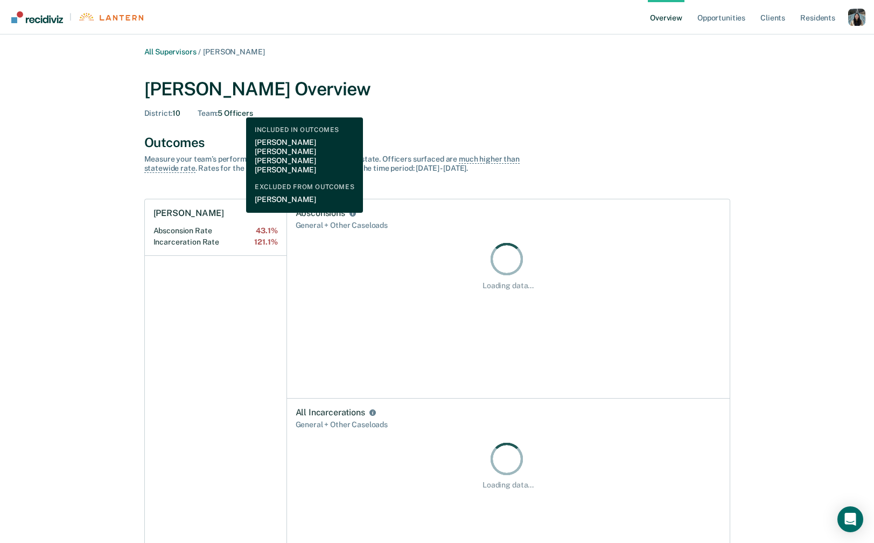
click at [238, 109] on div "Team : 5 Officers" at bounding box center [225, 113] width 55 height 9
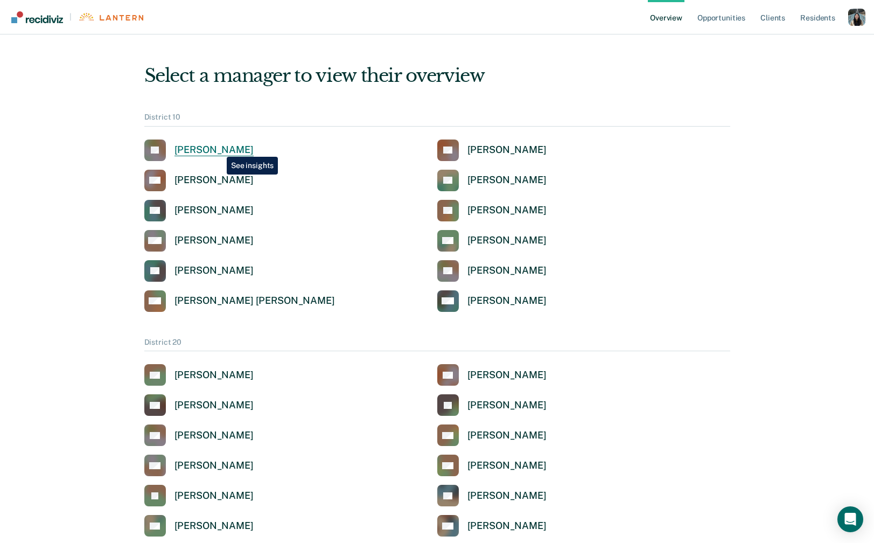
click at [219, 149] on div "[PERSON_NAME]" at bounding box center [213, 150] width 79 height 12
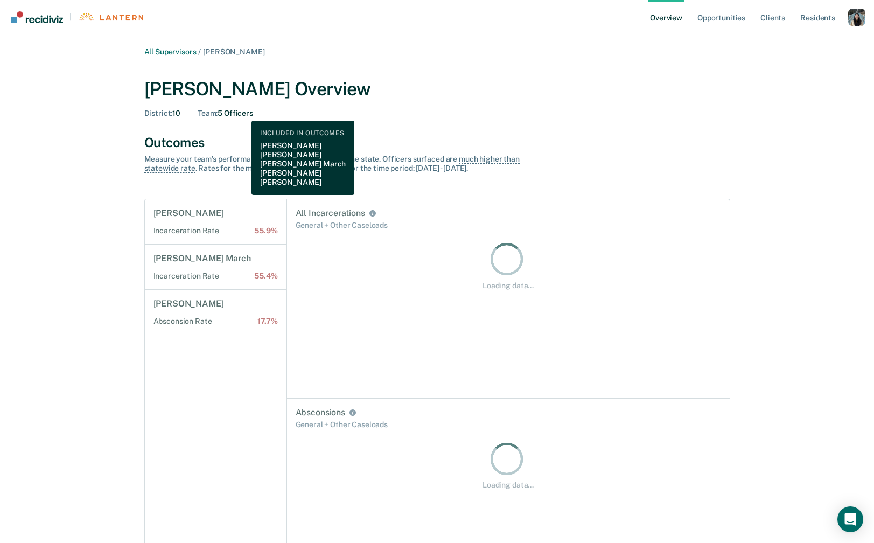
click at [243, 113] on div "Team : 5 Officers" at bounding box center [225, 113] width 55 height 9
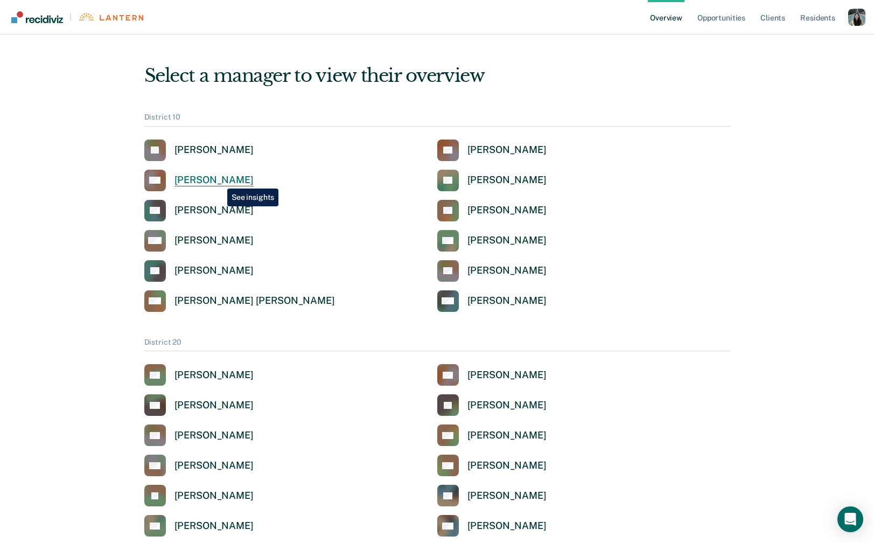
click at [219, 180] on div "[PERSON_NAME]" at bounding box center [213, 180] width 79 height 12
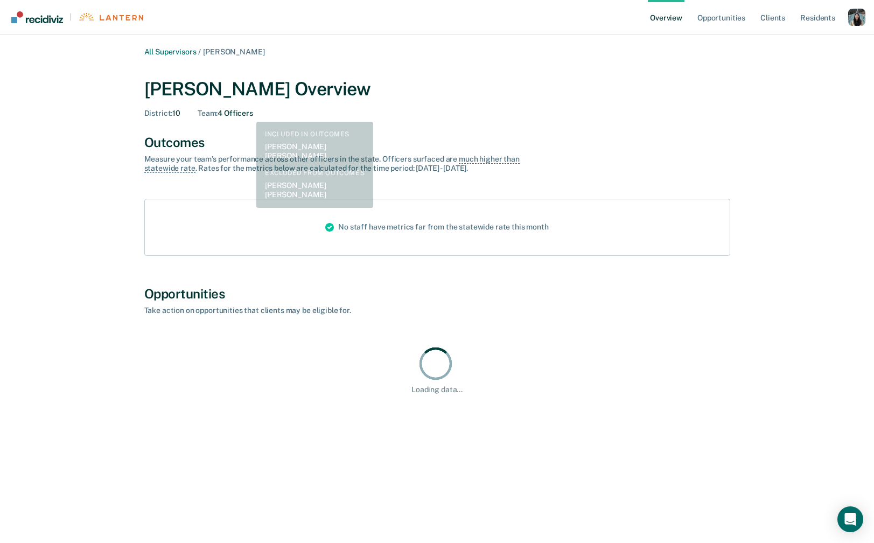
click at [248, 114] on div "Team : 4 Officers" at bounding box center [225, 113] width 55 height 9
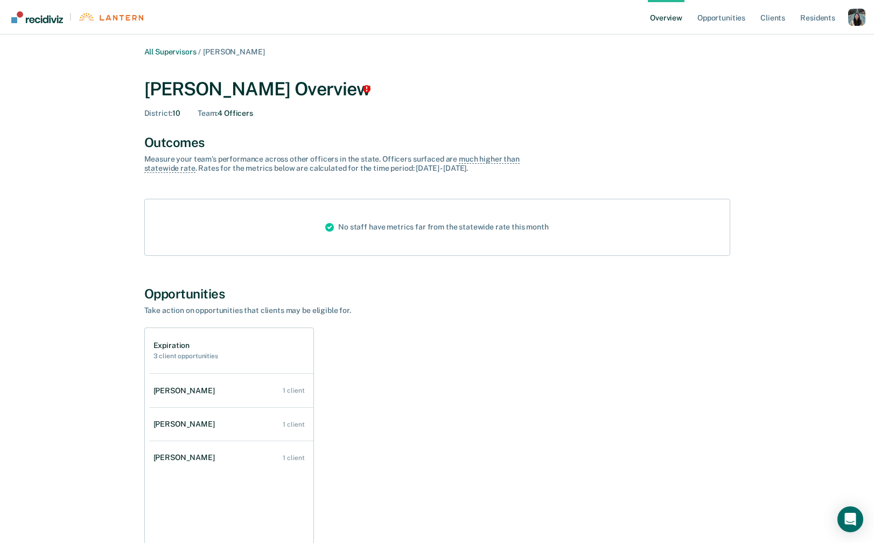
click at [851, 18] on div "Profile dropdown button" at bounding box center [856, 17] width 17 height 17
click at [795, 39] on link "Profile" at bounding box center [813, 43] width 87 height 9
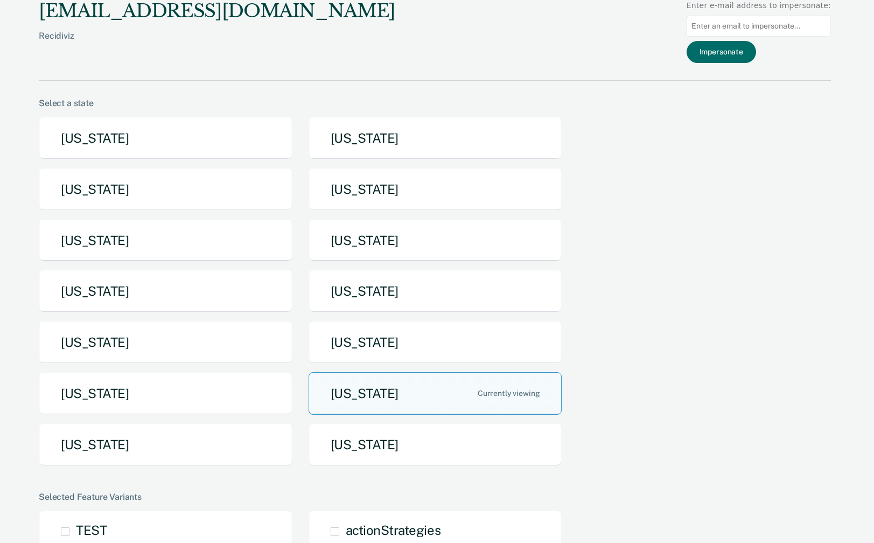
click at [765, 26] on input at bounding box center [758, 26] width 144 height 21
paste input ""[EMAIL_ADDRESS][PERSON_NAME][DOMAIN_NAME] ""
drag, startPoint x: 741, startPoint y: 56, endPoint x: 806, endPoint y: 41, distance: 66.3
click at [806, 41] on div "Impersonate" at bounding box center [758, 52] width 144 height 22
click at [811, 28] on input ""[EMAIL_ADDRESS][PERSON_NAME][DOMAIN_NAME] "" at bounding box center [758, 26] width 144 height 21
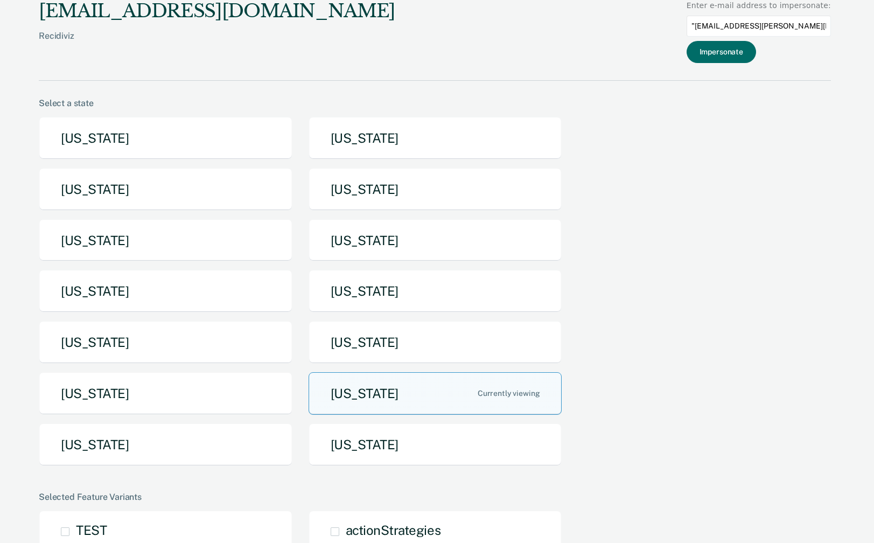
type input "[EMAIL_ADDRESS][PERSON_NAME][DOMAIN_NAME]"
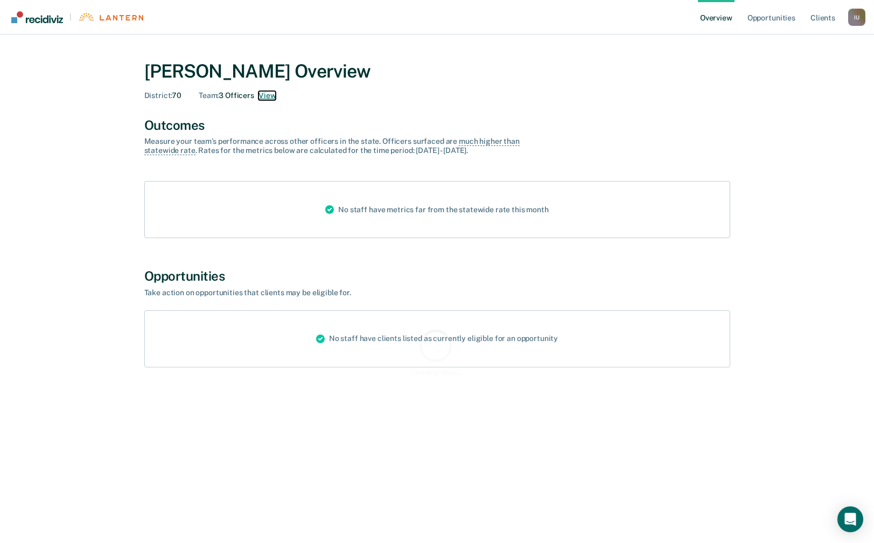
click at [271, 96] on button "View" at bounding box center [266, 95] width 17 height 9
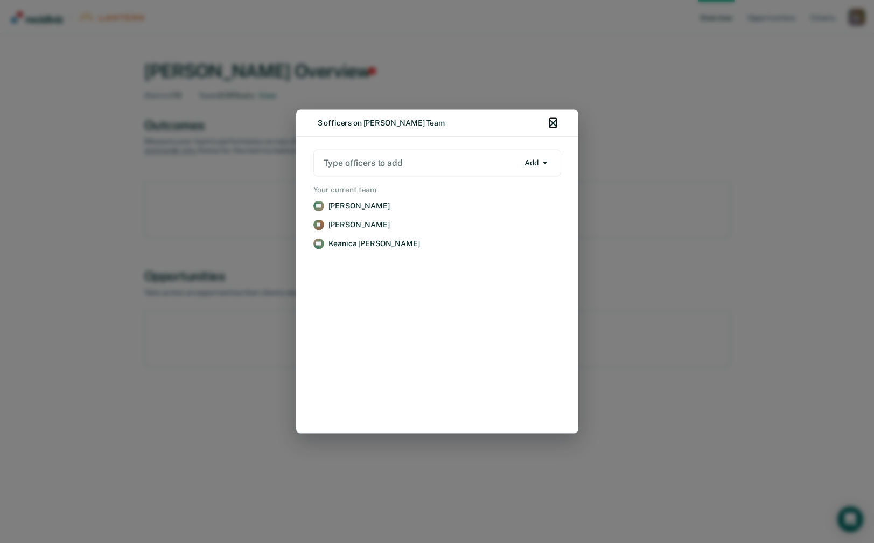
click at [552, 118] on button "button" at bounding box center [553, 122] width 8 height 9
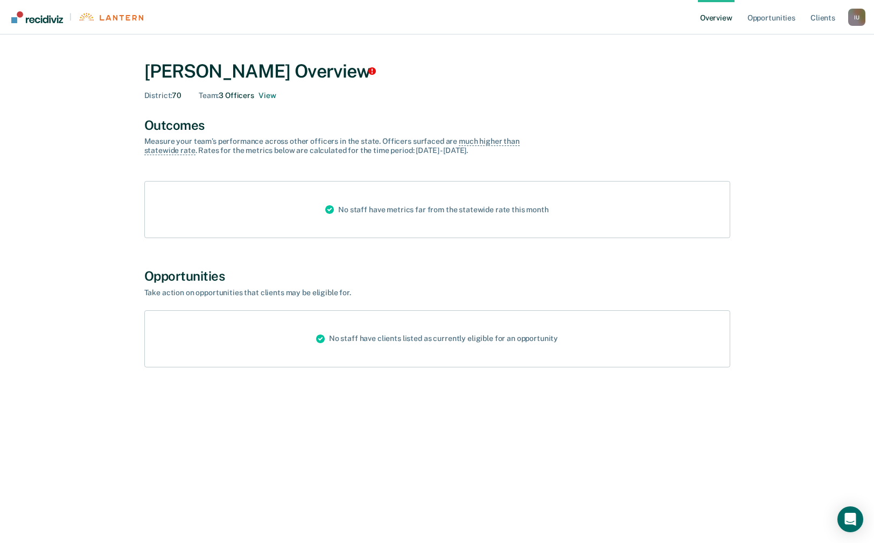
click at [857, 20] on div "I U" at bounding box center [856, 17] width 17 height 17
click at [796, 42] on link "Profile" at bounding box center [813, 43] width 87 height 9
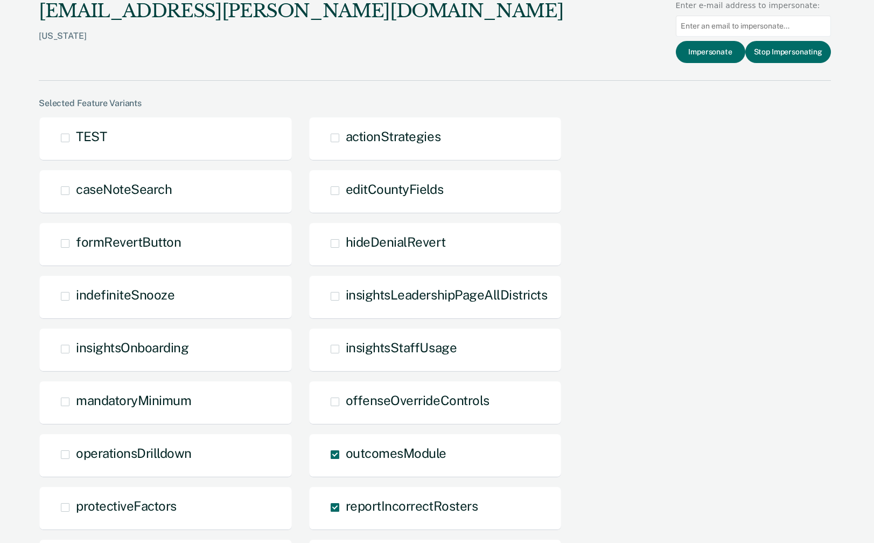
click at [744, 18] on input at bounding box center [753, 26] width 155 height 21
paste input "[PERSON_NAME][EMAIL_ADDRESS][PERSON_NAME][DOMAIN_NAME]"
type input "[PERSON_NAME][EMAIL_ADDRESS][PERSON_NAME][DOMAIN_NAME]"
click at [727, 53] on button "Impersonate" at bounding box center [710, 52] width 69 height 22
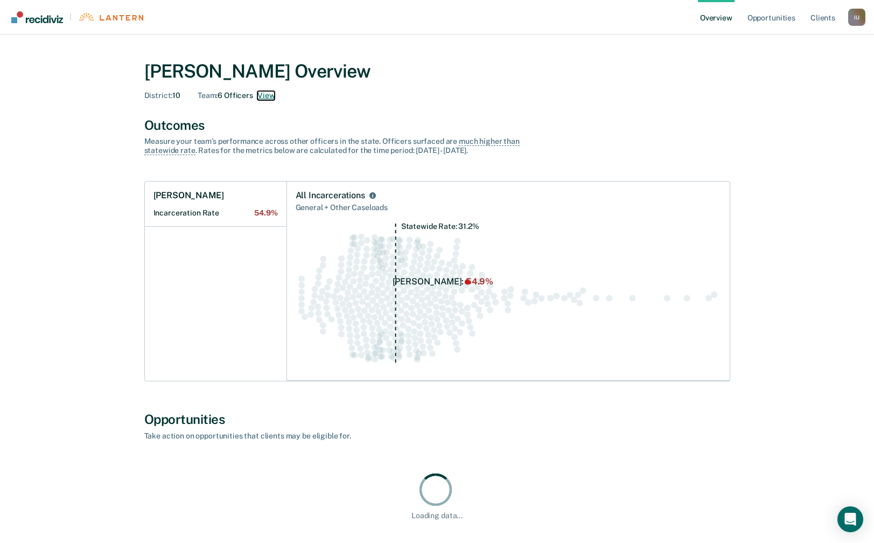
click at [258, 92] on button "View" at bounding box center [265, 95] width 17 height 9
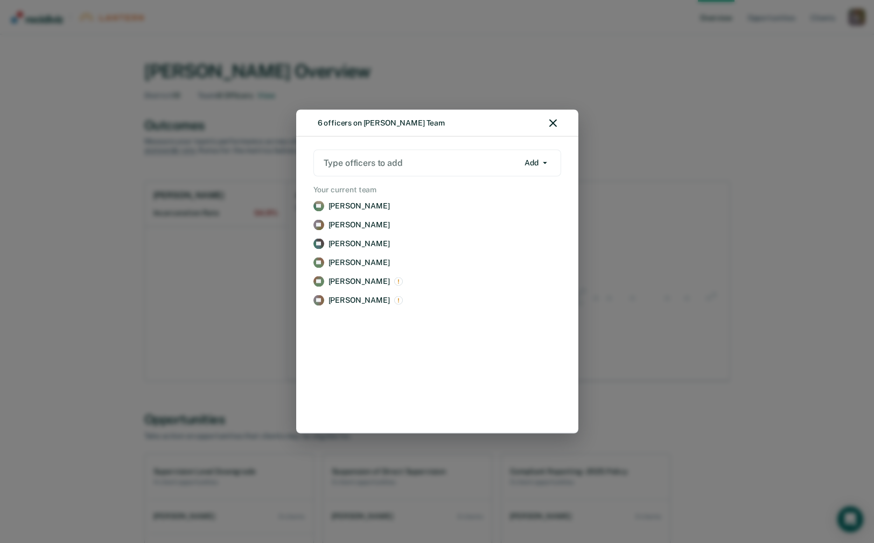
click at [557, 127] on div "6 officers on [PERSON_NAME] Team" at bounding box center [437, 123] width 282 height 27
click at [553, 125] on icon "button" at bounding box center [553, 124] width 8 height 8
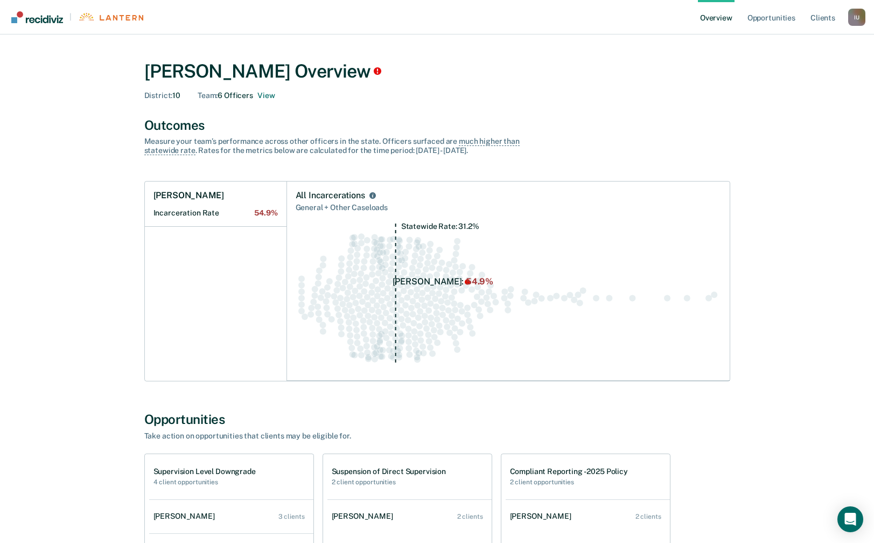
click at [852, 18] on div "I U" at bounding box center [856, 17] width 17 height 17
click at [796, 39] on link "Profile" at bounding box center [813, 43] width 87 height 9
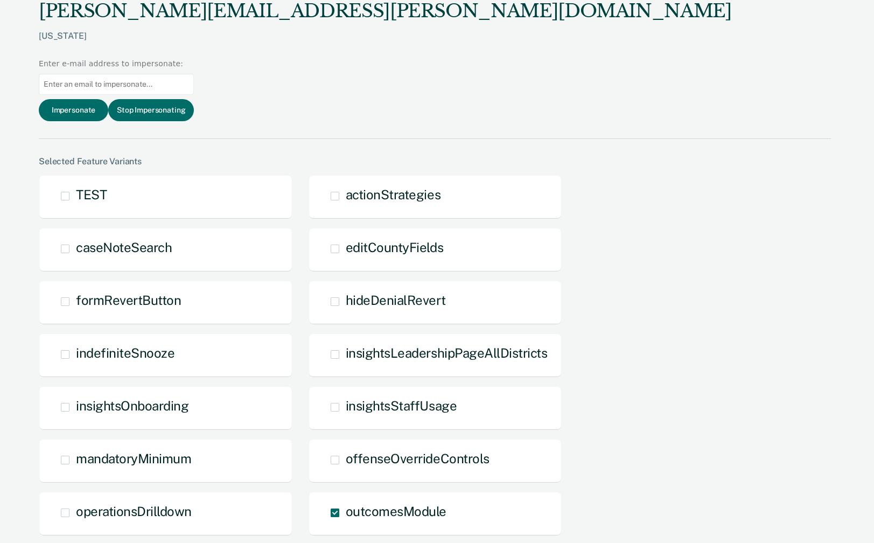
click at [194, 74] on input at bounding box center [116, 84] width 155 height 21
paste input "[PERSON_NAME][DEMOGRAPHIC_DATA][PERSON_NAME][DOMAIN_NAME]"
type input "[PERSON_NAME][DEMOGRAPHIC_DATA][PERSON_NAME][DOMAIN_NAME]"
click at [108, 99] on button "Impersonate" at bounding box center [73, 110] width 69 height 22
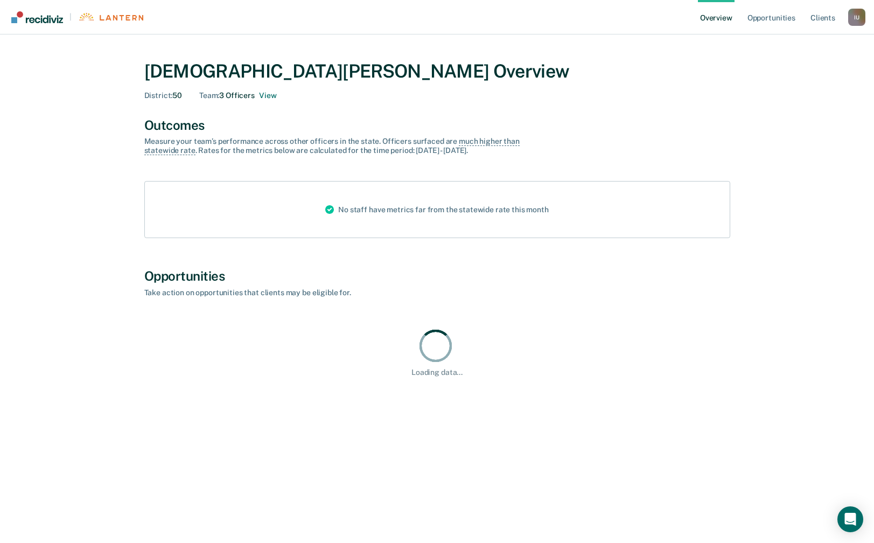
click at [272, 100] on div "[PERSON_NAME] Overview District : 50 Team : 3 Officers View" at bounding box center [437, 77] width 586 height 61
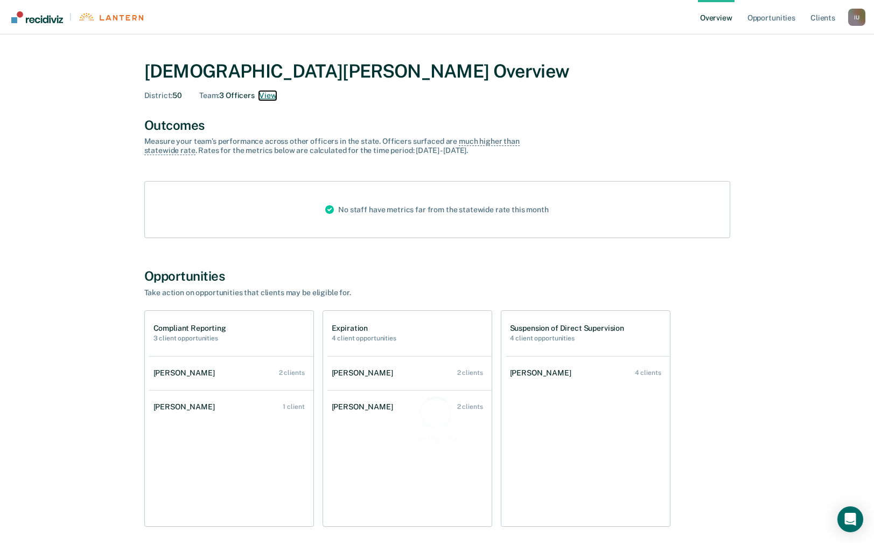
click at [271, 99] on button "View" at bounding box center [267, 95] width 17 height 9
